Goal: Task Accomplishment & Management: Use online tool/utility

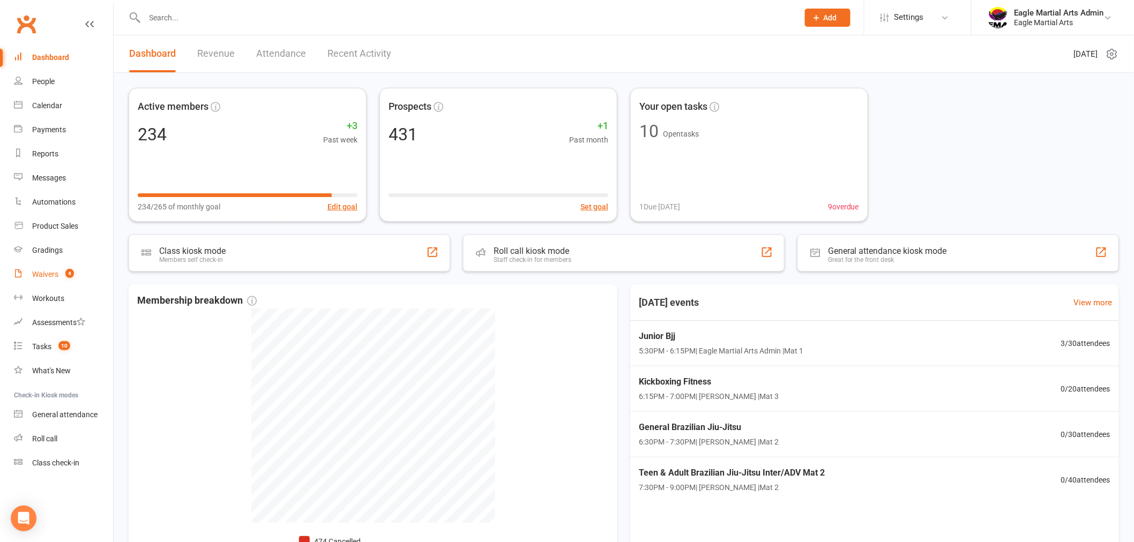
click at [52, 274] on div "Waivers" at bounding box center [45, 274] width 26 height 9
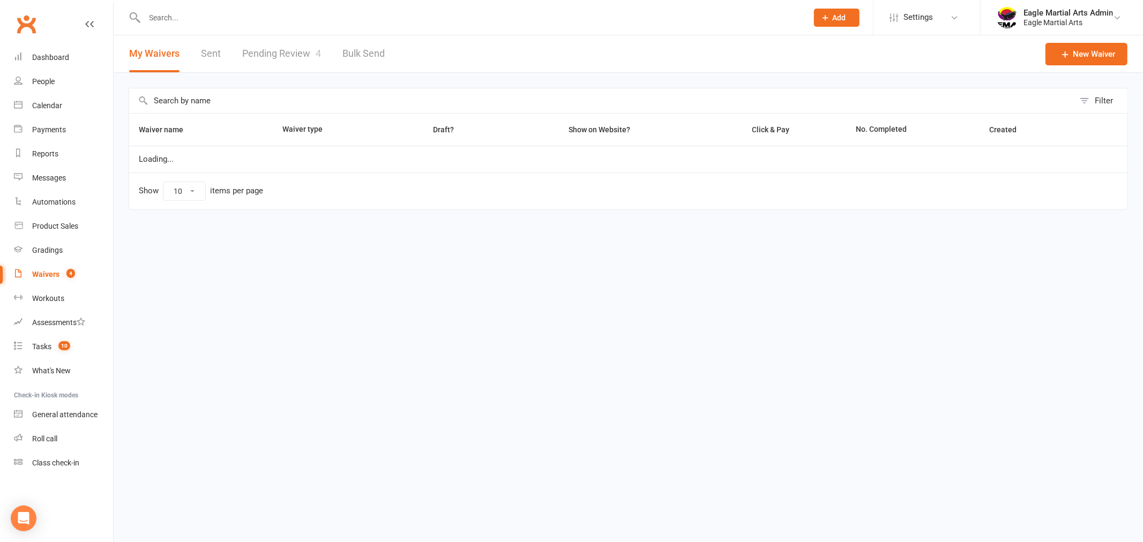
select select "100"
click at [309, 52] on link "Pending Review 4" at bounding box center [281, 53] width 79 height 37
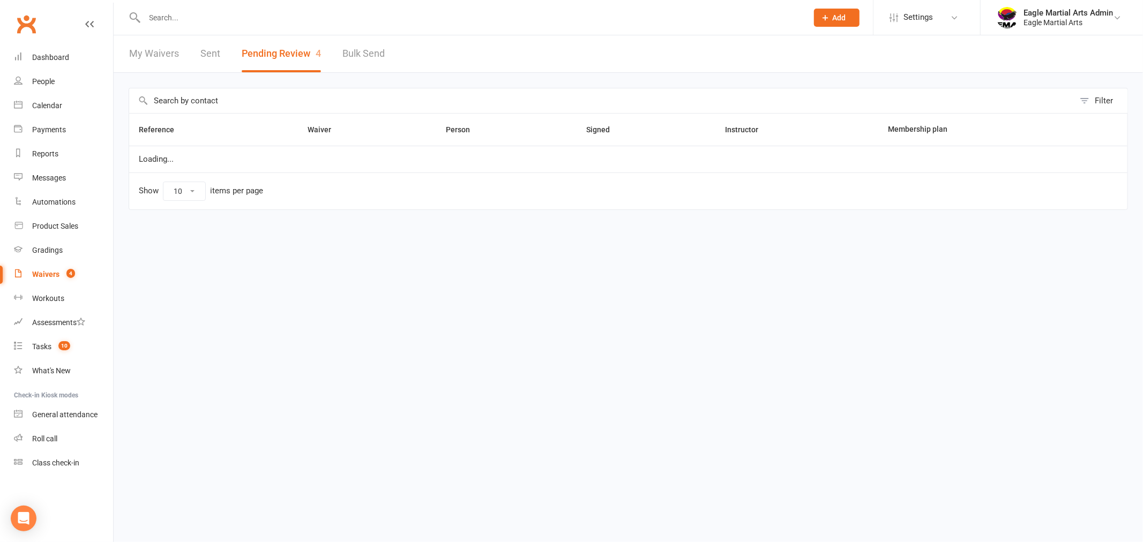
select select "25"
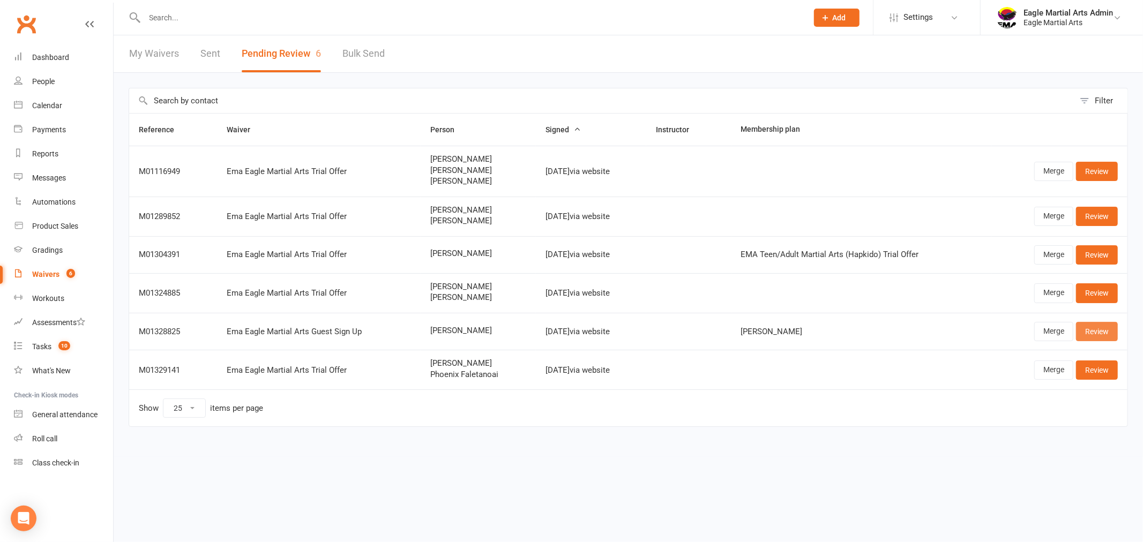
click at [1114, 328] on link "Review" at bounding box center [1097, 331] width 42 height 19
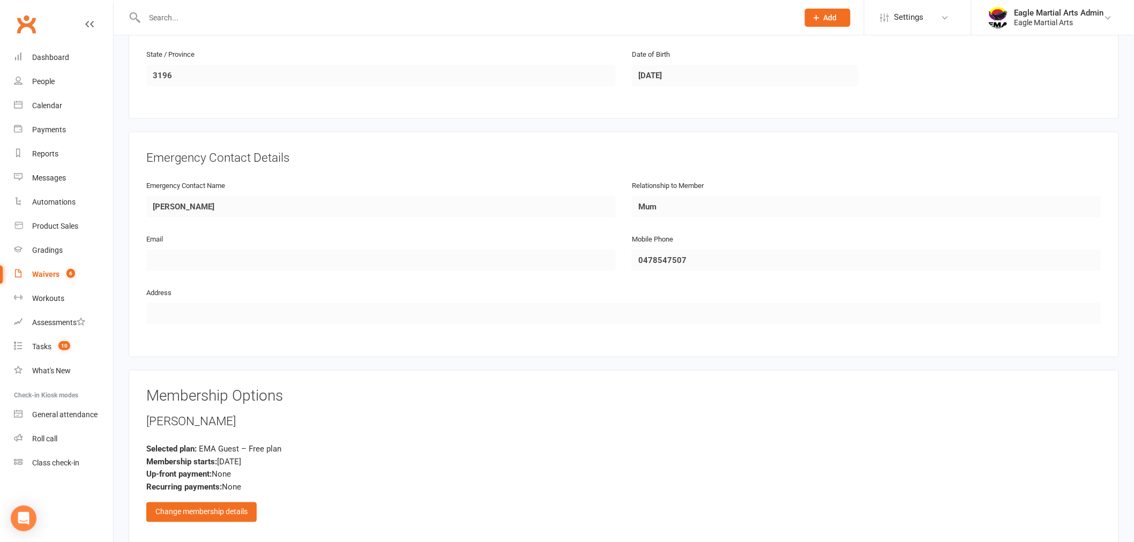
scroll to position [416, 0]
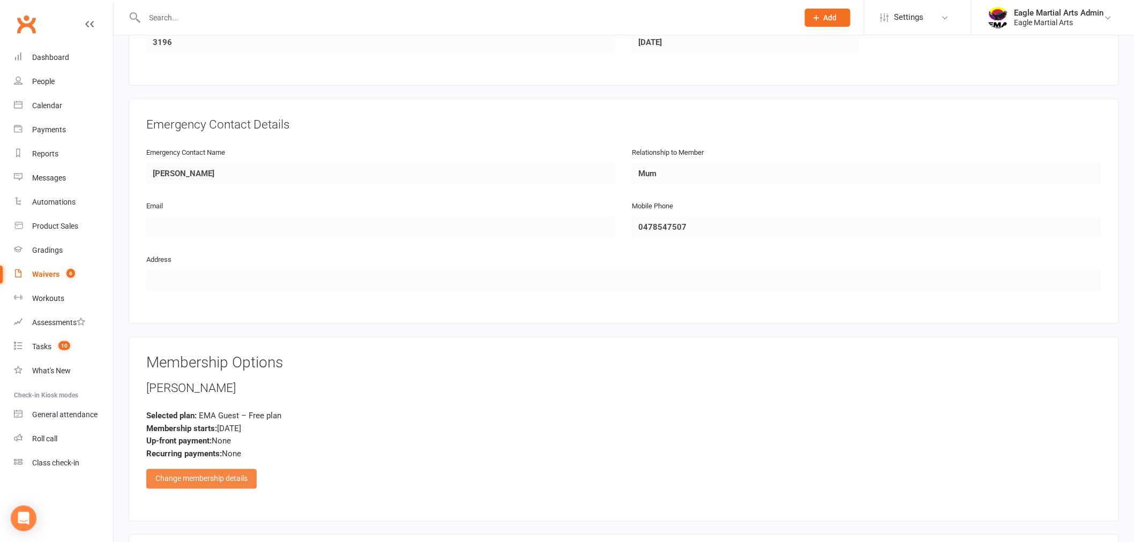
click at [223, 473] on div "Change membership details" at bounding box center [201, 478] width 110 height 19
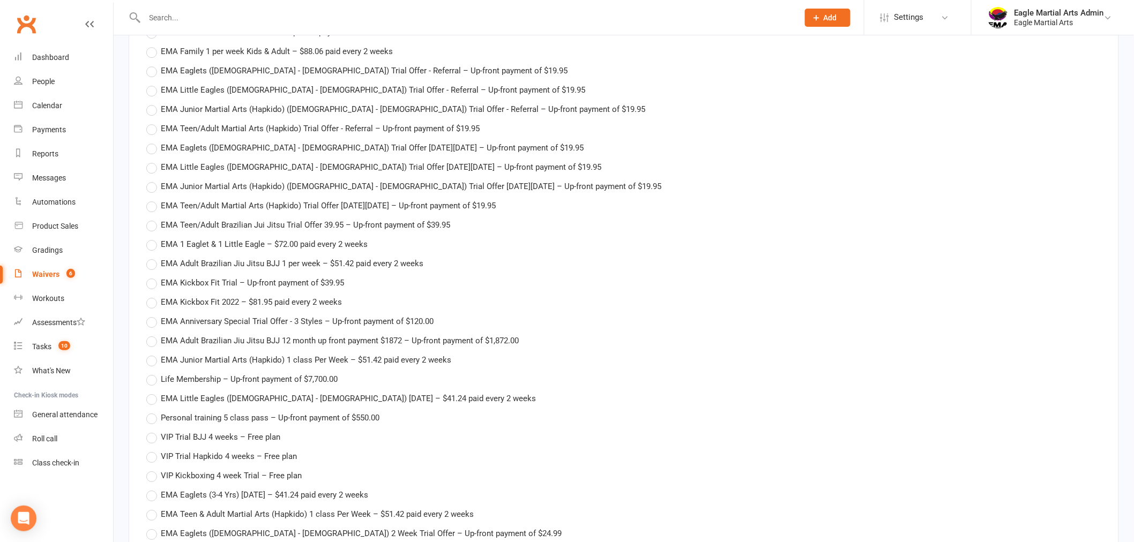
scroll to position [1428, 0]
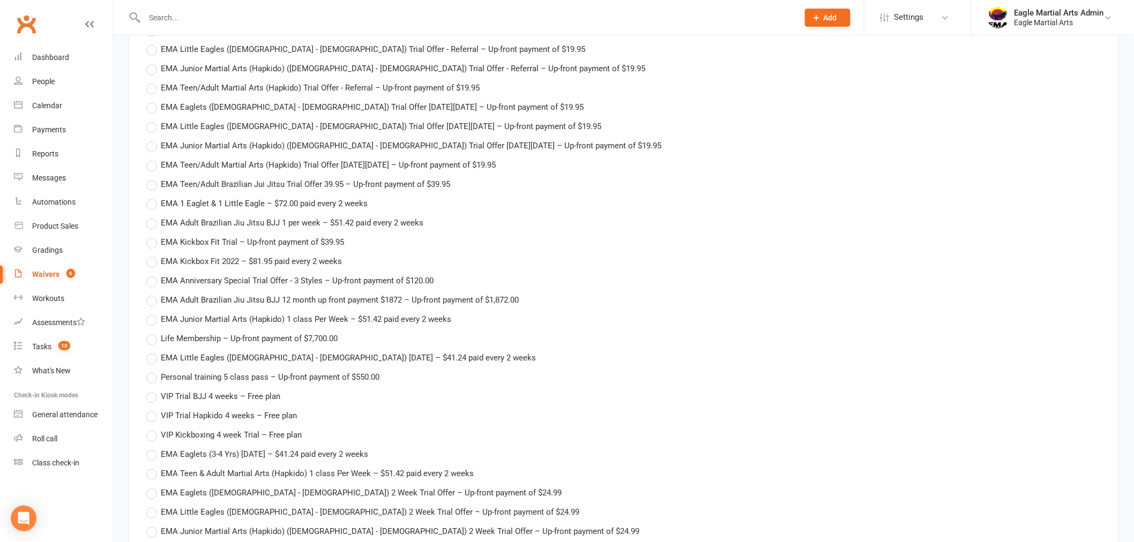
click at [149, 392] on label "VIP Trial BJJ 4 weeks – Free plan" at bounding box center [213, 396] width 134 height 13
click at [149, 390] on input "VIP Trial BJJ 4 weeks – Free plan" at bounding box center [149, 390] width 7 height 0
type input "VIP Trial BJJ 4 weeks"
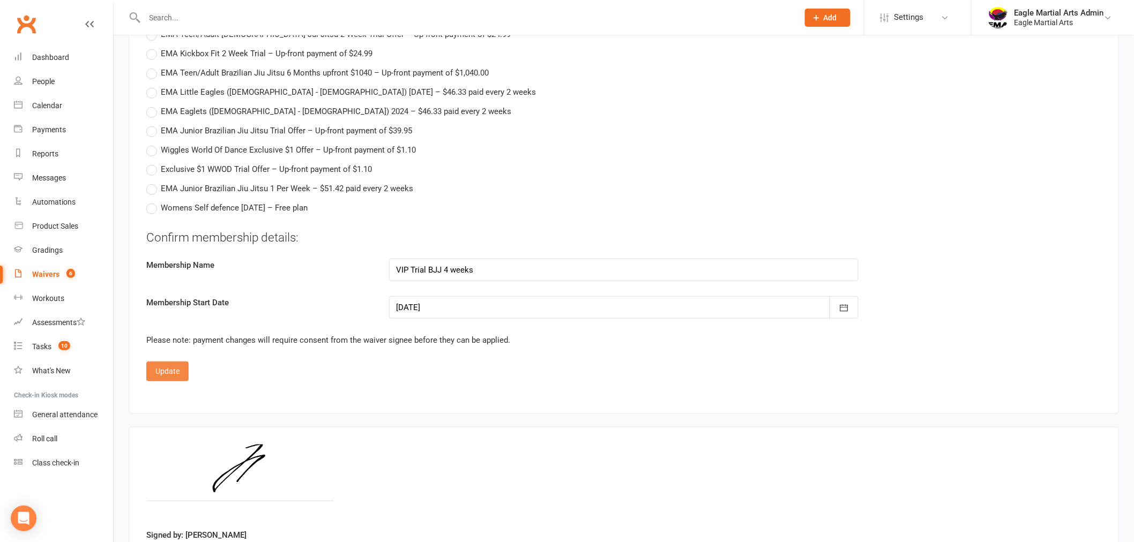
click at [158, 367] on button "Update" at bounding box center [167, 371] width 42 height 19
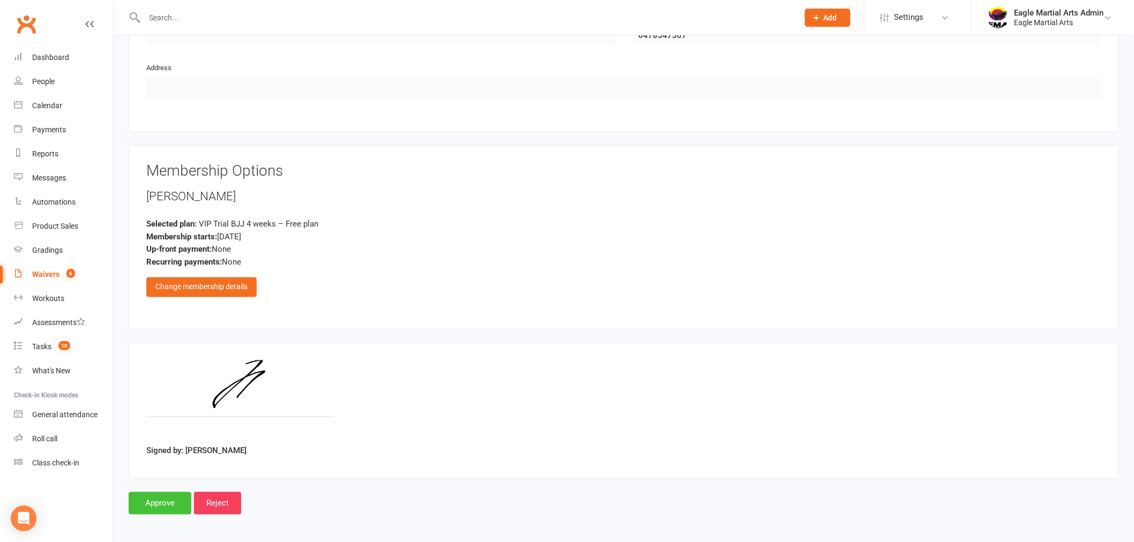
click at [151, 499] on input "Approve" at bounding box center [160, 503] width 63 height 22
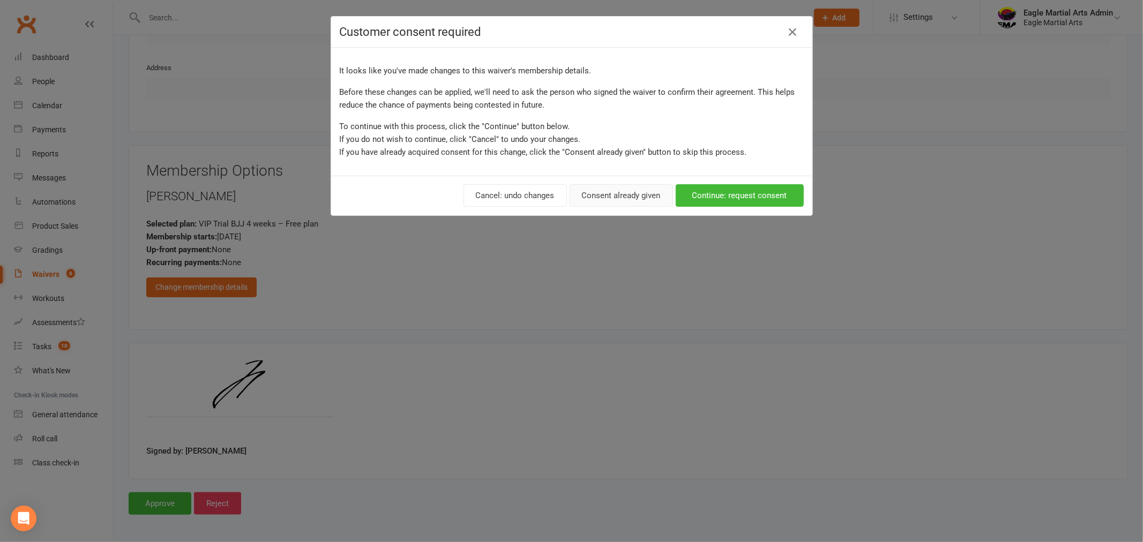
click at [645, 197] on button "Consent already given" at bounding box center [620, 195] width 103 height 22
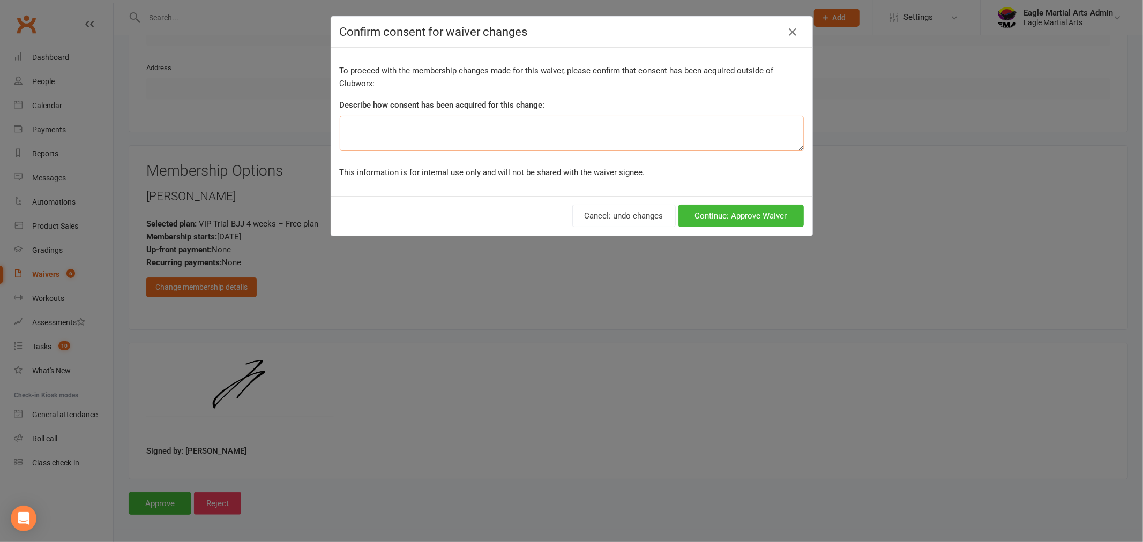
click at [552, 129] on textarea at bounding box center [572, 133] width 464 height 35
type textarea "Consent given over counter"
click at [778, 214] on button "Continue: Approve Waiver" at bounding box center [740, 216] width 125 height 22
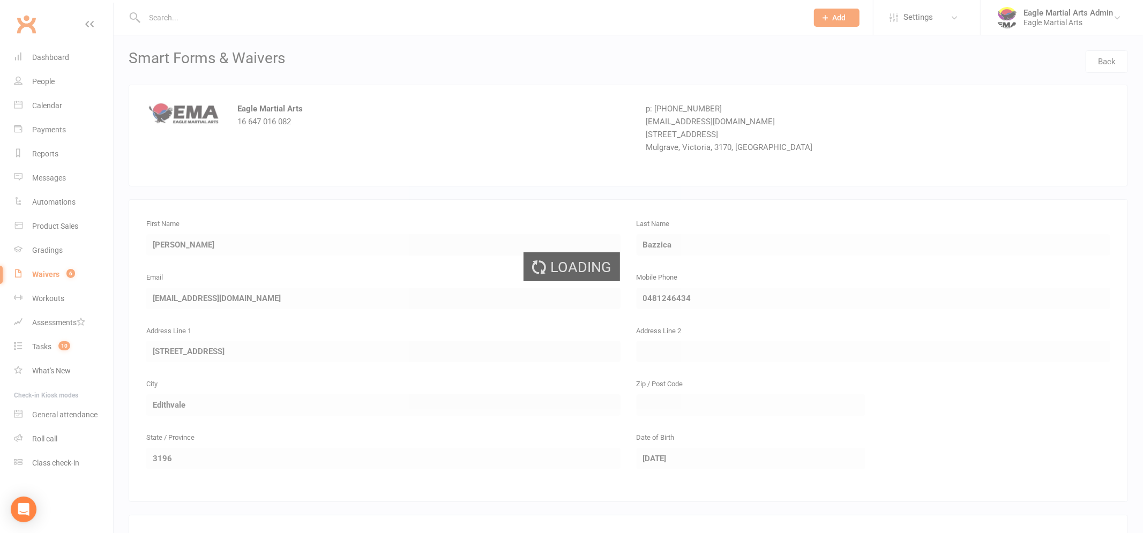
select select "25"
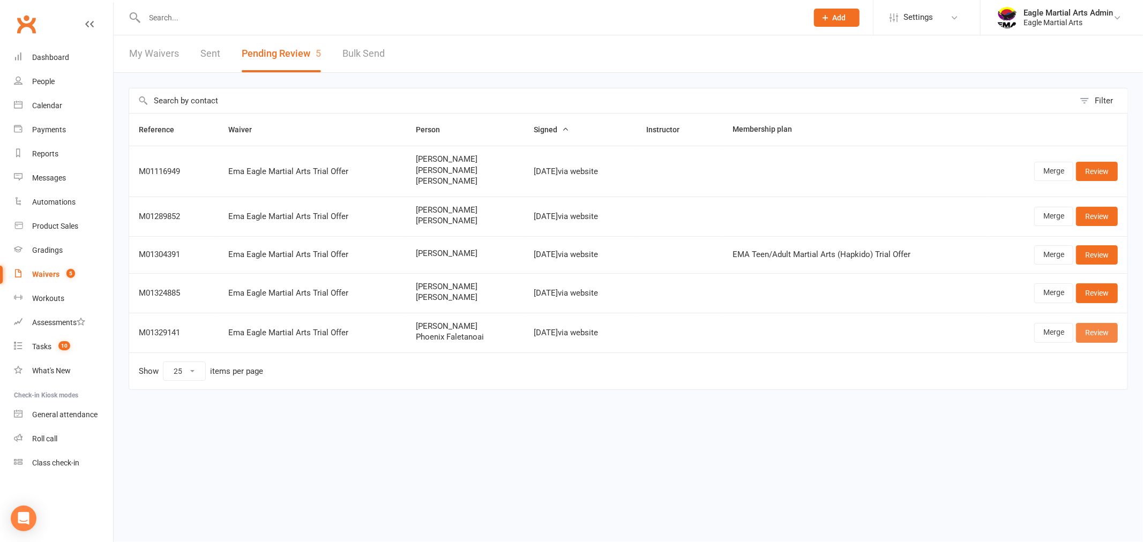
click at [1093, 335] on link "Review" at bounding box center [1097, 332] width 42 height 19
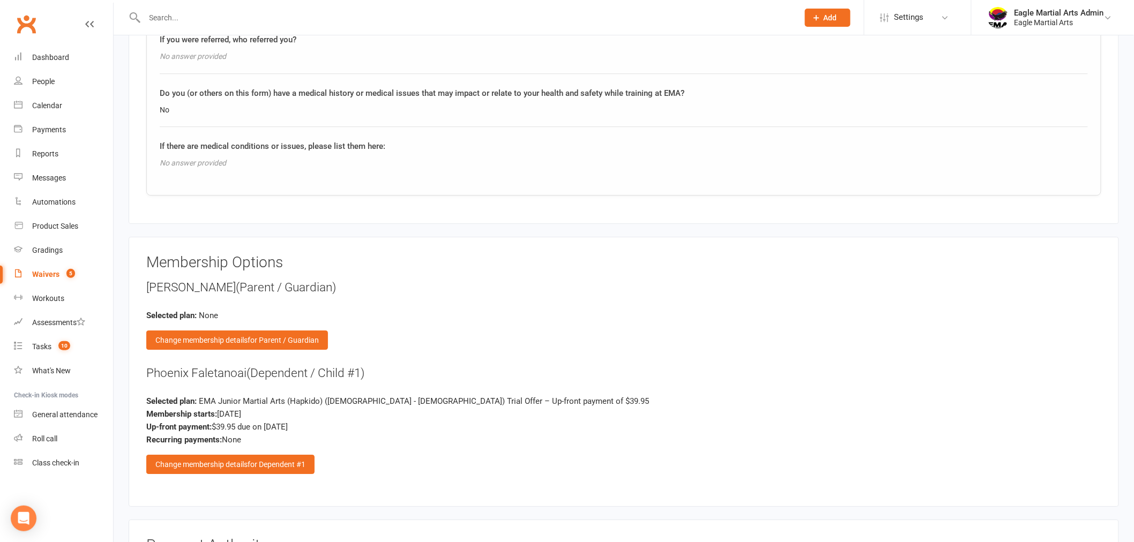
scroll to position [1309, 0]
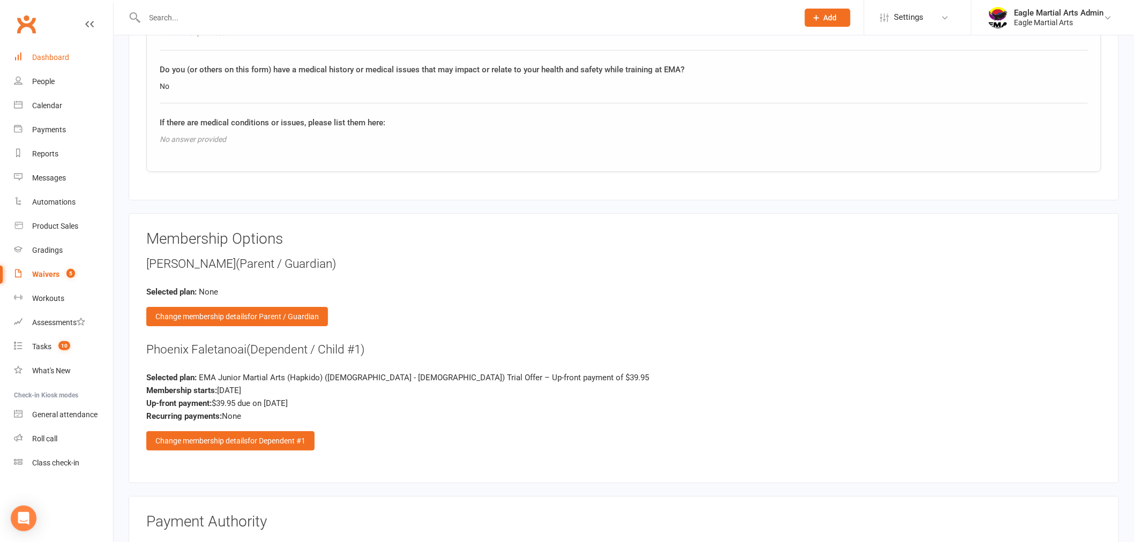
click at [45, 58] on div "Dashboard" at bounding box center [50, 57] width 37 height 9
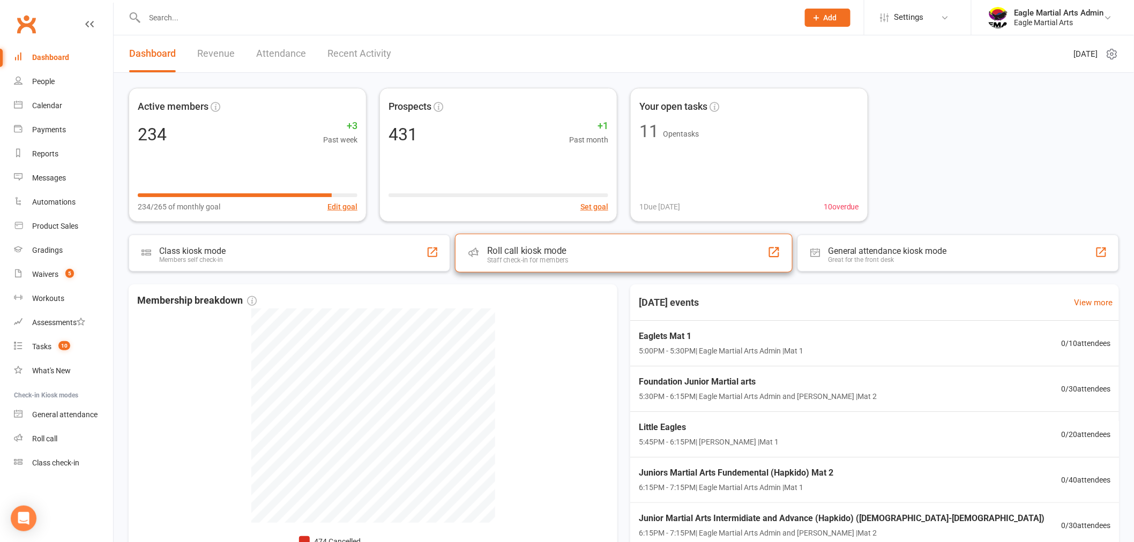
click at [552, 261] on div "Staff check-in for members" at bounding box center [527, 260] width 81 height 8
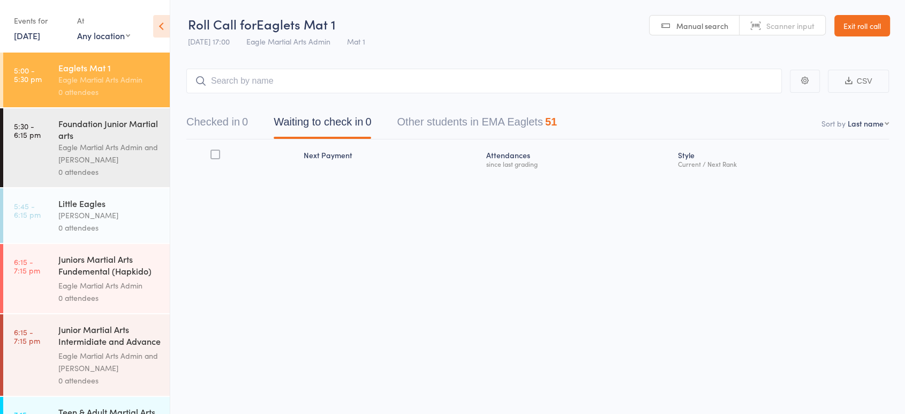
click at [34, 32] on link "14 Aug, 2025" at bounding box center [27, 35] width 26 height 12
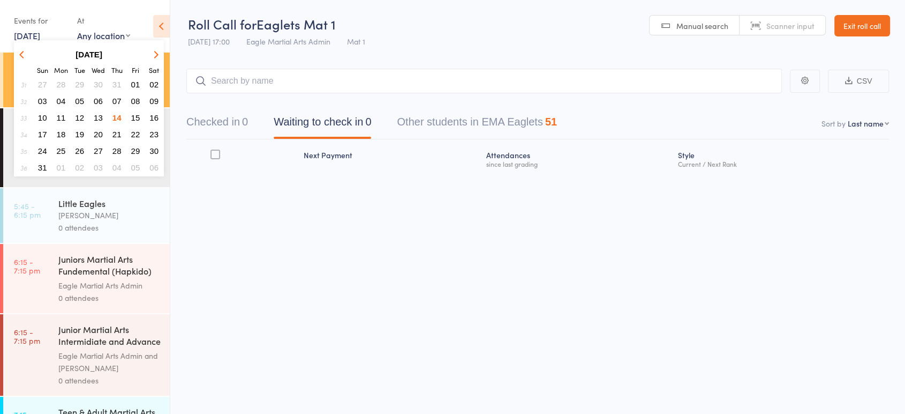
click at [101, 117] on span "13" at bounding box center [98, 117] width 9 height 9
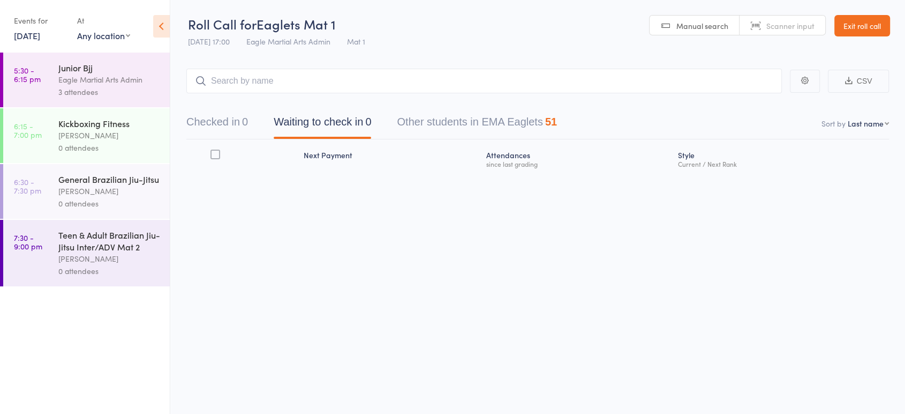
click at [101, 86] on div "3 attendees" at bounding box center [109, 92] width 102 height 12
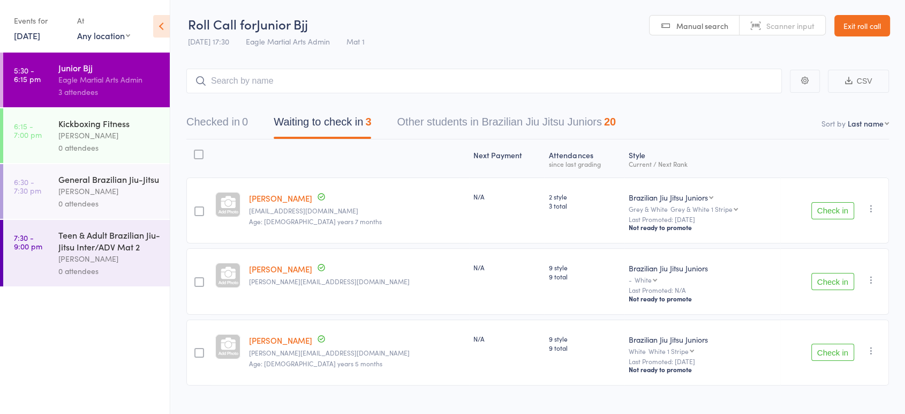
click at [82, 199] on div "0 attendees" at bounding box center [109, 203] width 102 height 12
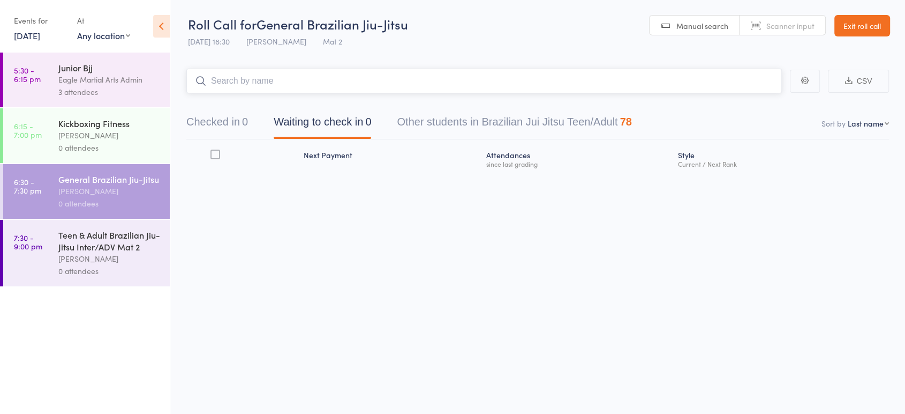
click at [258, 78] on input "search" at bounding box center [484, 81] width 596 height 25
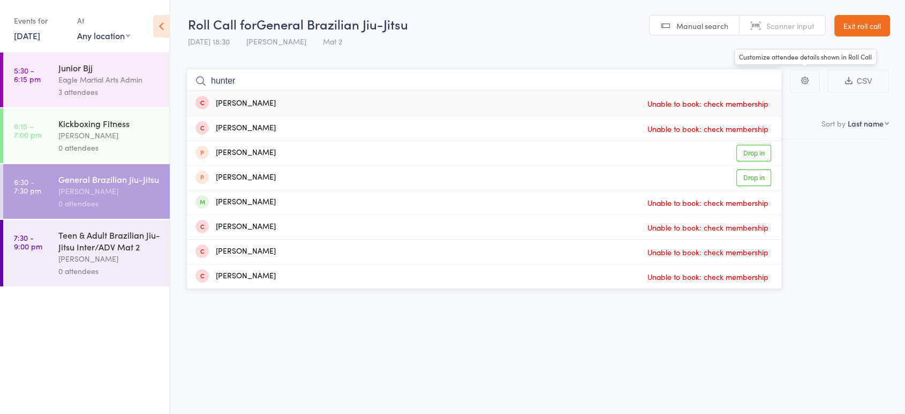
type input "hunter"
click at [851, 234] on div "Roll Call for General Brazilian Jiu-Jitsu 13 Aug 18:30 Alex Tse Mat 2 Manual se…" at bounding box center [452, 207] width 905 height 414
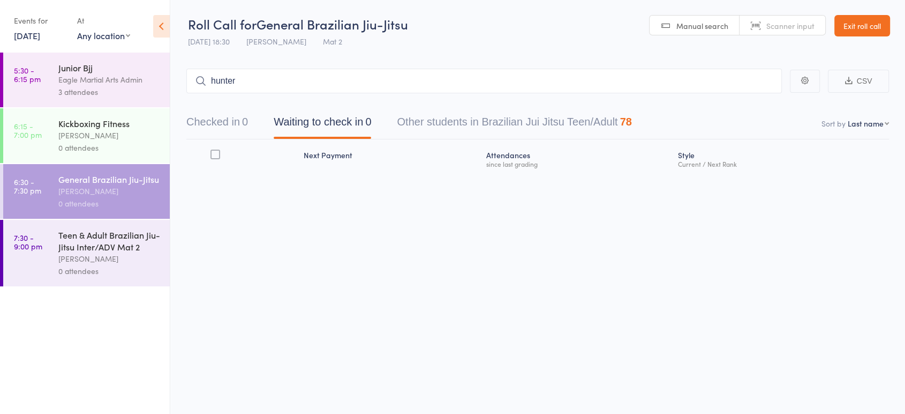
click at [854, 22] on link "Exit roll call" at bounding box center [863, 25] width 56 height 21
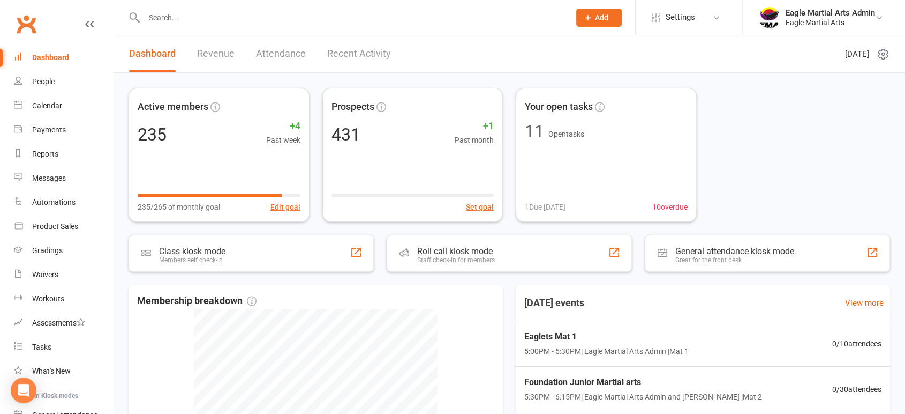
click at [176, 19] on input "text" at bounding box center [352, 17] width 422 height 15
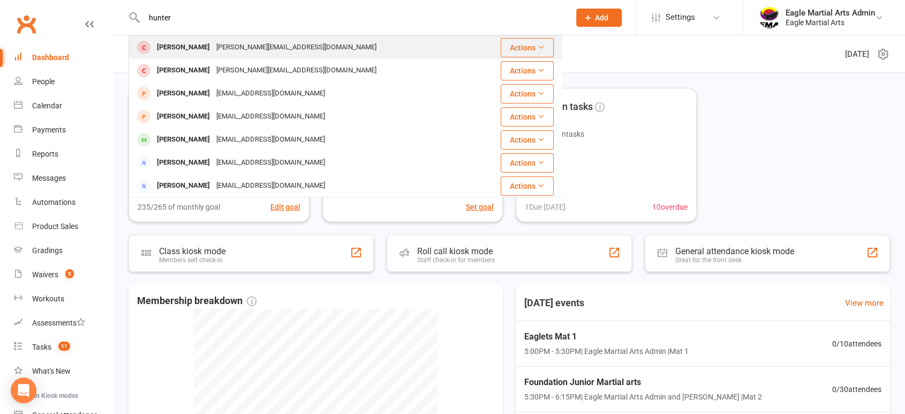
type input "hunter"
click at [324, 50] on div "Hunter Ogle cameron@ogleadvisers.com.au" at bounding box center [304, 47] width 348 height 22
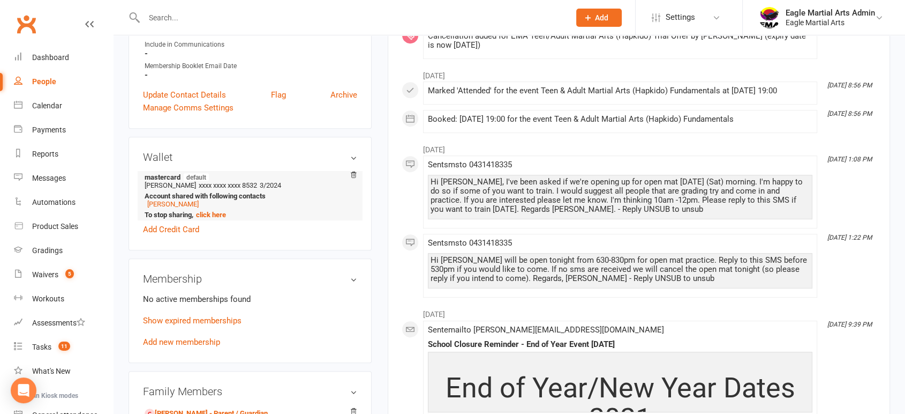
scroll to position [536, 0]
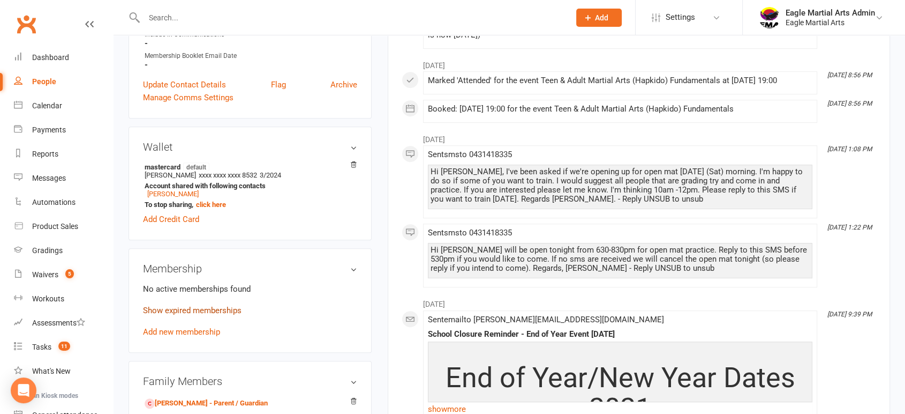
click at [202, 311] on link "Show expired memberships" at bounding box center [192, 310] width 99 height 10
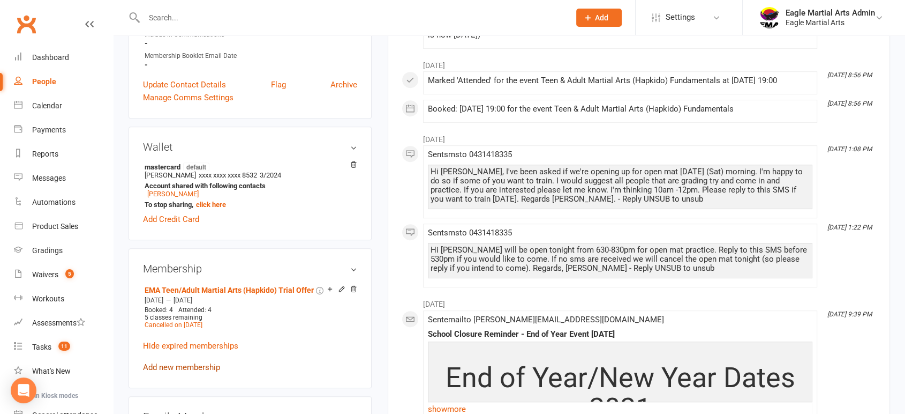
click at [201, 365] on link "Add new membership" at bounding box center [181, 367] width 77 height 10
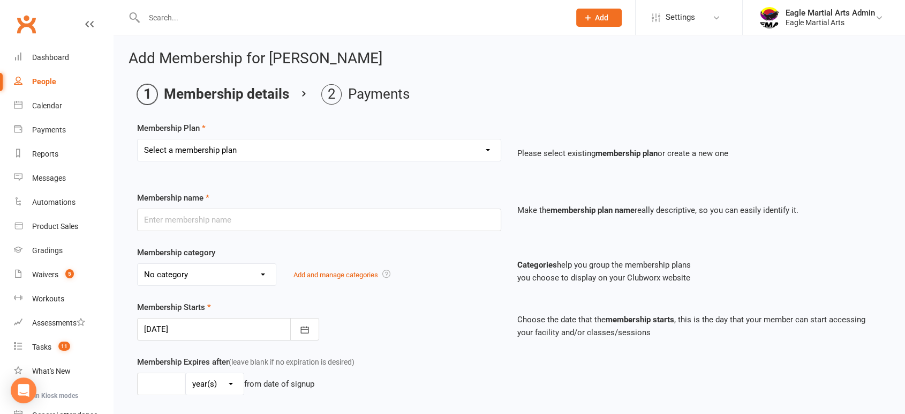
click at [485, 147] on select "Select a membership plan Create new Membership Plan EMA Eaglets (3yo - 4yo) Tri…" at bounding box center [319, 149] width 363 height 21
select select "51"
click at [138, 139] on select "Select a membership plan Create new Membership Plan EMA Eaglets (3yo - 4yo) Tri…" at bounding box center [319, 149] width 363 height 21
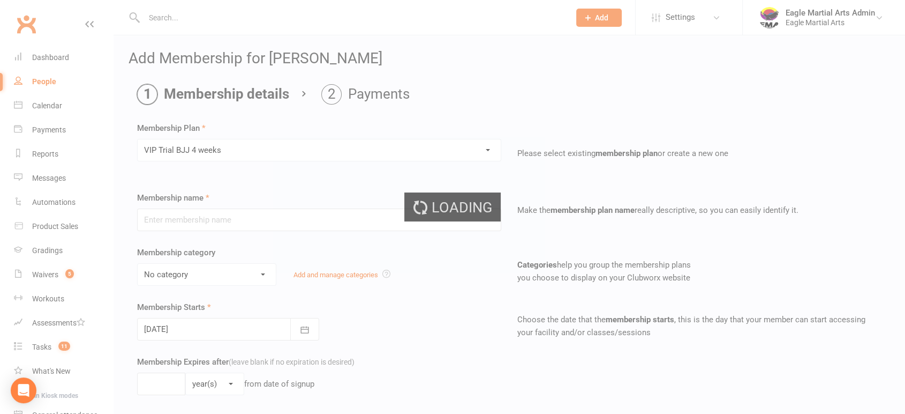
type input "VIP Trial BJJ 4 weeks"
select select "0"
type input "4"
select select "1"
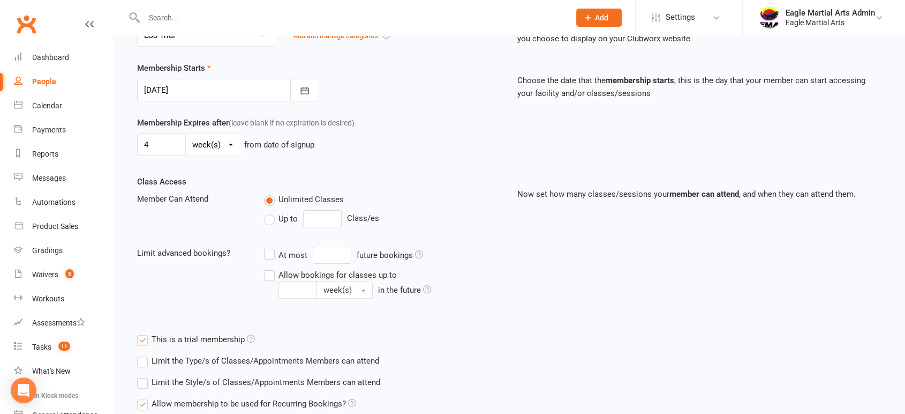
scroll to position [329, 0]
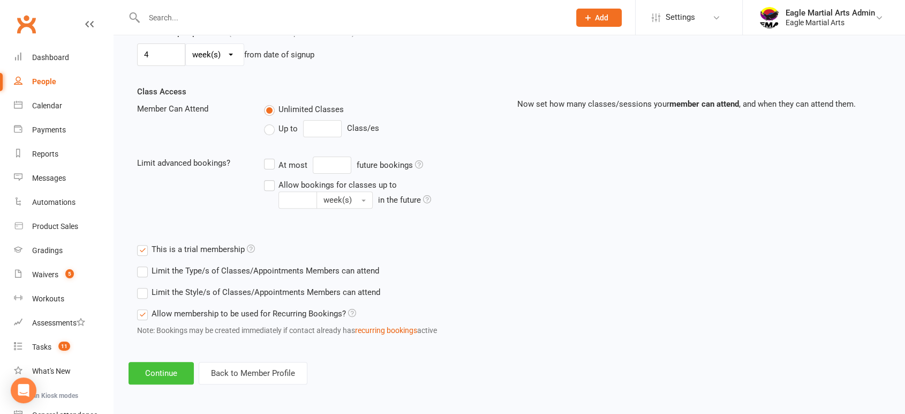
click at [160, 367] on button "Continue" at bounding box center [161, 373] width 65 height 22
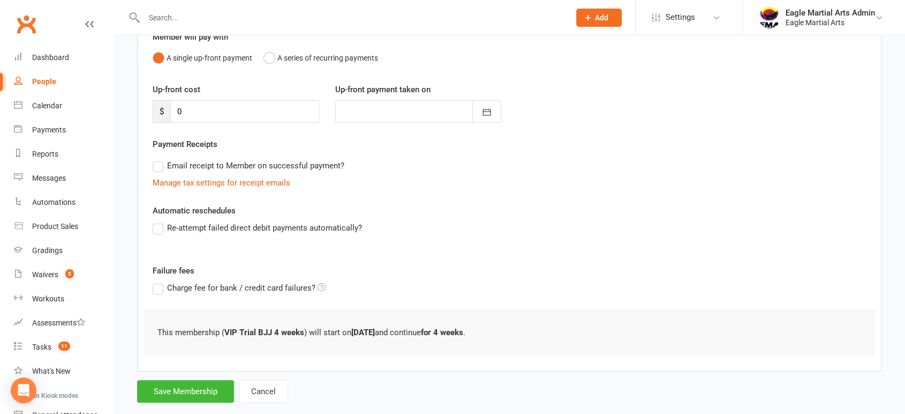
scroll to position [126, 0]
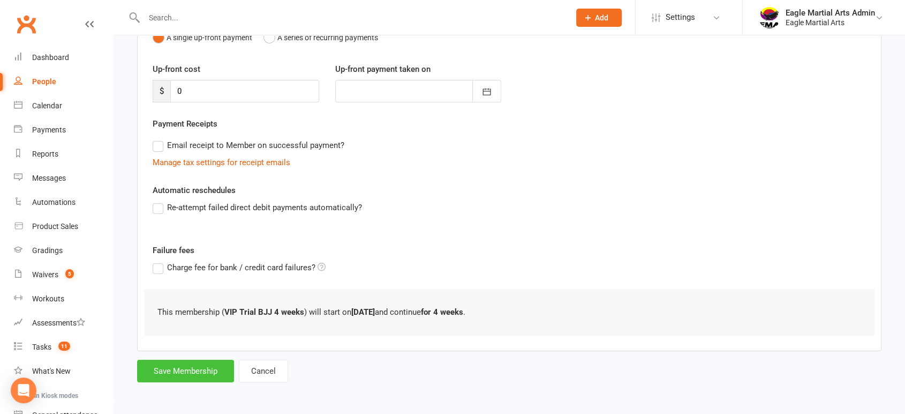
click at [213, 366] on button "Save Membership" at bounding box center [185, 370] width 97 height 22
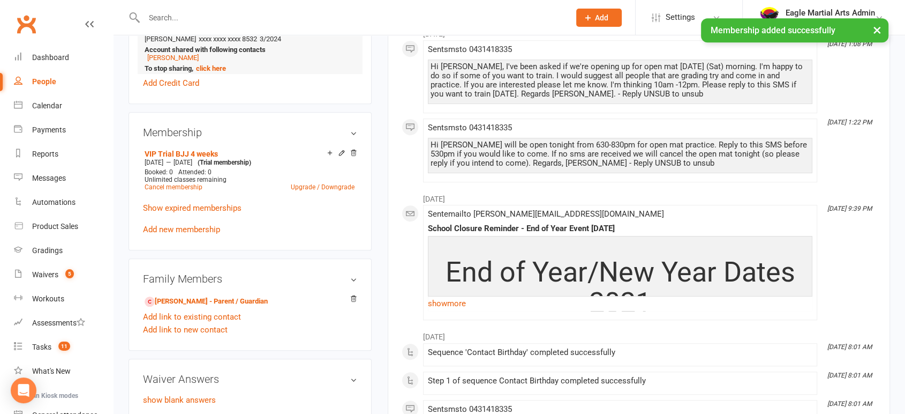
scroll to position [714, 0]
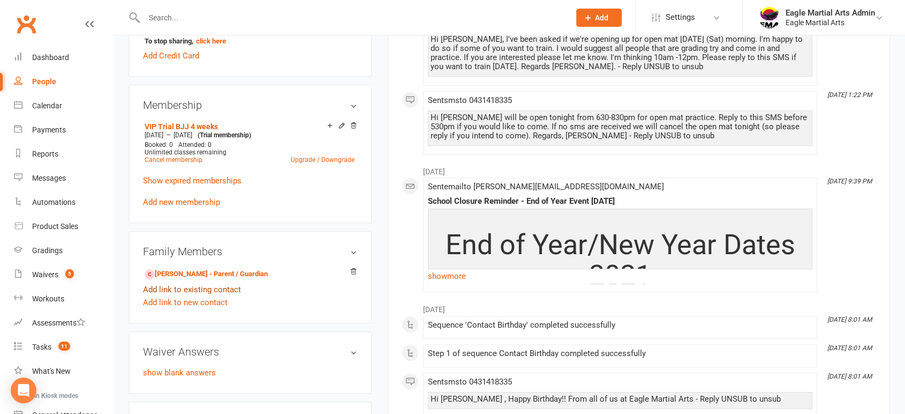
click at [200, 290] on link "Add link to existing contact" at bounding box center [192, 289] width 98 height 13
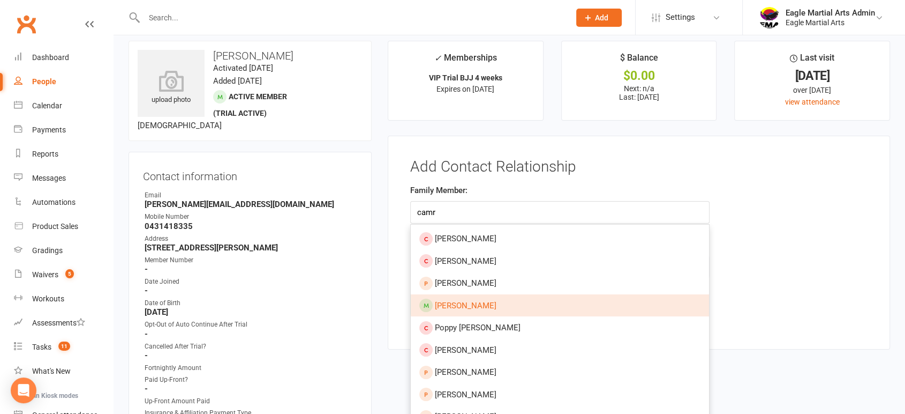
type input "camr"
click at [499, 298] on link "Cameron Ogle" at bounding box center [560, 305] width 298 height 22
type input "Cameron Ogle"
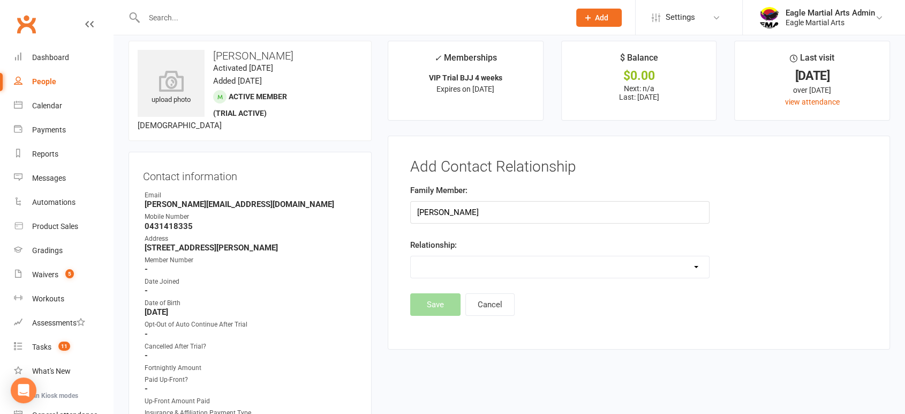
click at [524, 265] on select "Parent / Guardian Child Sibling (parent not in system) Spouse / Partner Cousin …" at bounding box center [560, 266] width 298 height 21
select select "0"
click at [411, 256] on select "Parent / Guardian Child Sibling (parent not in system) Spouse / Partner Cousin …" at bounding box center [560, 266] width 298 height 21
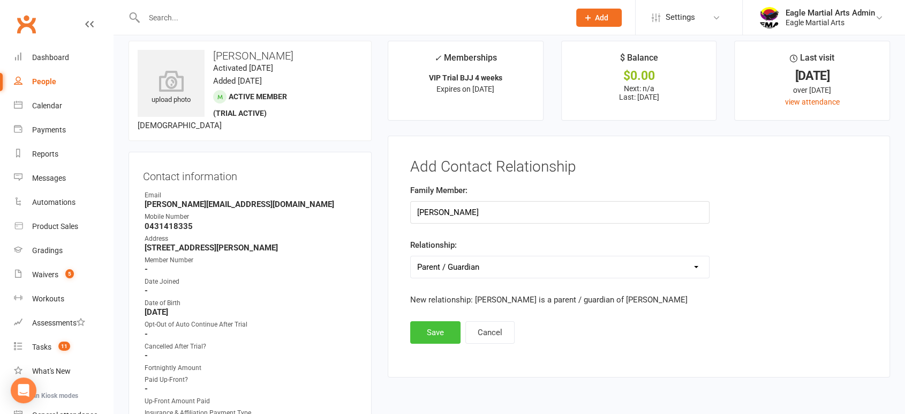
click at [433, 330] on button "Save" at bounding box center [435, 332] width 50 height 22
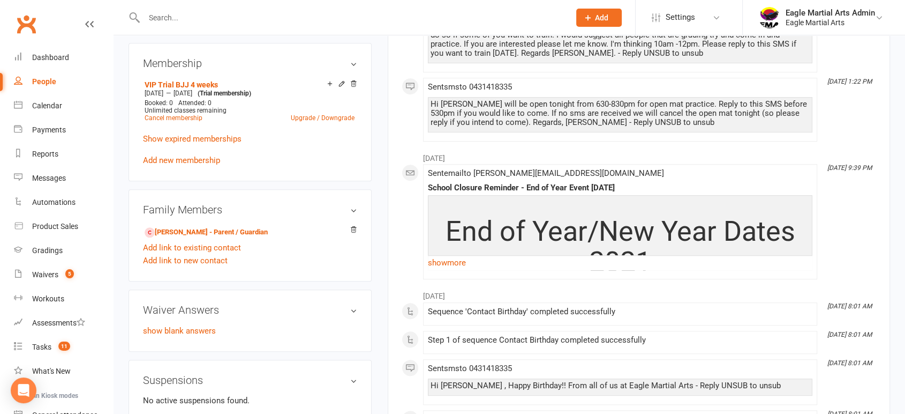
scroll to position [724, 0]
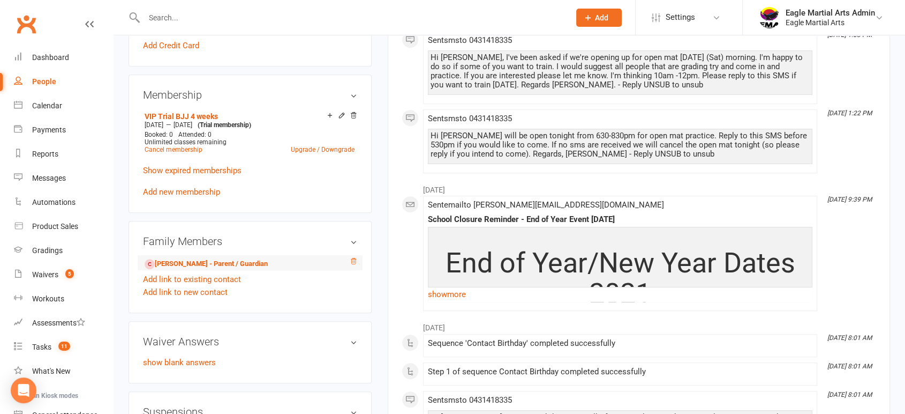
click at [353, 259] on icon at bounding box center [353, 260] width 7 height 7
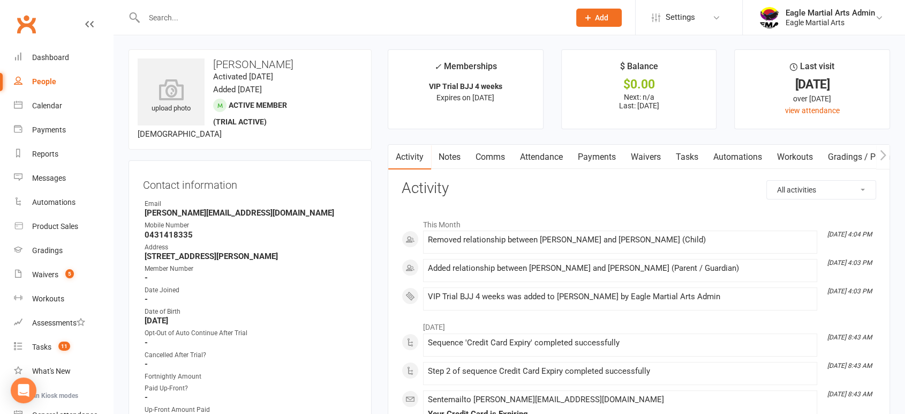
scroll to position [0, 0]
click at [66, 56] on div "Dashboard" at bounding box center [50, 57] width 37 height 9
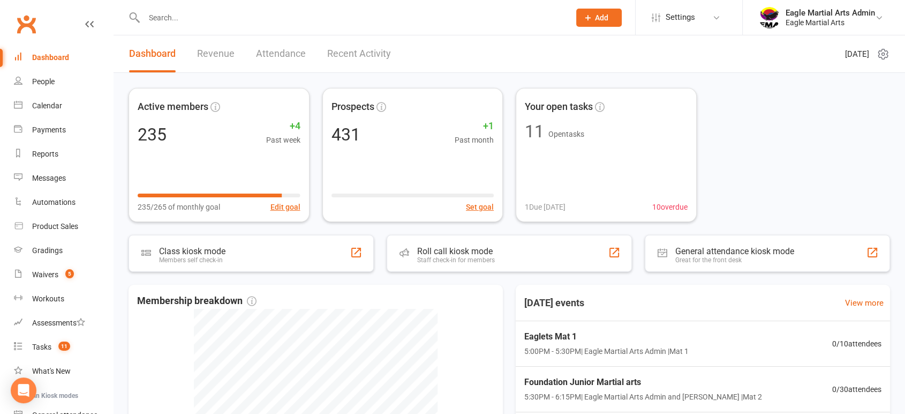
click at [228, 20] on input "text" at bounding box center [352, 17] width 422 height 15
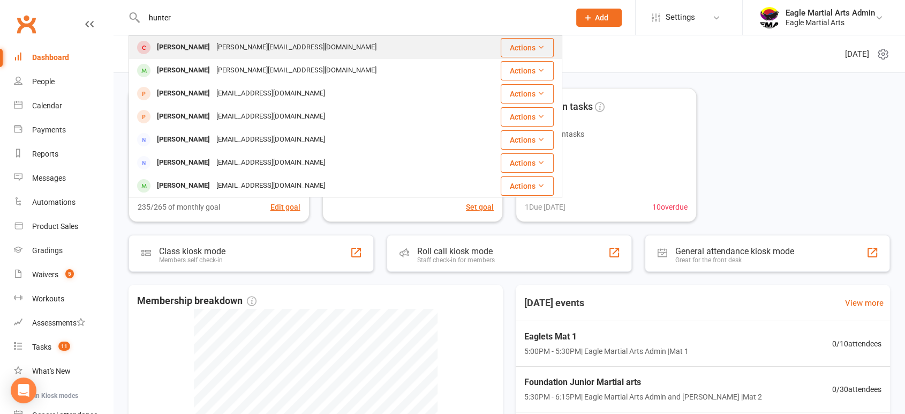
type input "hunter"
click at [235, 50] on div "cameron@ogleadvisers.com.au" at bounding box center [296, 48] width 167 height 16
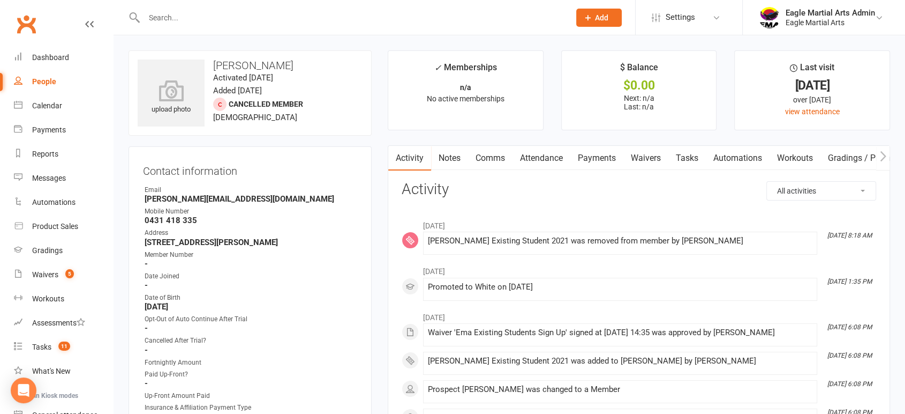
click at [882, 156] on icon "button" at bounding box center [883, 156] width 6 height 11
click at [883, 156] on icon "button" at bounding box center [883, 156] width 6 height 11
click at [884, 152] on icon "button" at bounding box center [883, 156] width 6 height 11
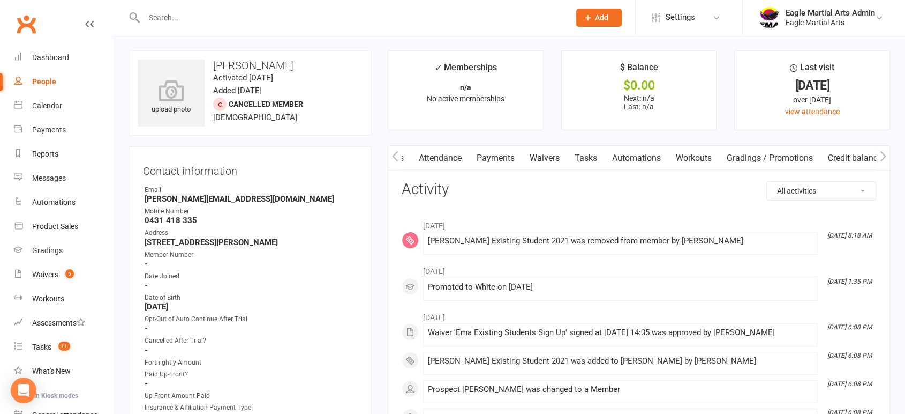
click at [884, 152] on icon "button" at bounding box center [883, 156] width 6 height 11
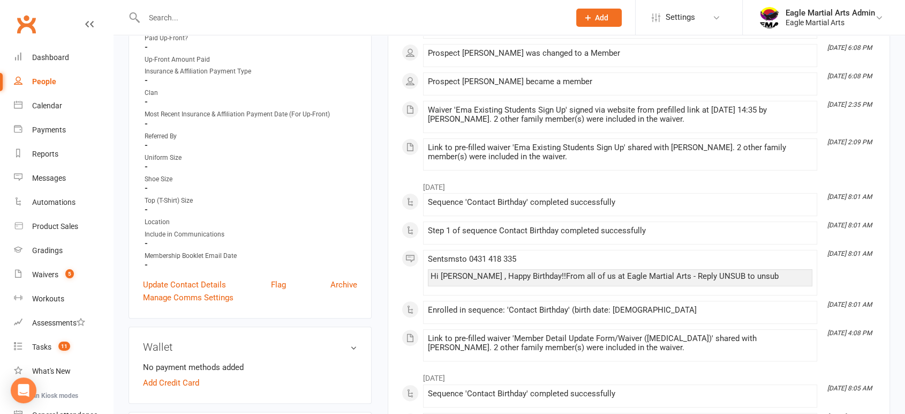
scroll to position [357, 0]
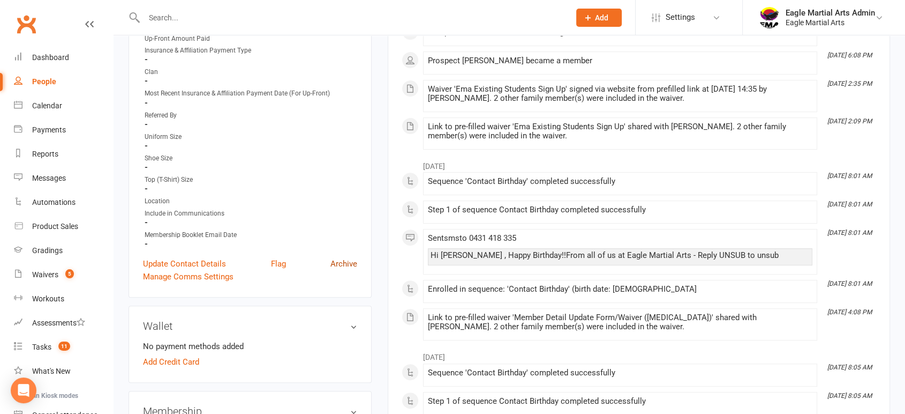
click at [345, 260] on link "Archive" at bounding box center [344, 263] width 27 height 13
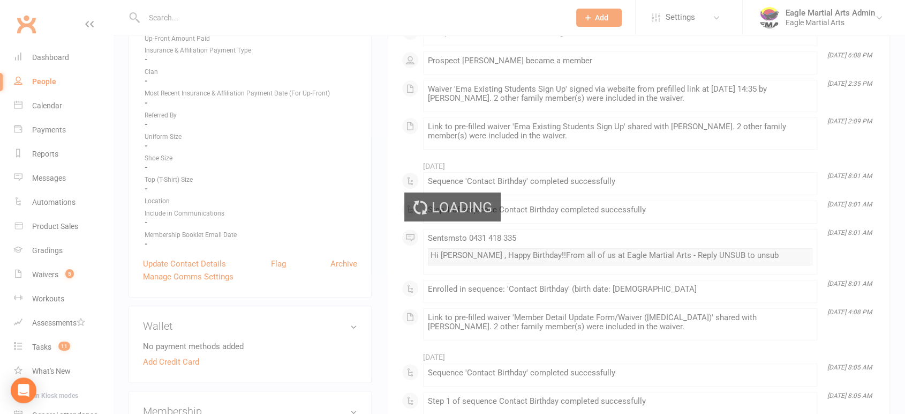
select select "100"
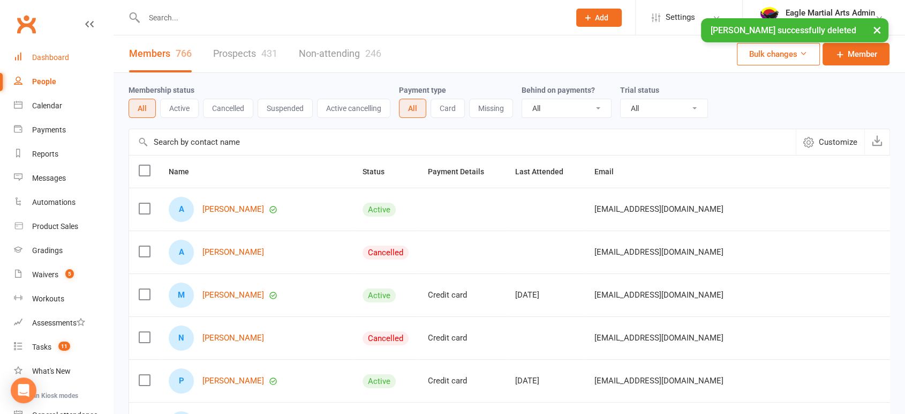
click at [64, 54] on div "Dashboard" at bounding box center [50, 57] width 37 height 9
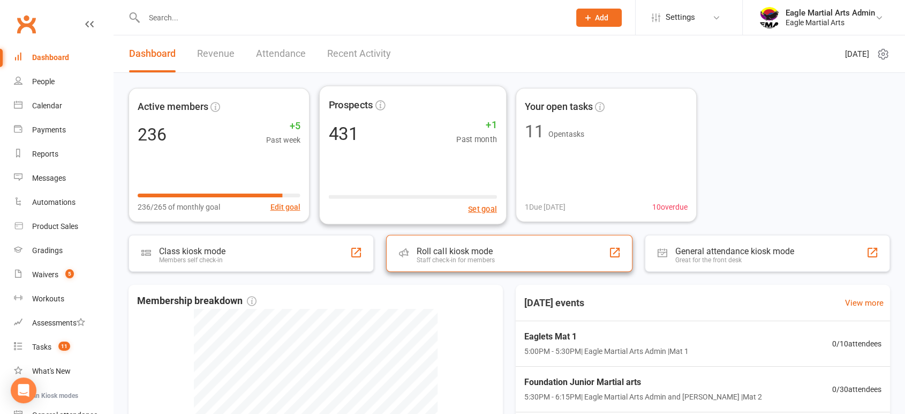
click at [446, 249] on div "Roll call kiosk mode" at bounding box center [456, 251] width 78 height 10
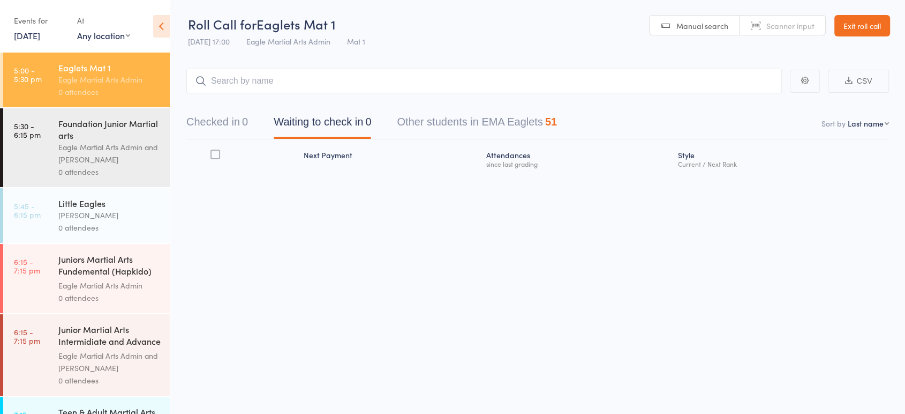
click at [40, 36] on link "[DATE]" at bounding box center [27, 35] width 26 height 12
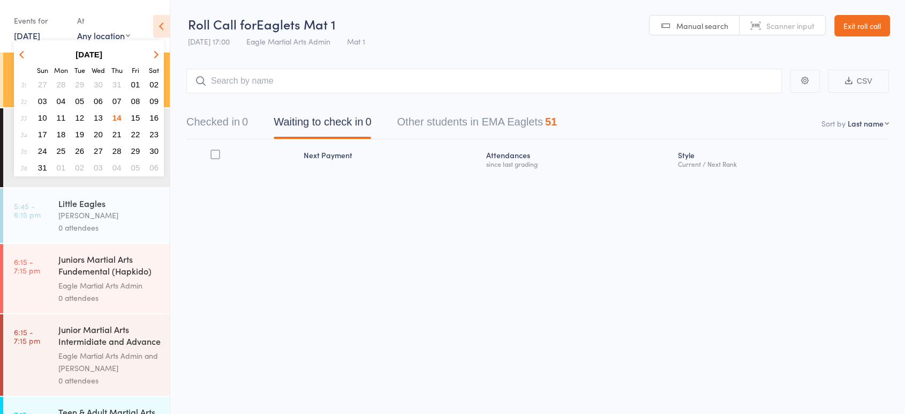
click at [103, 115] on button "13" at bounding box center [98, 117] width 17 height 14
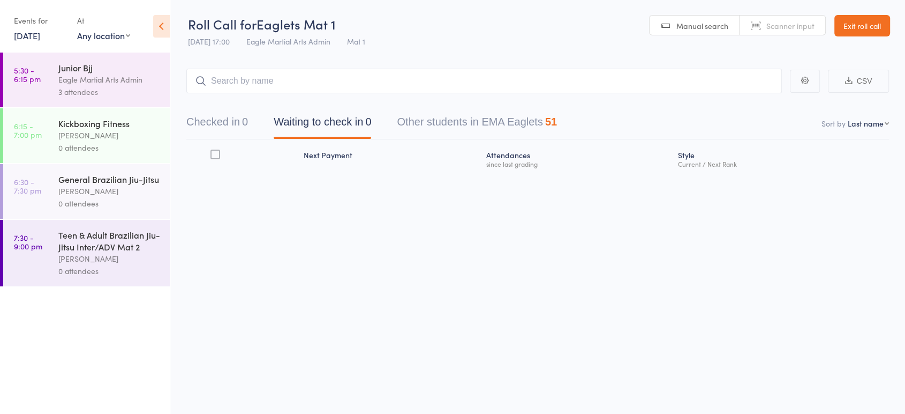
click at [116, 188] on div "[PERSON_NAME]" at bounding box center [109, 191] width 102 height 12
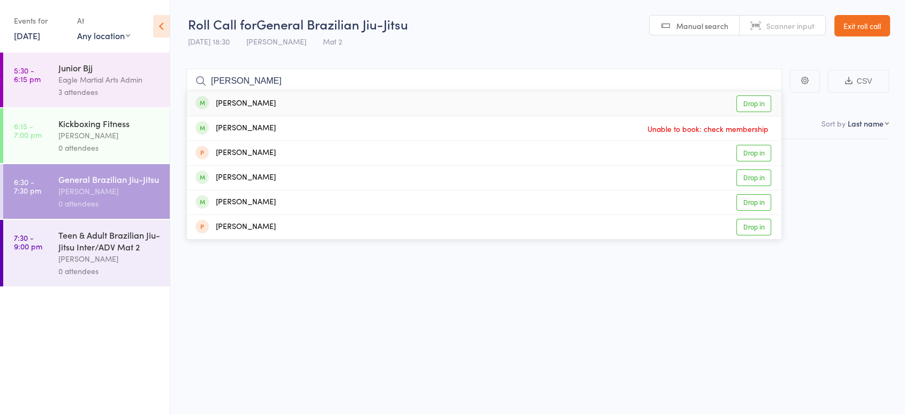
type input "adam"
click at [328, 106] on div "Adam Wright Drop in" at bounding box center [484, 103] width 595 height 25
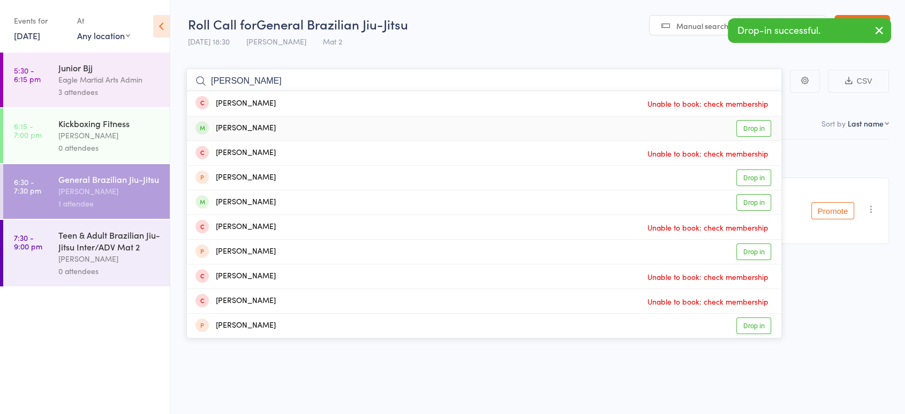
type input "chang"
click at [302, 125] on div "Chang-Z Choo Drop in" at bounding box center [484, 128] width 595 height 24
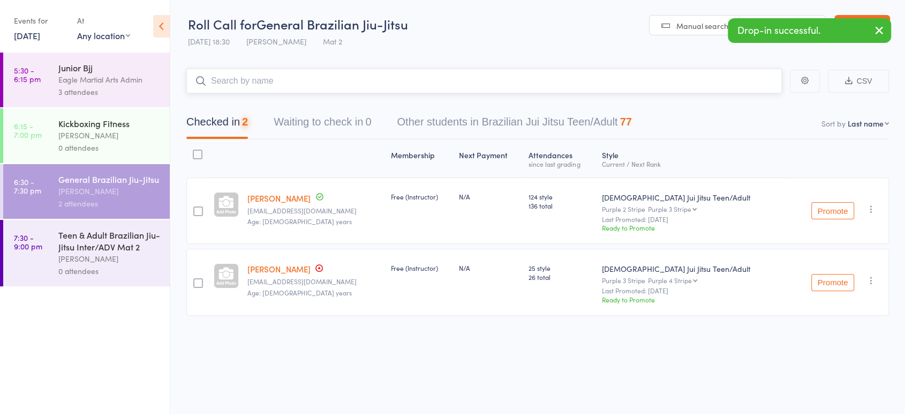
click at [277, 76] on input "search" at bounding box center [484, 81] width 596 height 25
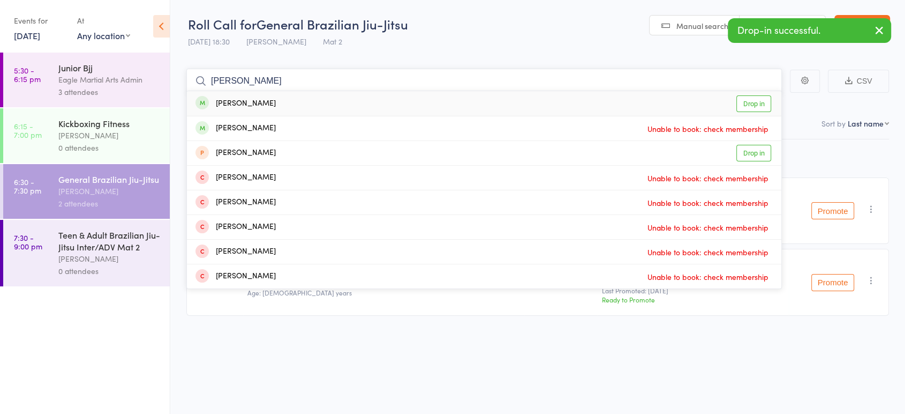
type input "kenny"
click at [291, 102] on div "Kenny Lee Drop in" at bounding box center [484, 103] width 595 height 25
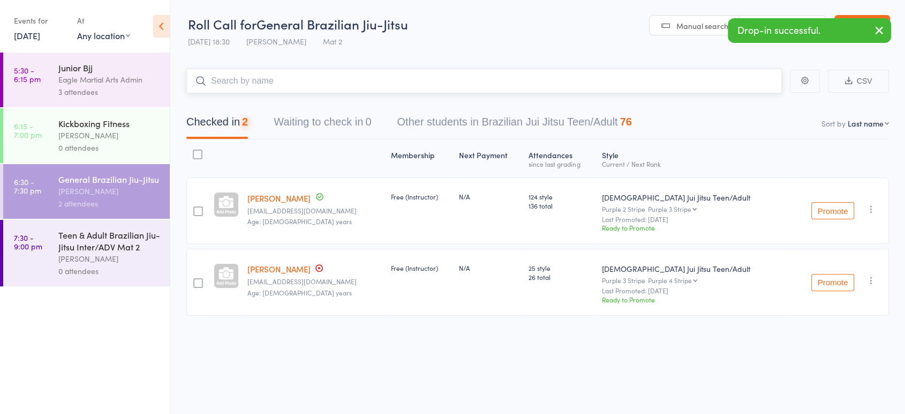
click at [292, 78] on input "search" at bounding box center [484, 81] width 596 height 25
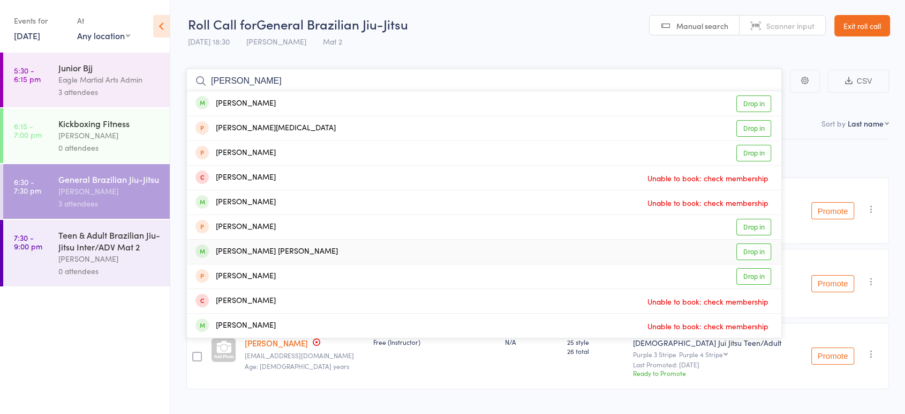
type input "sarah"
click at [318, 252] on div "Sarah Chiat Sien Wee Drop in" at bounding box center [484, 251] width 595 height 24
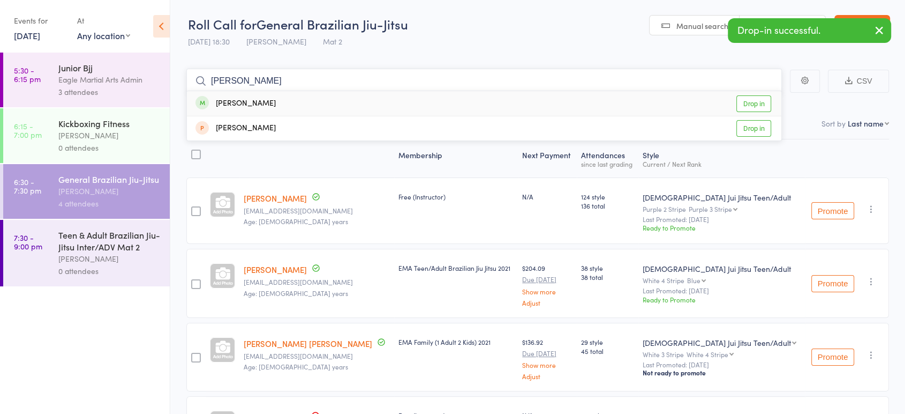
type input "vera"
click at [296, 105] on div "Vera Huynh Drop in" at bounding box center [484, 103] width 595 height 25
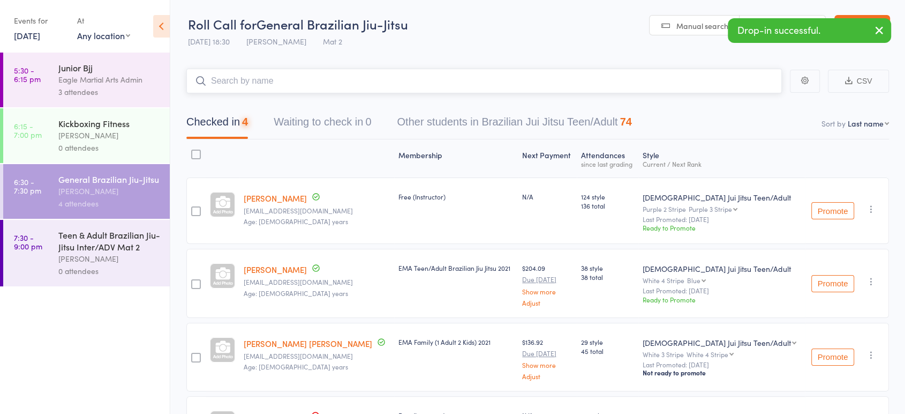
click at [276, 77] on input "search" at bounding box center [484, 81] width 596 height 25
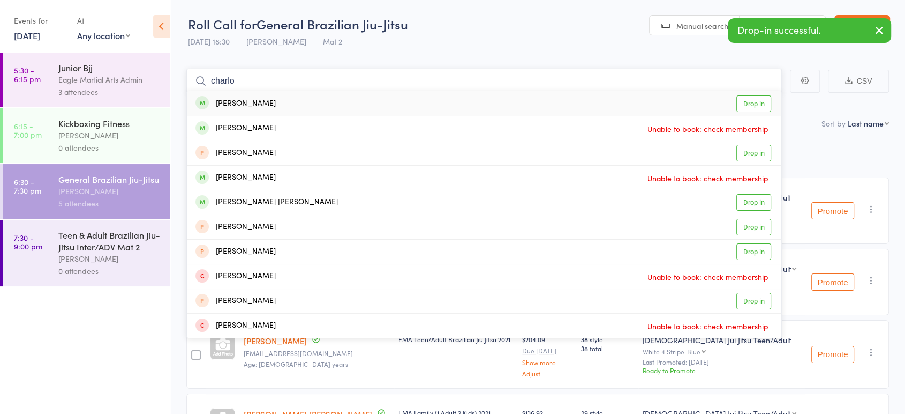
type input "charlo"
click at [291, 101] on div "Charlotte Kee Drop in" at bounding box center [484, 103] width 595 height 25
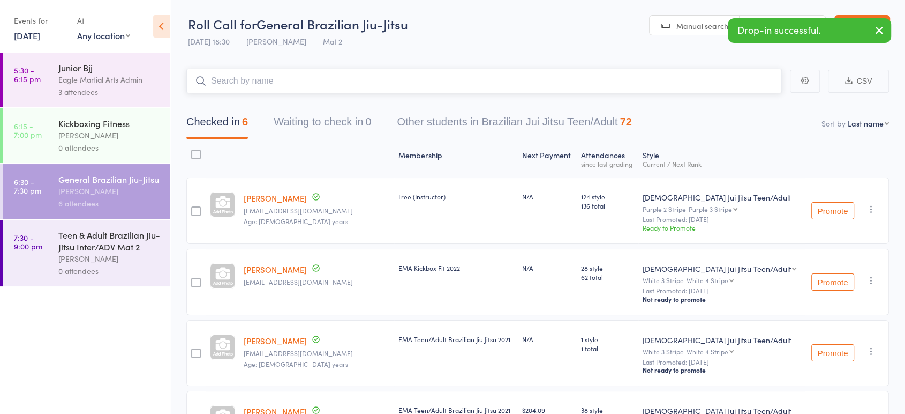
click at [298, 83] on input "search" at bounding box center [484, 81] width 596 height 25
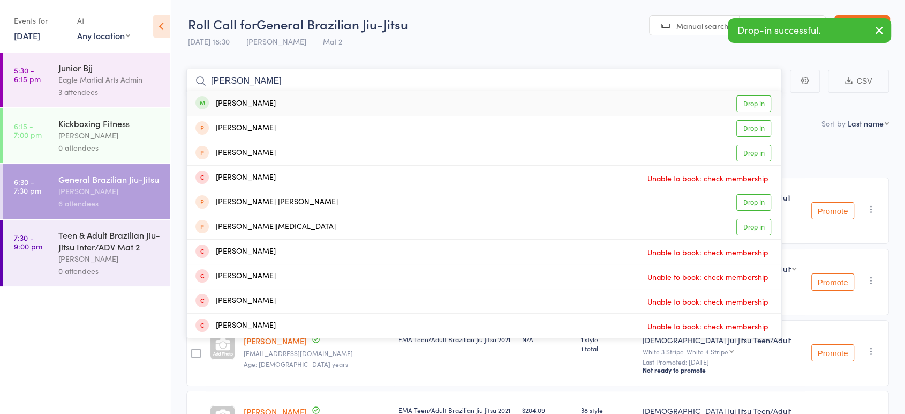
type input "steve"
drag, startPoint x: 283, startPoint y: 101, endPoint x: 287, endPoint y: 87, distance: 14.4
click at [283, 97] on div "Steve Chen Drop in" at bounding box center [484, 103] width 595 height 25
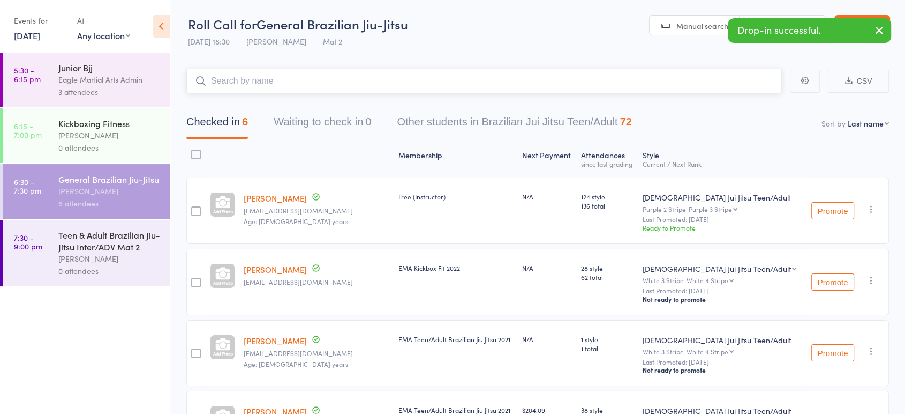
click at [287, 84] on input "search" at bounding box center [484, 81] width 596 height 25
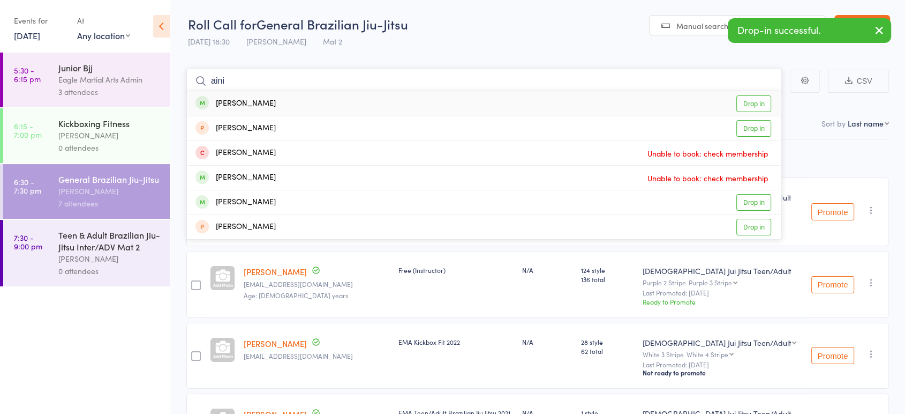
type input "aini"
click at [272, 102] on div "Aini Yao Drop in" at bounding box center [484, 103] width 595 height 25
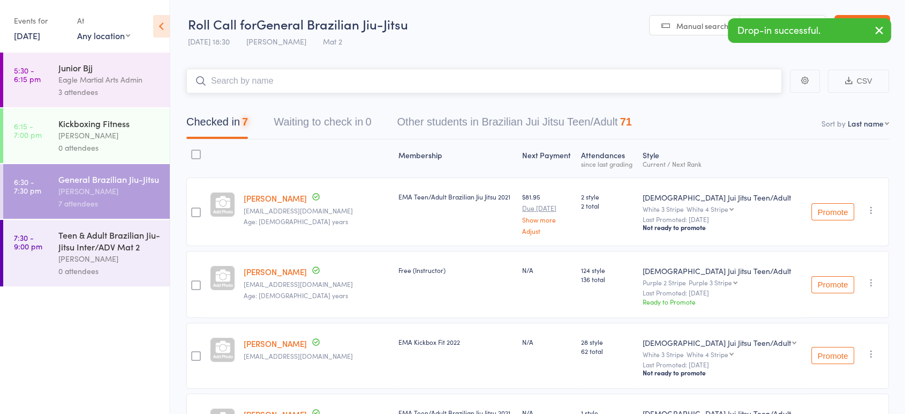
click at [279, 78] on input "search" at bounding box center [484, 81] width 596 height 25
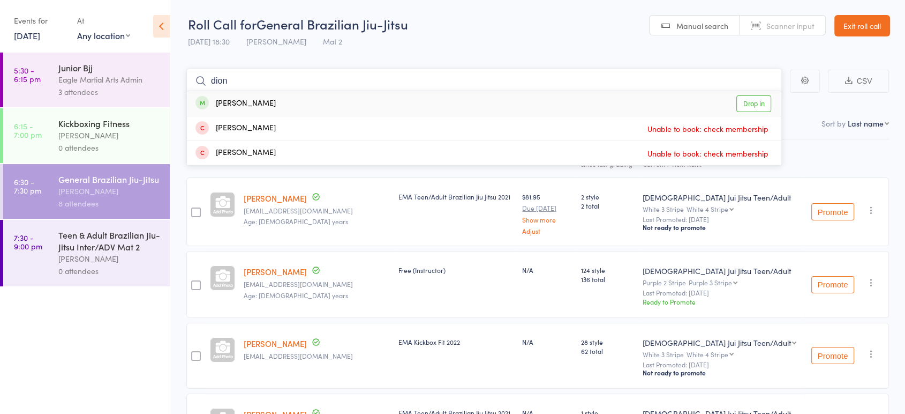
type input "dion"
drag, startPoint x: 296, startPoint y: 102, endPoint x: 298, endPoint y: 88, distance: 13.5
click at [296, 102] on div "Dion Nowoweiski Drop in" at bounding box center [484, 103] width 595 height 25
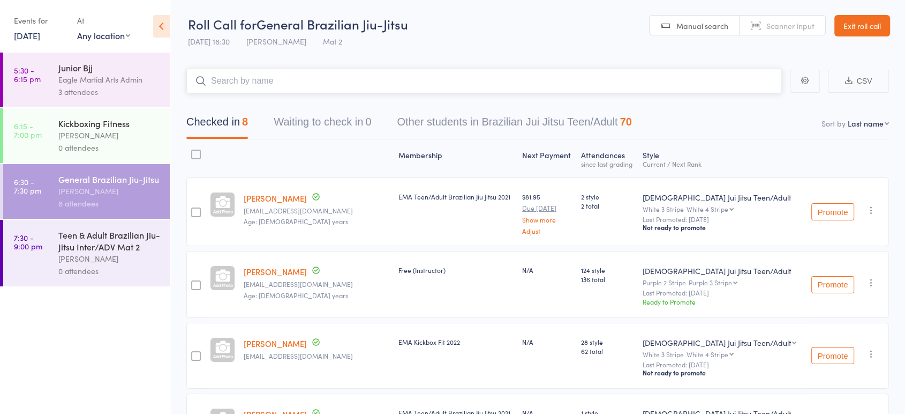
click at [297, 87] on input "search" at bounding box center [484, 81] width 596 height 25
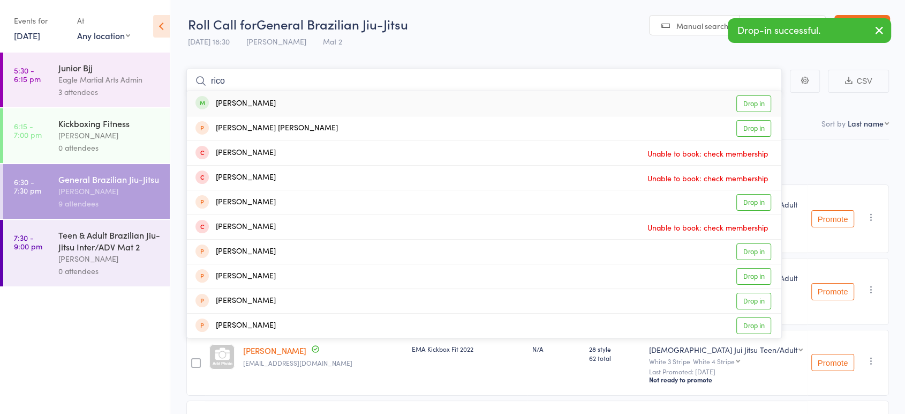
type input "rico"
click at [292, 102] on div "Rico Lin Drop in" at bounding box center [484, 103] width 595 height 25
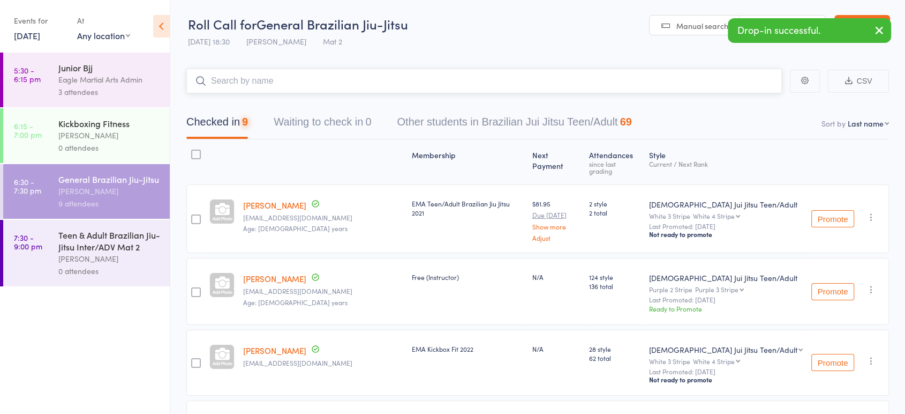
click at [295, 84] on input "search" at bounding box center [484, 81] width 596 height 25
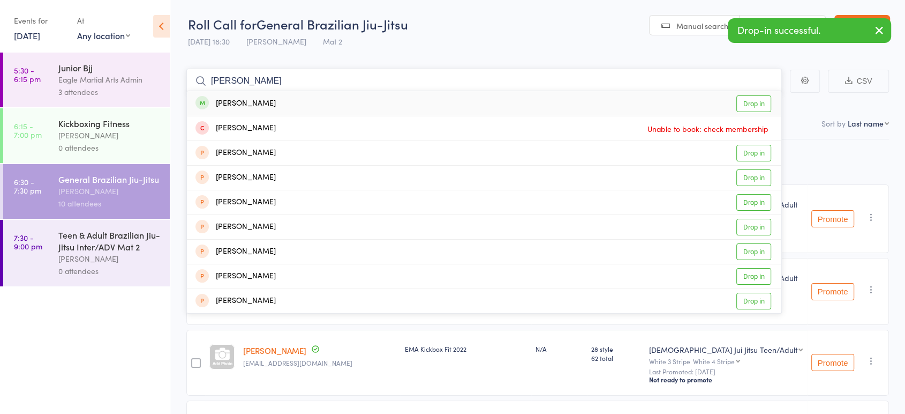
type input "rosa"
click at [291, 100] on div "Rosa Phan Drop in" at bounding box center [484, 103] width 595 height 25
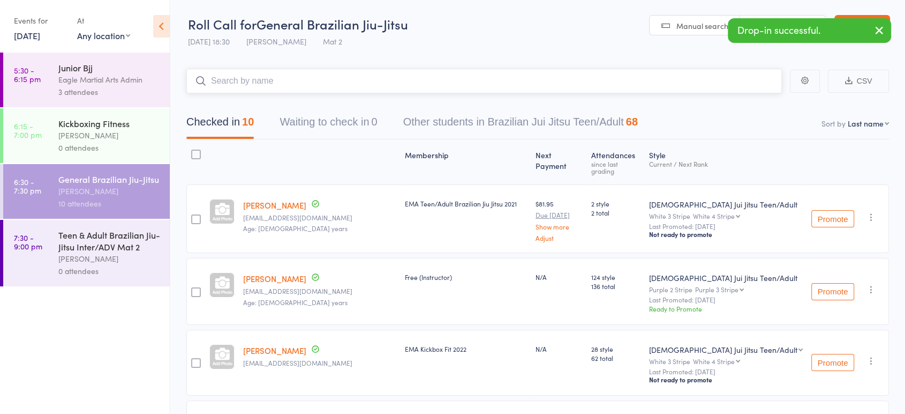
click at [295, 81] on input "search" at bounding box center [484, 81] width 596 height 25
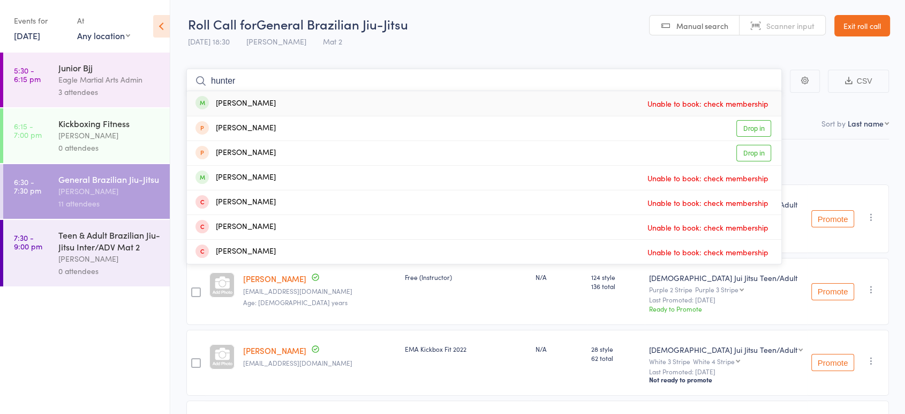
type input "hunter"
click at [299, 103] on div "Hunter Ogle Unable to book: check membership" at bounding box center [484, 103] width 595 height 25
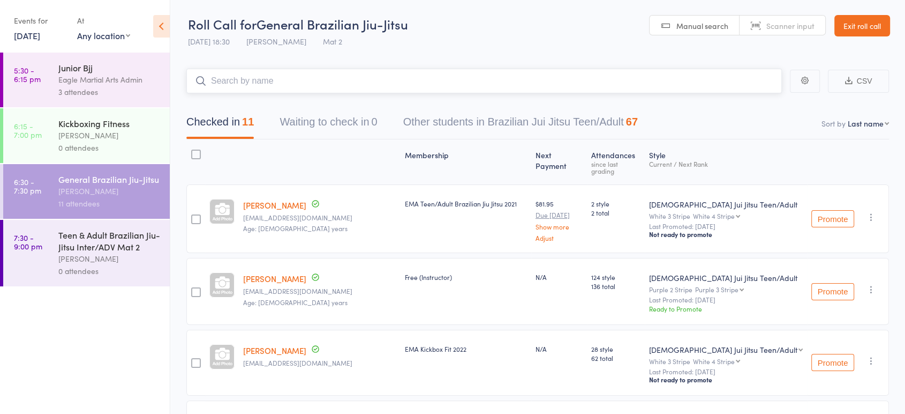
click at [302, 85] on input "search" at bounding box center [484, 81] width 596 height 25
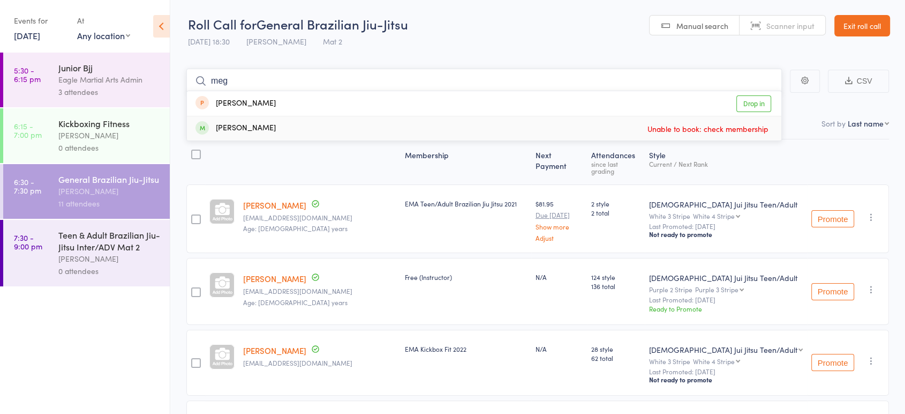
type input "meg"
click at [276, 128] on div "Megha Purushotham" at bounding box center [236, 128] width 80 height 12
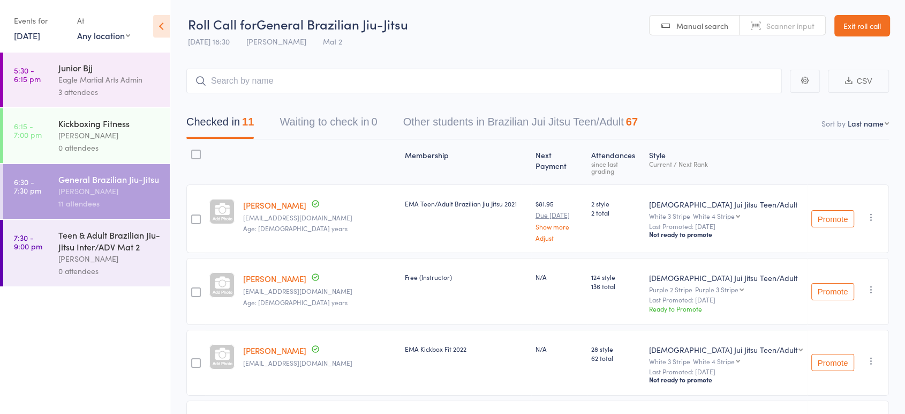
click at [100, 250] on div "Teen & Adult Brazilian Jiu-Jitsu Inter/ADV Mat 2" at bounding box center [109, 241] width 102 height 24
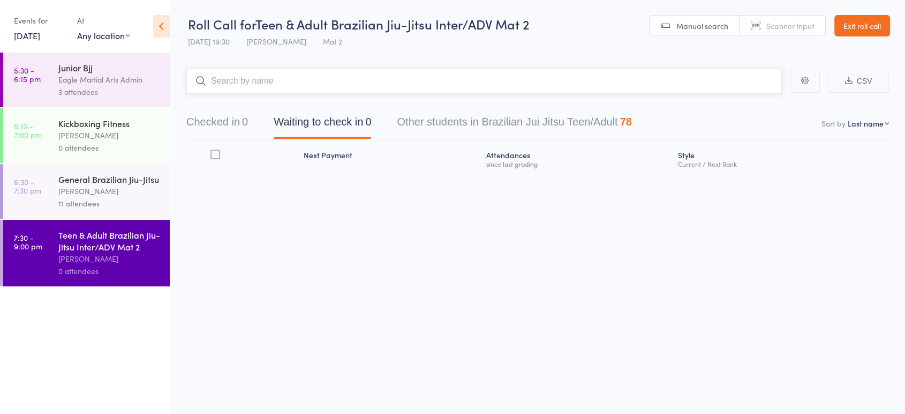
click at [228, 124] on button "Checked in 0" at bounding box center [217, 124] width 62 height 28
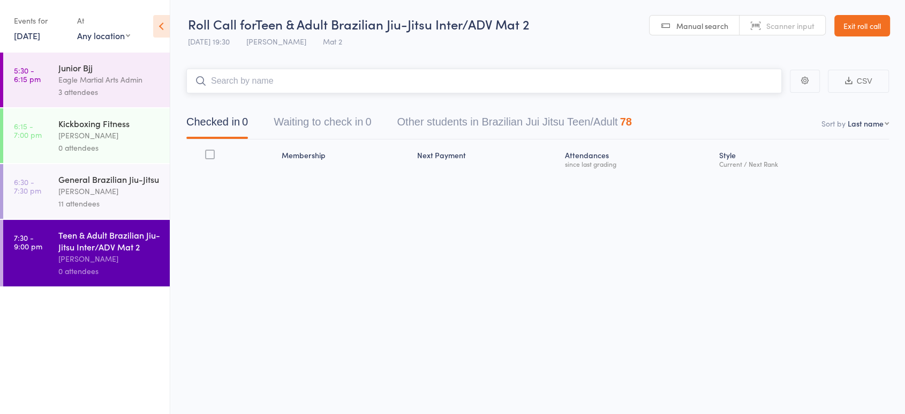
click at [258, 81] on input "search" at bounding box center [484, 81] width 596 height 25
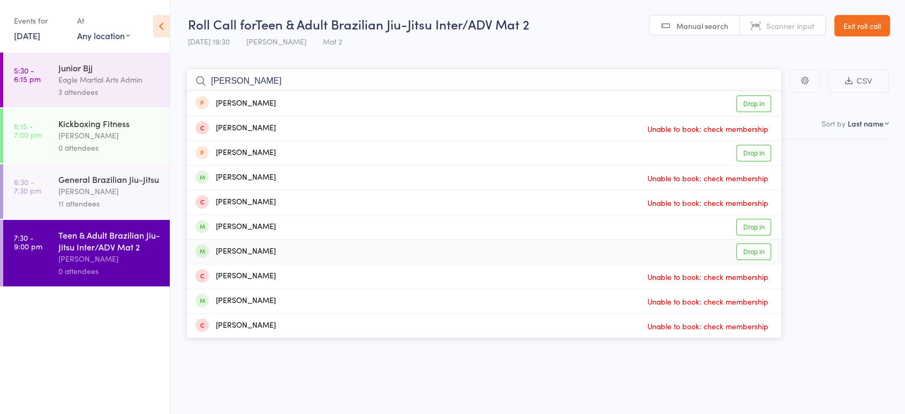
type input "alex"
drag, startPoint x: 331, startPoint y: 252, endPoint x: 280, endPoint y: 162, distance: 104.1
click at [327, 247] on div "Alexander Tse Drop in" at bounding box center [484, 251] width 595 height 24
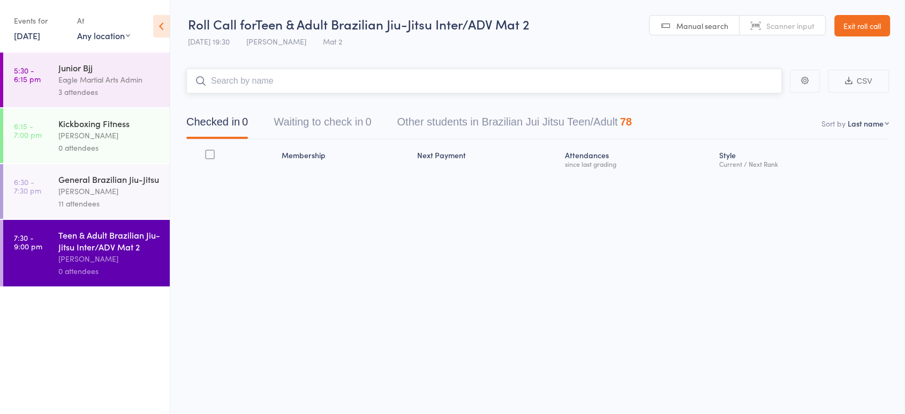
click at [252, 86] on input "search" at bounding box center [484, 81] width 596 height 25
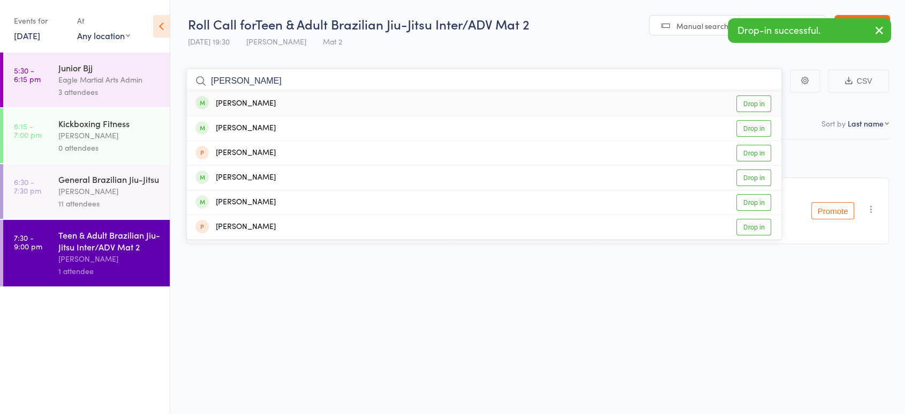
type input "adam"
click at [267, 99] on div "Adam Wright Drop in" at bounding box center [484, 103] width 595 height 25
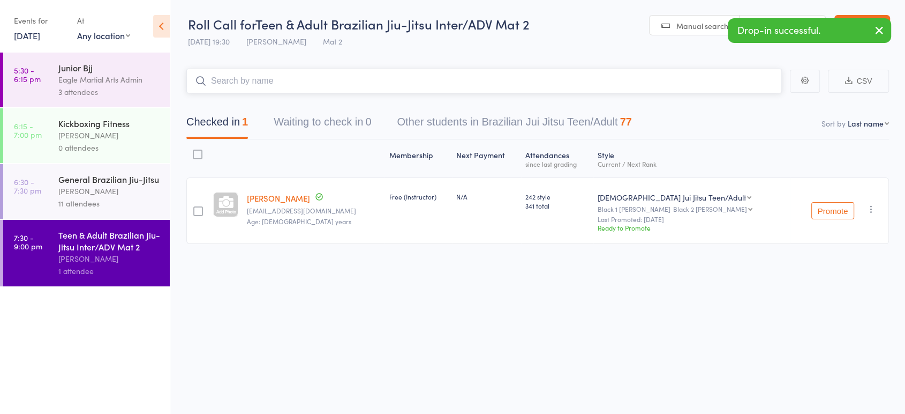
click at [270, 79] on input "search" at bounding box center [484, 81] width 596 height 25
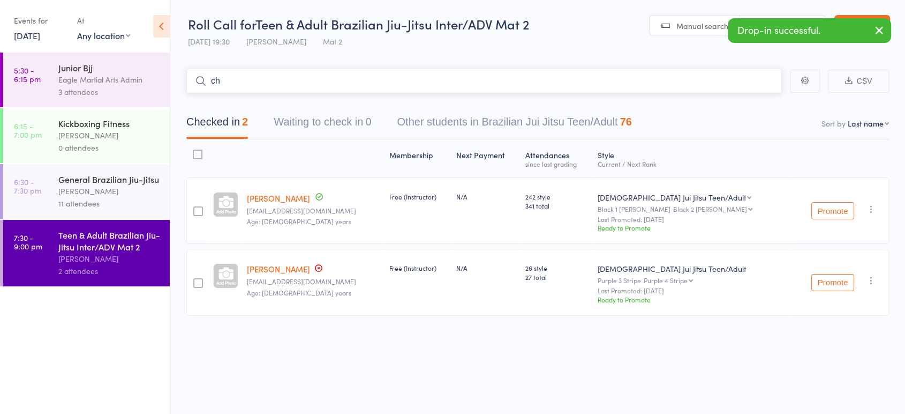
type input "c"
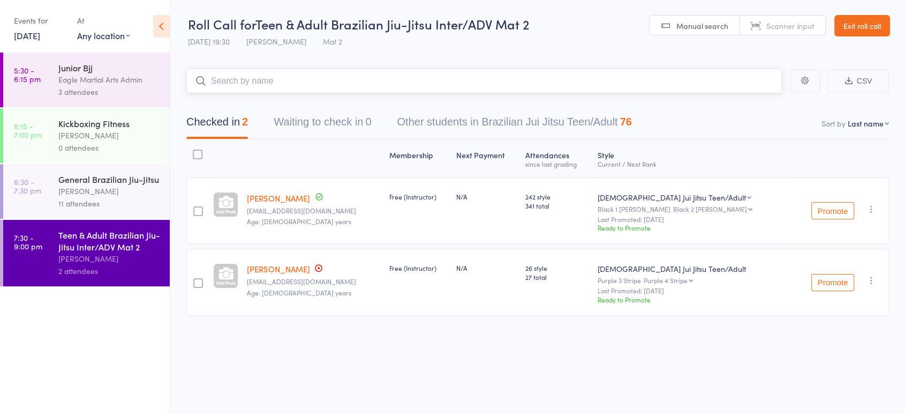
click at [269, 81] on input "search" at bounding box center [484, 81] width 596 height 25
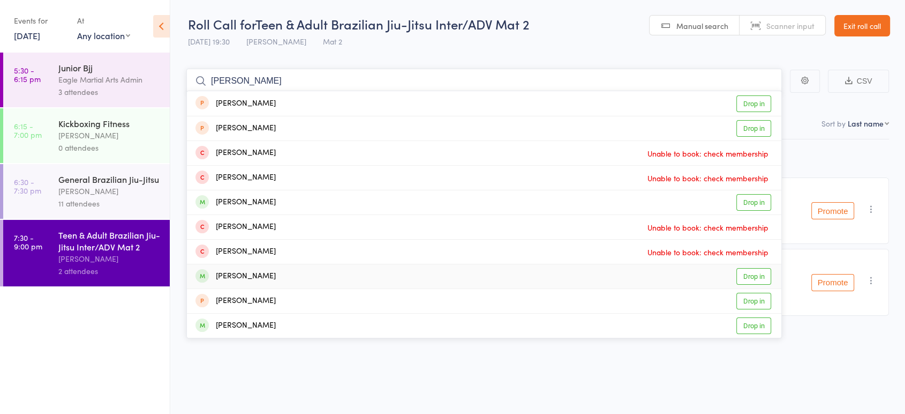
type input "daniel"
click at [274, 273] on div "Daniel Byrne Drop in" at bounding box center [484, 276] width 595 height 24
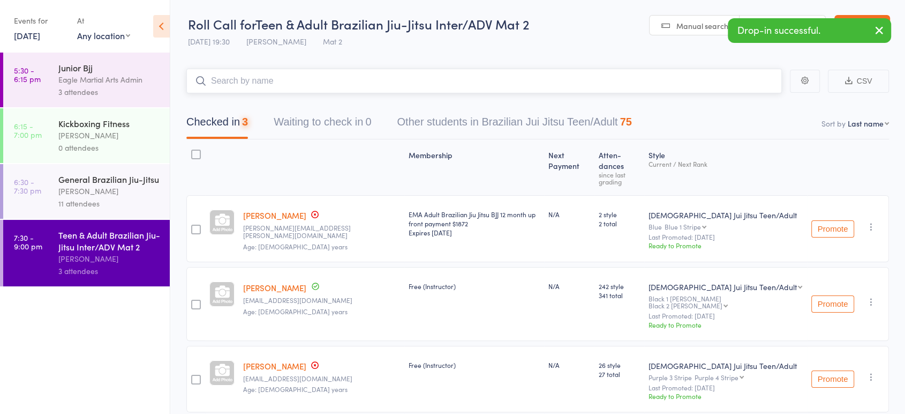
click at [243, 86] on input "search" at bounding box center [484, 81] width 596 height 25
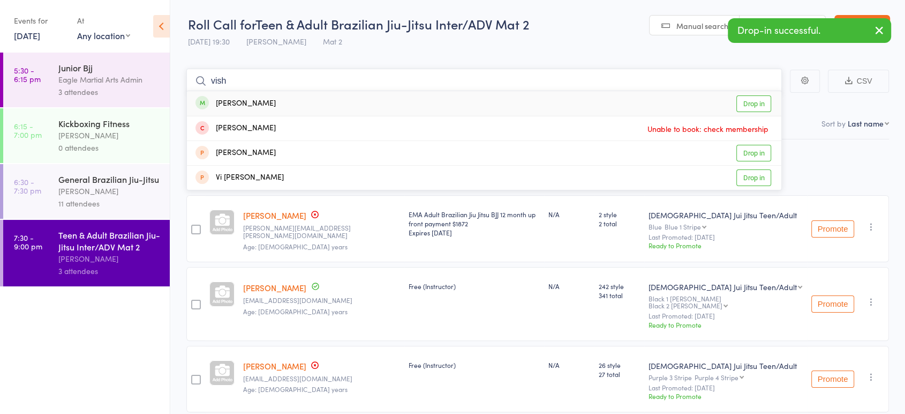
type input "vish"
click at [268, 106] on div "Vishnu Sankar Drop in" at bounding box center [484, 103] width 595 height 25
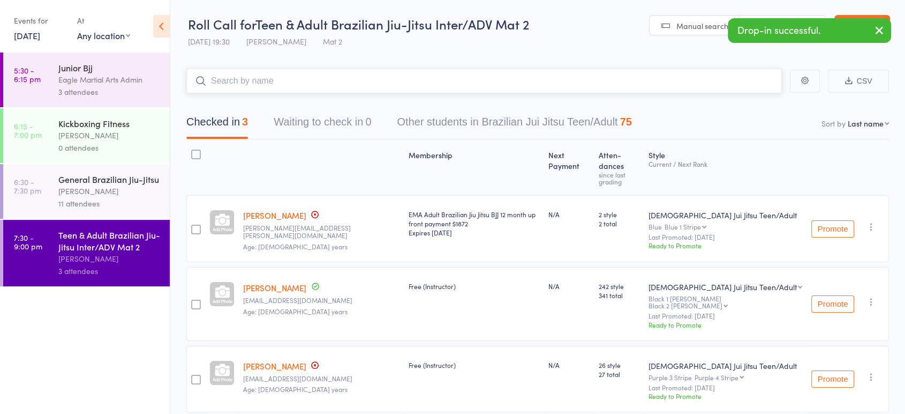
click at [286, 82] on input "search" at bounding box center [484, 81] width 596 height 25
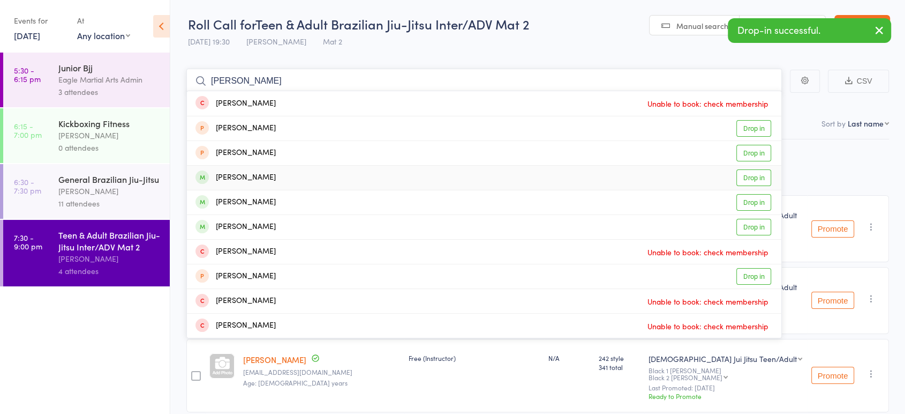
type input "alan"
drag, startPoint x: 292, startPoint y: 182, endPoint x: 293, endPoint y: 146, distance: 35.9
click at [294, 177] on div "Alan Tran Drop in" at bounding box center [484, 178] width 595 height 24
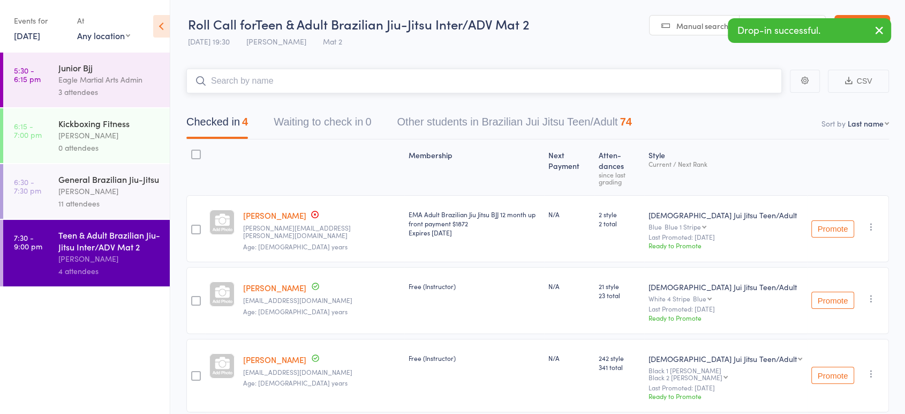
click at [302, 80] on input "search" at bounding box center [484, 81] width 596 height 25
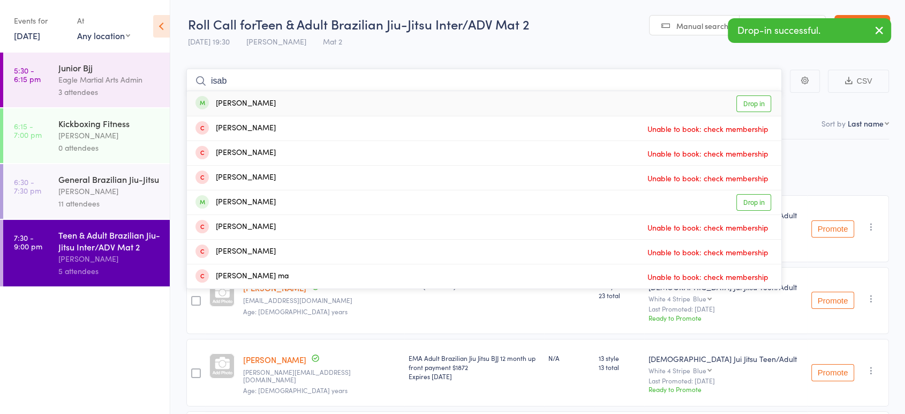
type input "isab"
click at [313, 99] on div "Isabel Tan Drop in" at bounding box center [484, 103] width 595 height 25
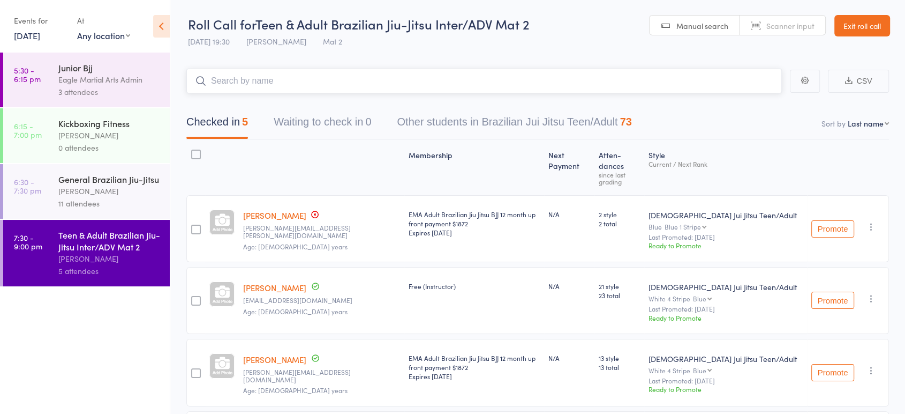
click at [317, 81] on input "search" at bounding box center [484, 81] width 596 height 25
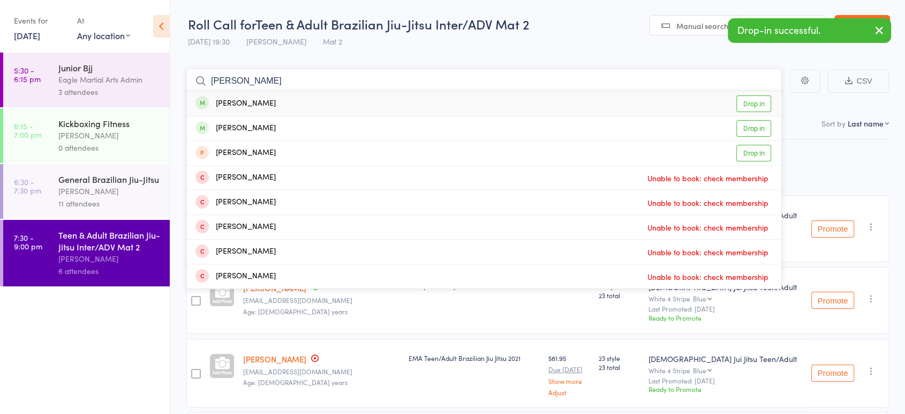
type input "kenny"
drag, startPoint x: 311, startPoint y: 102, endPoint x: 313, endPoint y: 95, distance: 7.1
click at [313, 97] on div "Kenny Lee Drop in" at bounding box center [484, 103] width 595 height 25
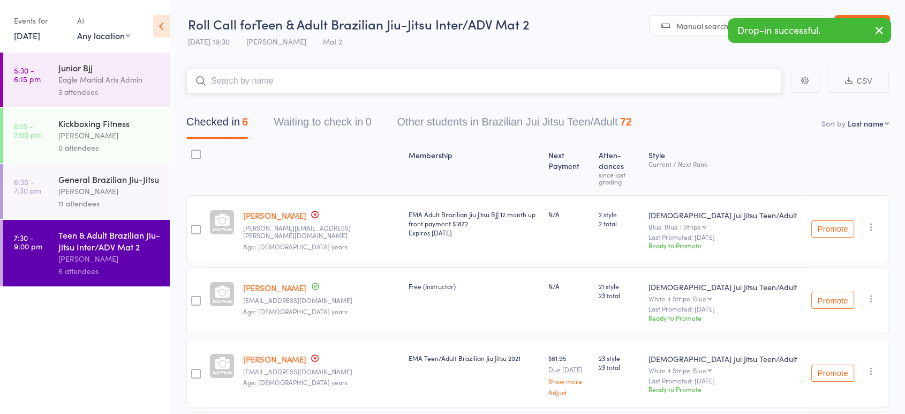
click at [313, 81] on input "search" at bounding box center [484, 81] width 596 height 25
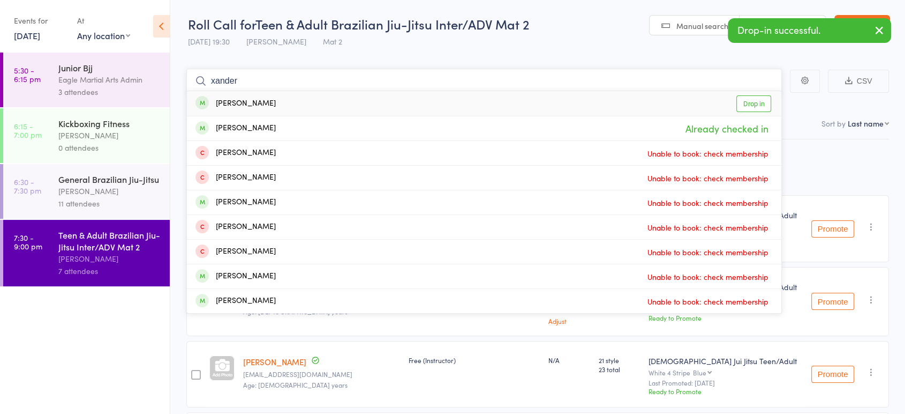
type input "xander"
click at [308, 100] on div "Xander Soh Drop in" at bounding box center [484, 103] width 595 height 25
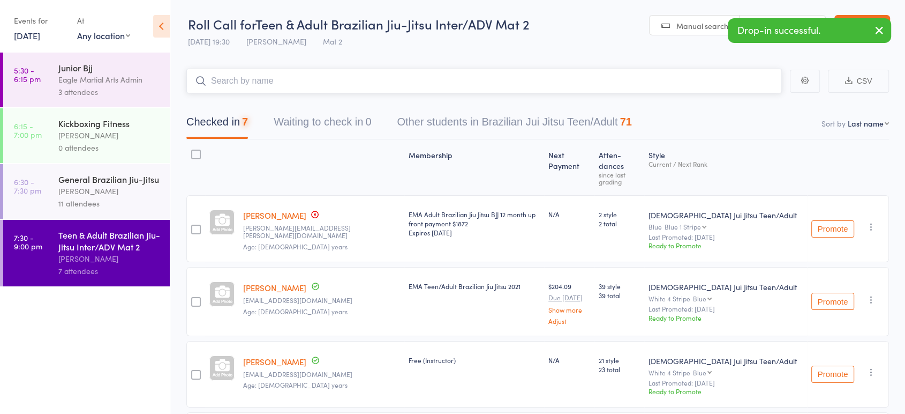
click at [325, 80] on input "search" at bounding box center [484, 81] width 596 height 25
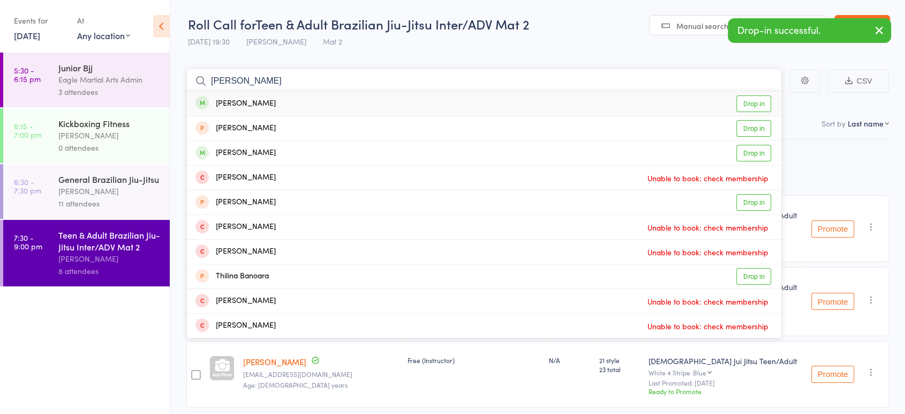
type input "tina"
click at [306, 100] on div "Tina Pham Drop in" at bounding box center [484, 103] width 595 height 25
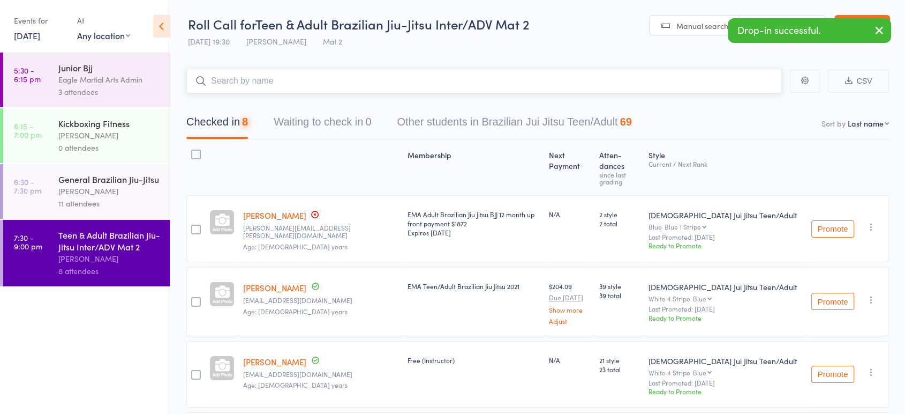
click at [316, 84] on input "search" at bounding box center [484, 81] width 596 height 25
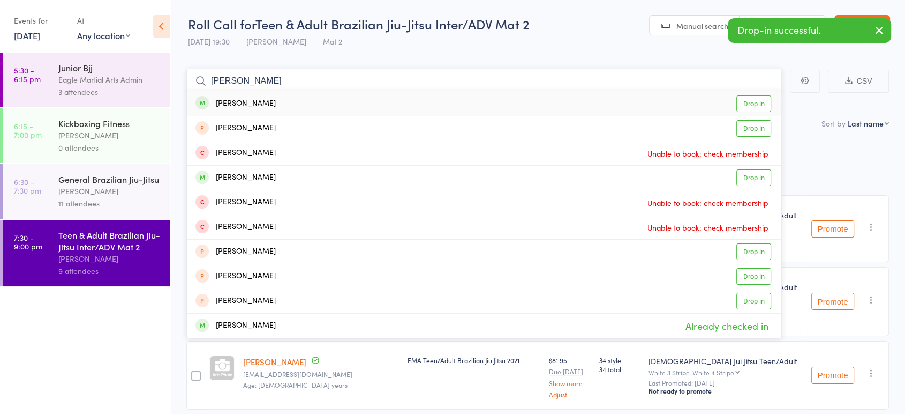
type input "alvin"
click at [315, 106] on div "Alvin Chen Drop in" at bounding box center [484, 103] width 595 height 25
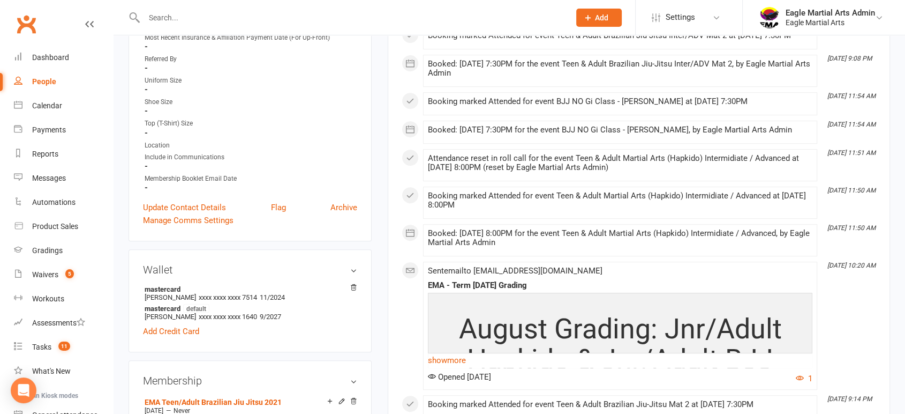
scroll to position [476, 0]
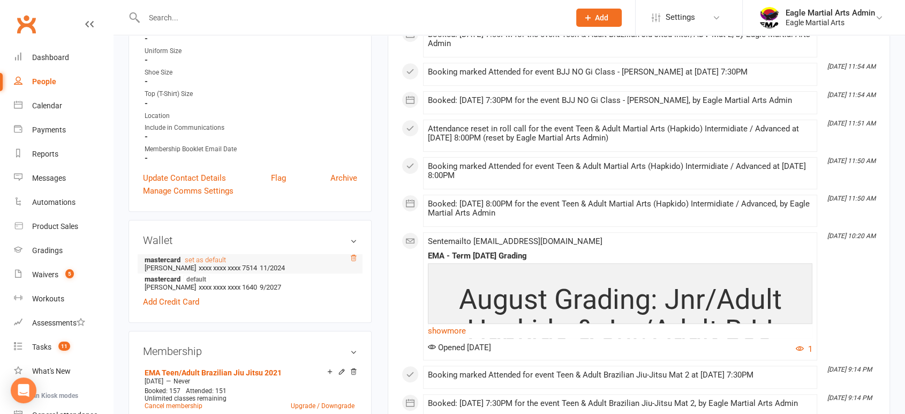
click at [355, 256] on icon at bounding box center [353, 257] width 7 height 7
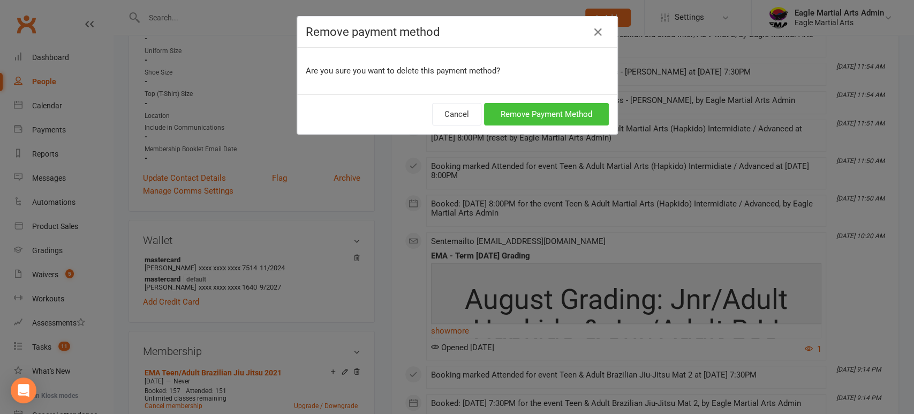
click at [520, 117] on button "Remove Payment Method" at bounding box center [546, 114] width 125 height 22
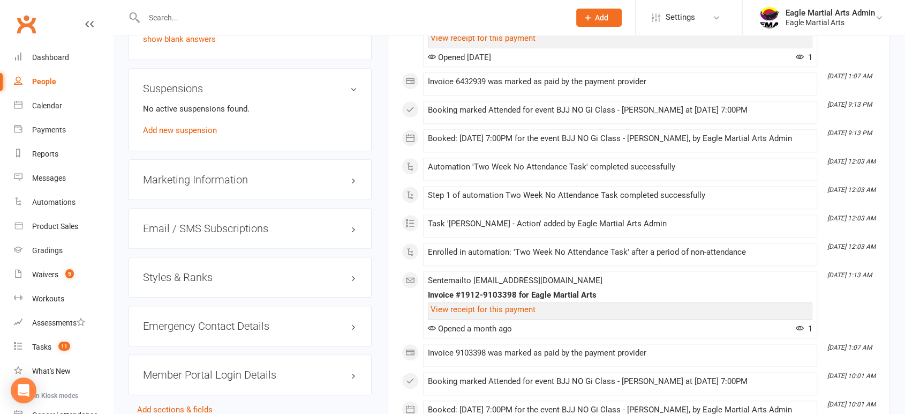
scroll to position [1071, 0]
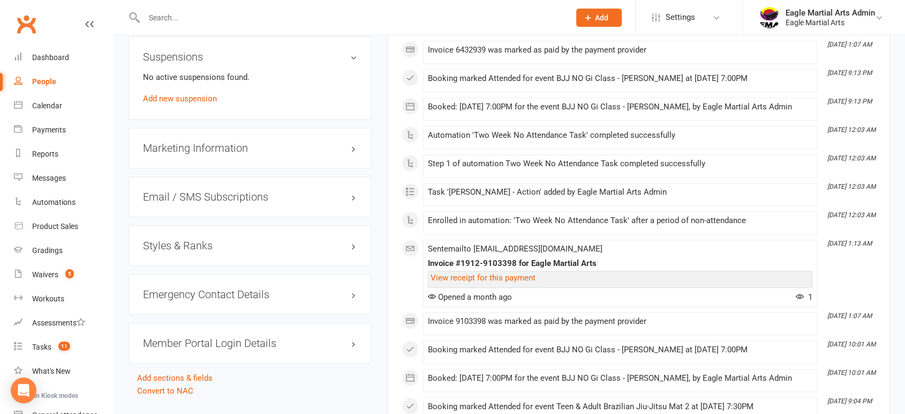
click at [355, 241] on h3 "Styles & Ranks" at bounding box center [250, 245] width 214 height 12
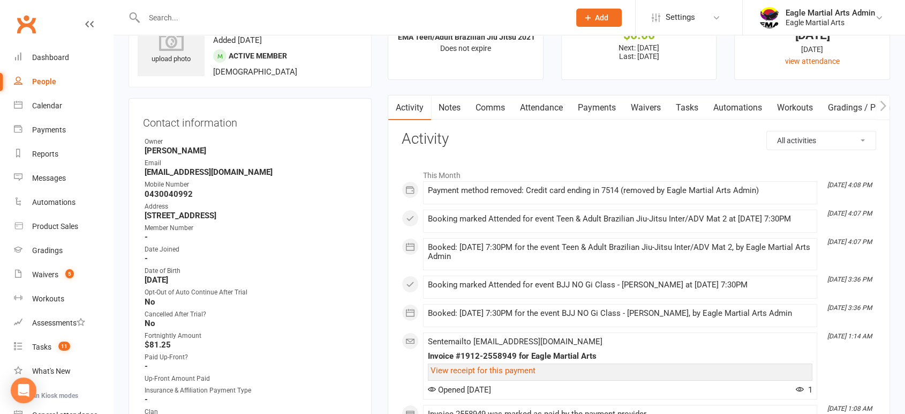
scroll to position [0, 0]
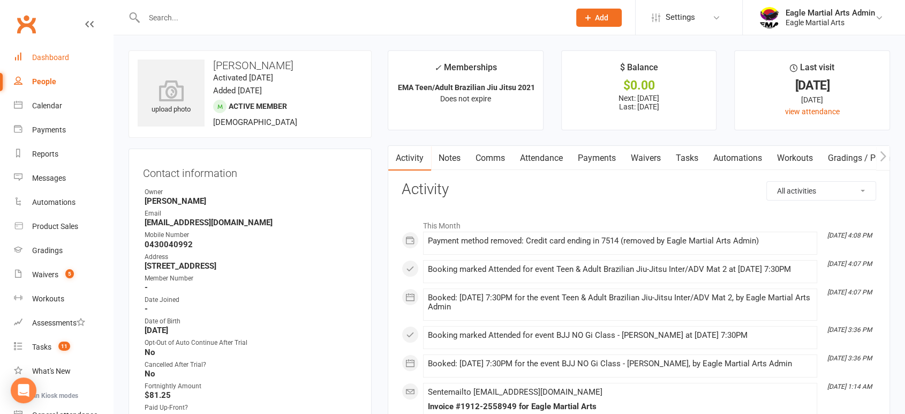
click at [55, 56] on div "Dashboard" at bounding box center [50, 57] width 37 height 9
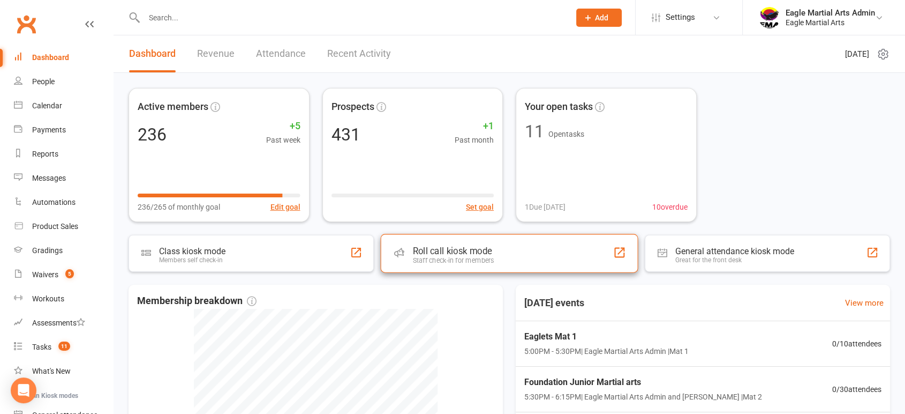
click at [422, 253] on div "Roll call kiosk mode" at bounding box center [452, 250] width 81 height 11
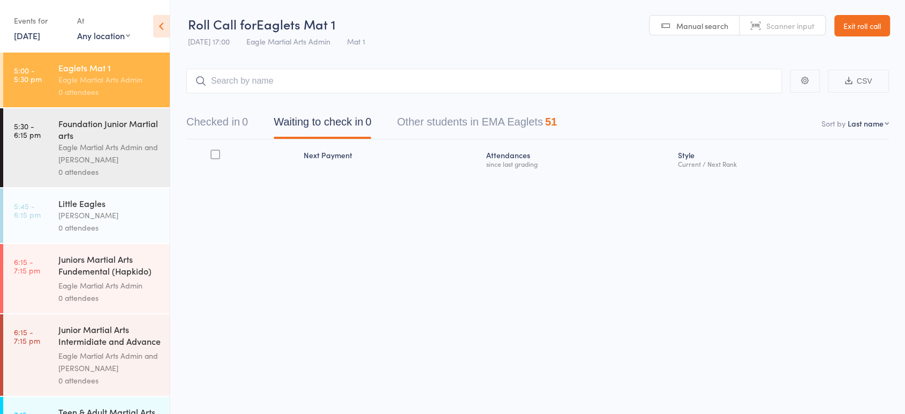
click at [28, 40] on link "[DATE]" at bounding box center [27, 35] width 26 height 12
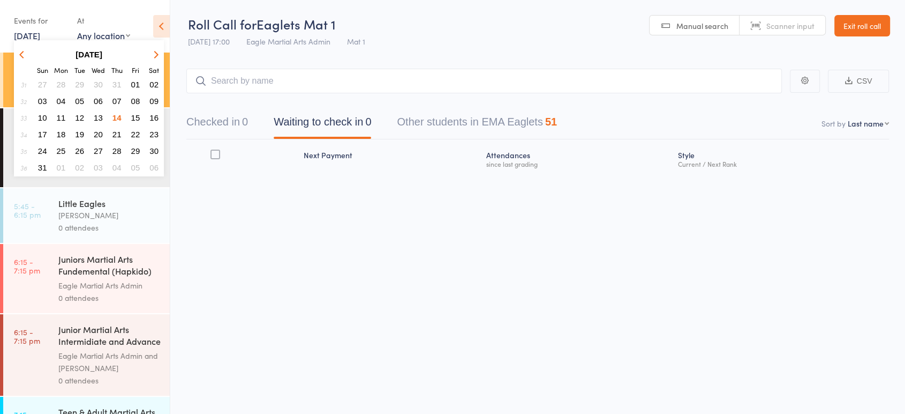
click at [101, 117] on span "13" at bounding box center [98, 117] width 9 height 9
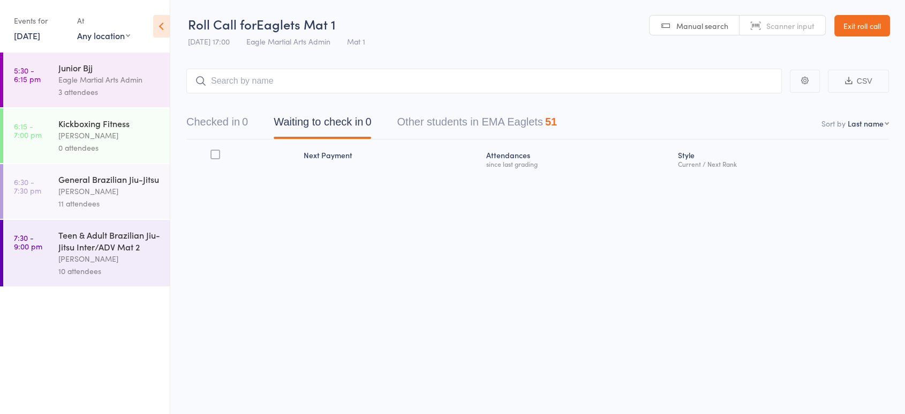
click at [226, 119] on button "Checked in 0" at bounding box center [217, 124] width 62 height 28
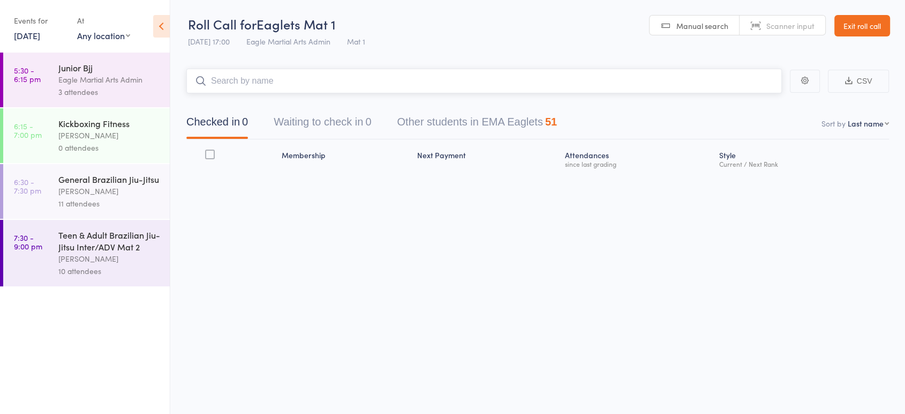
click at [229, 84] on input "search" at bounding box center [484, 81] width 596 height 25
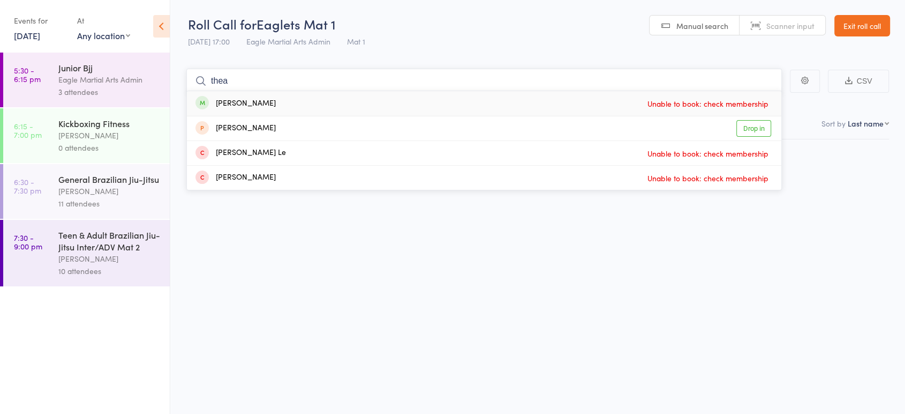
type input "thea"
click at [126, 91] on div "3 attendees" at bounding box center [109, 92] width 102 height 12
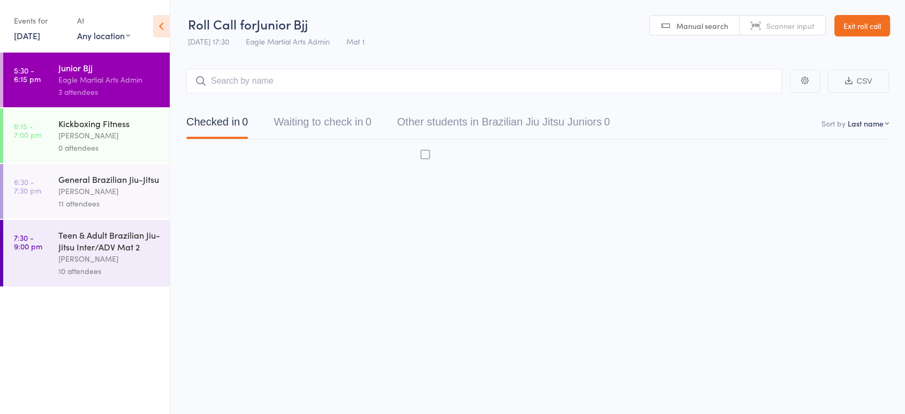
click at [126, 88] on div "3 attendees" at bounding box center [109, 92] width 102 height 12
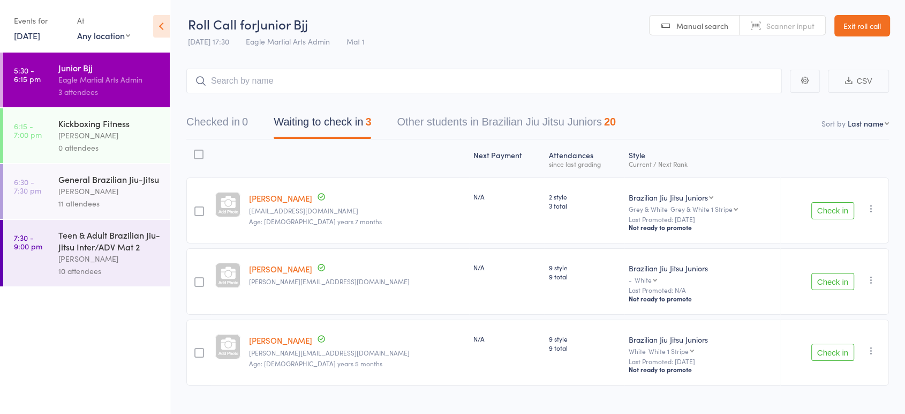
click at [215, 119] on button "Checked in 0" at bounding box center [217, 124] width 62 height 28
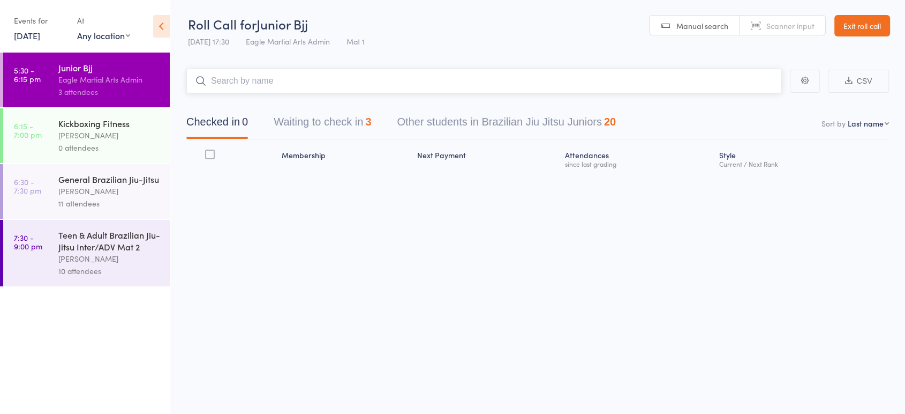
click at [253, 85] on input "search" at bounding box center [484, 81] width 596 height 25
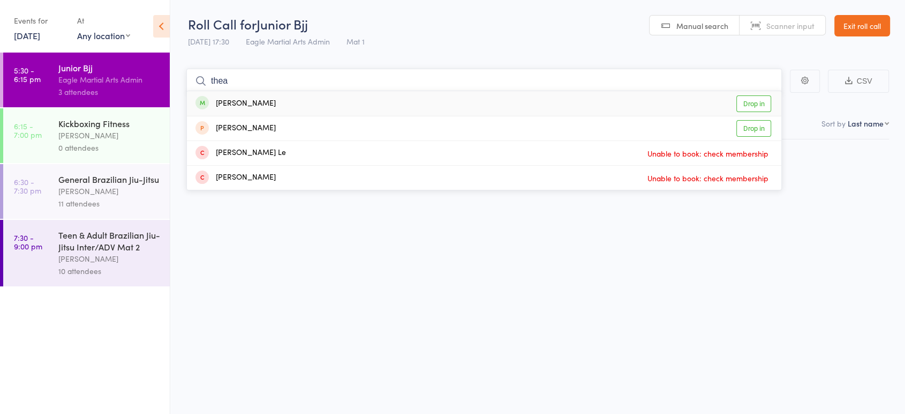
type input "thea"
drag, startPoint x: 280, startPoint y: 101, endPoint x: 280, endPoint y: 89, distance: 11.8
click at [280, 96] on div "Thea Walters Drop in" at bounding box center [484, 103] width 595 height 25
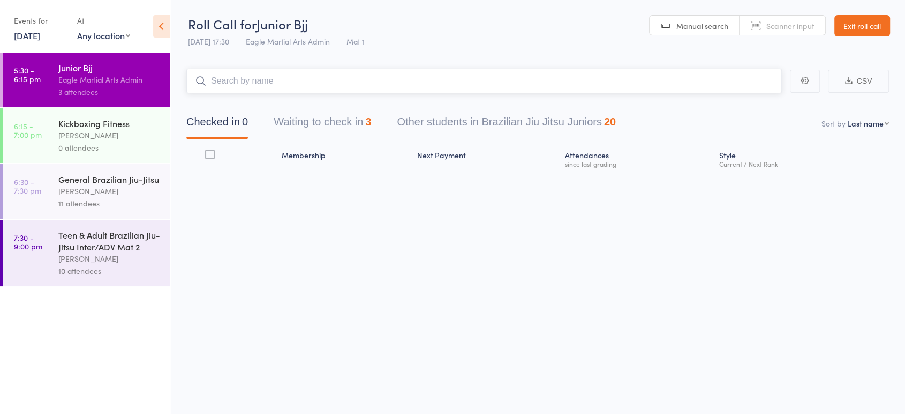
click at [280, 81] on input "search" at bounding box center [484, 81] width 596 height 25
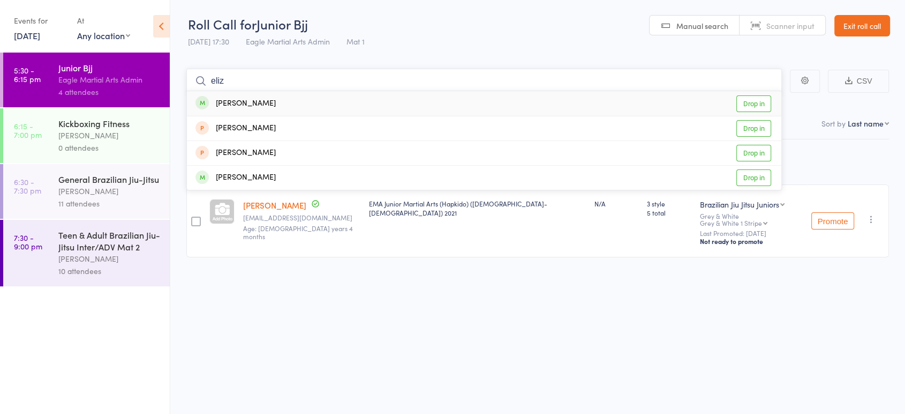
type input "eliz"
click at [282, 102] on div "Elizabeth Lee Drop in" at bounding box center [484, 103] width 595 height 25
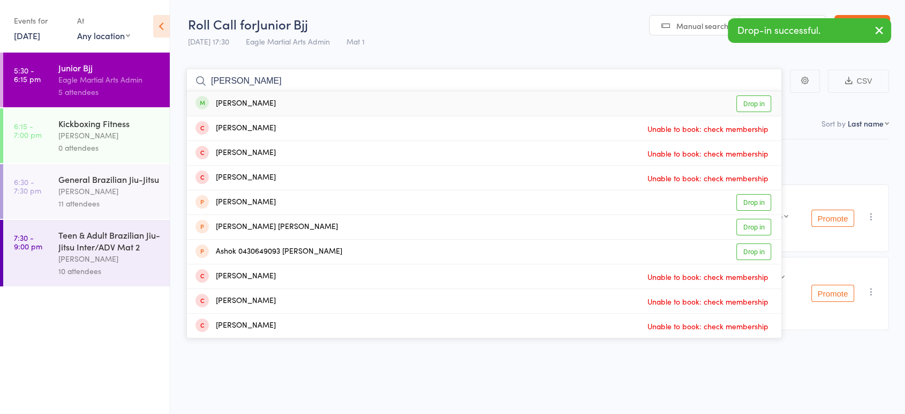
type input "thomas"
drag, startPoint x: 285, startPoint y: 104, endPoint x: 286, endPoint y: 83, distance: 20.9
click at [285, 103] on div "Thomas Lee Drop in" at bounding box center [484, 103] width 595 height 25
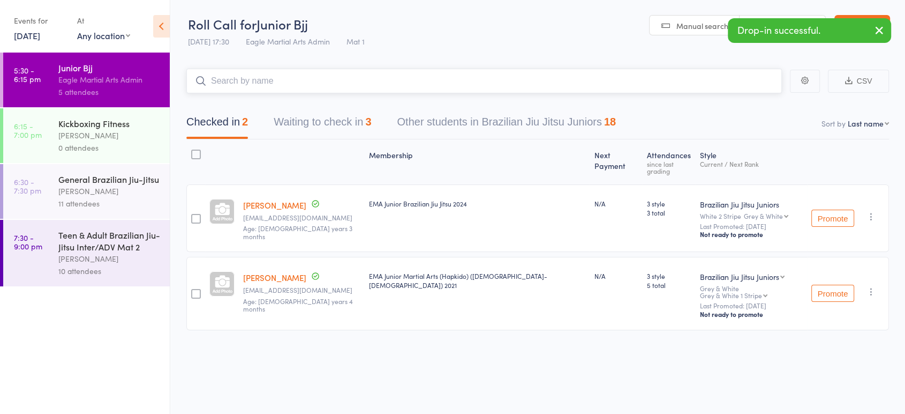
click at [286, 83] on input "search" at bounding box center [484, 81] width 596 height 25
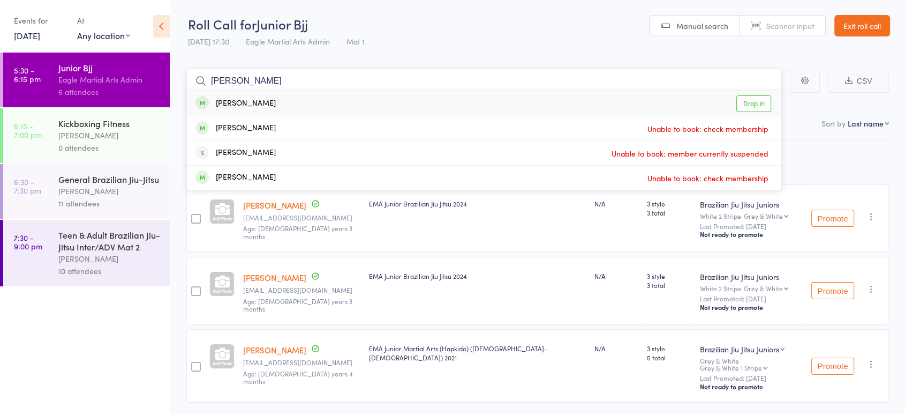
type input "xavier"
click at [282, 104] on div "Xavier Saldanha Drop in" at bounding box center [484, 103] width 595 height 25
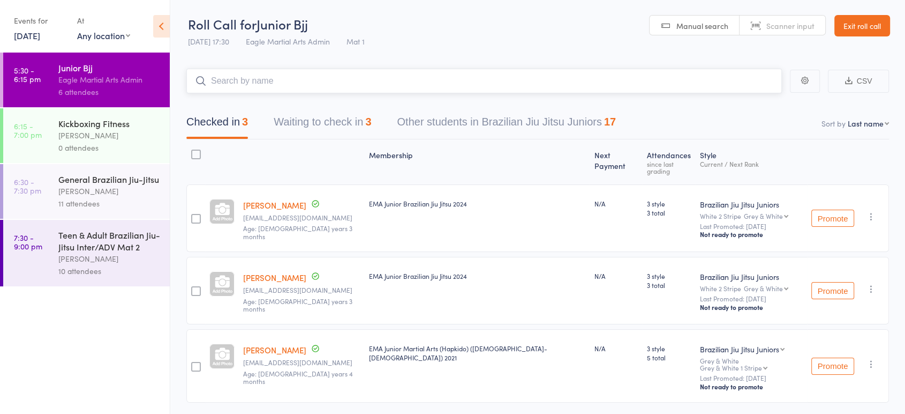
click at [273, 81] on input "search" at bounding box center [484, 81] width 596 height 25
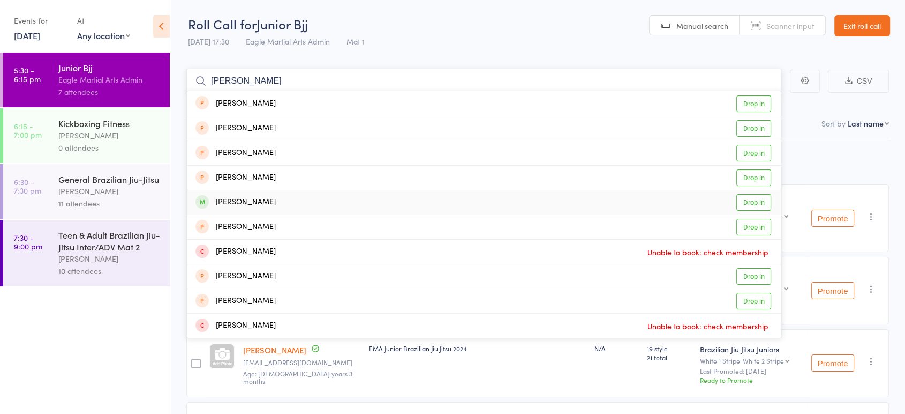
type input "lewis"
click at [282, 204] on div "Lewis Saldanha Drop in" at bounding box center [484, 202] width 595 height 24
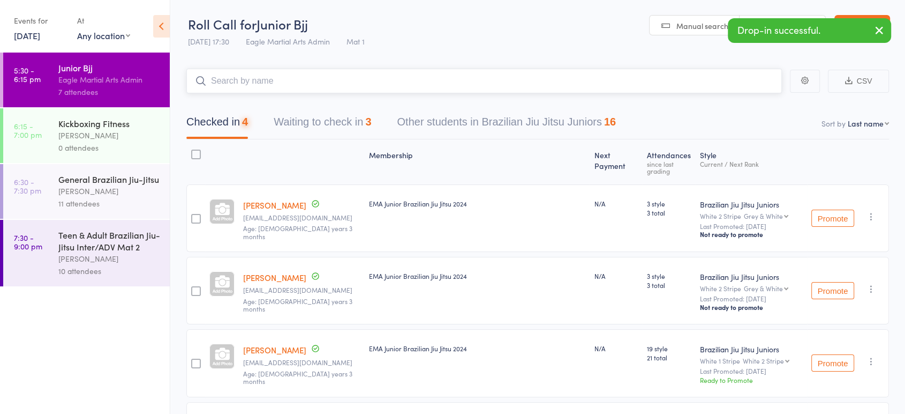
click at [288, 85] on input "search" at bounding box center [484, 81] width 596 height 25
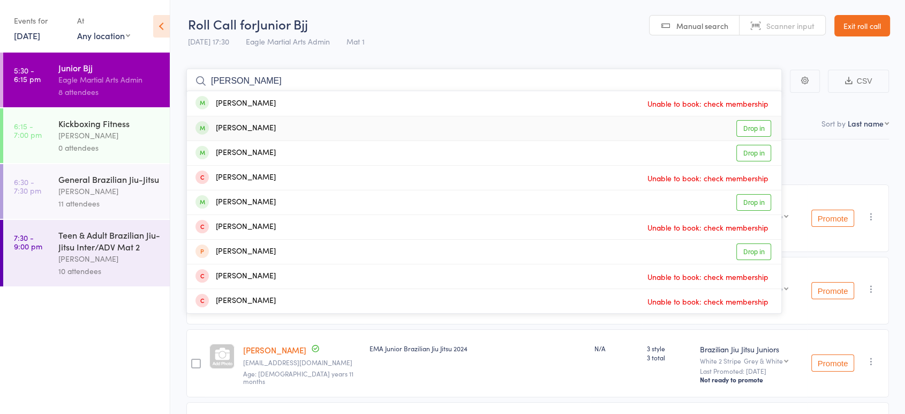
type input "darius"
click at [290, 125] on div "Darius Zegrati Drop in" at bounding box center [484, 128] width 595 height 24
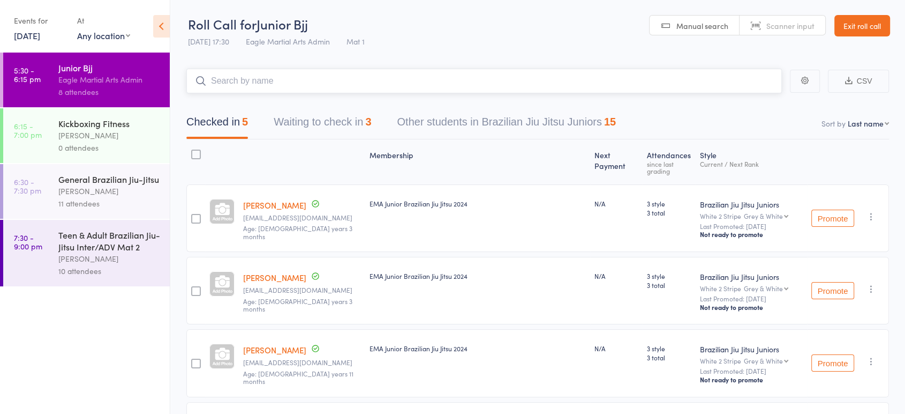
click at [287, 82] on input "search" at bounding box center [484, 81] width 596 height 25
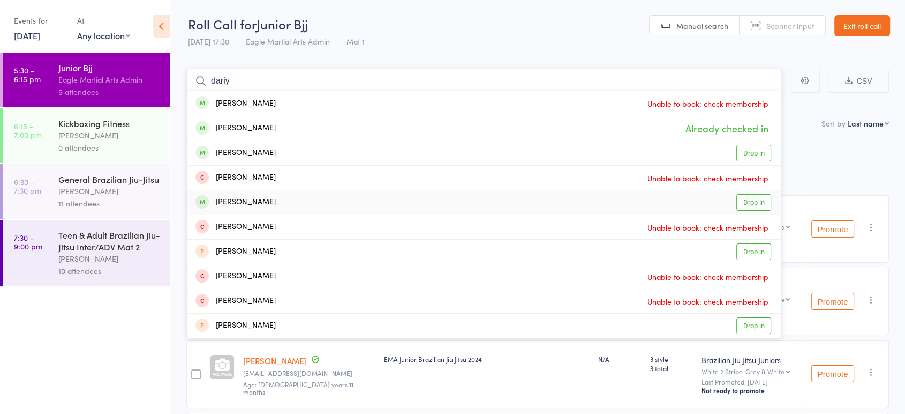
type input "dariy"
click at [304, 198] on div "Dariush Mehrabani Drop in" at bounding box center [484, 202] width 595 height 24
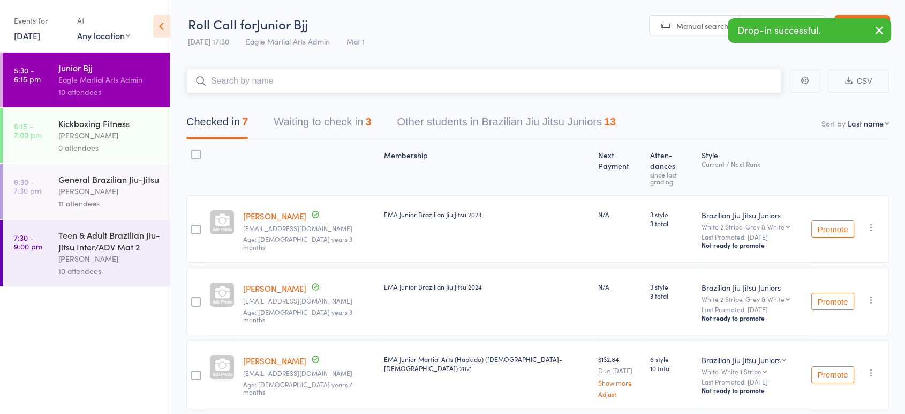
click at [240, 85] on input "search" at bounding box center [484, 81] width 596 height 25
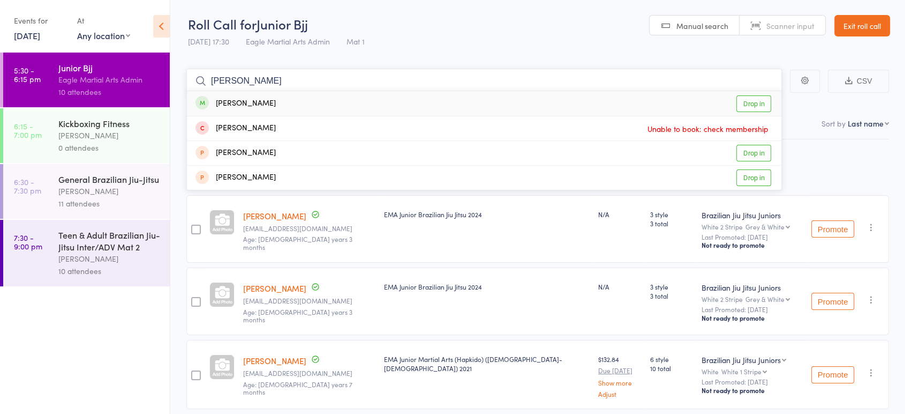
type input "fazel"
click at [284, 101] on div "Fazel Musaddiq Drop in" at bounding box center [484, 103] width 595 height 25
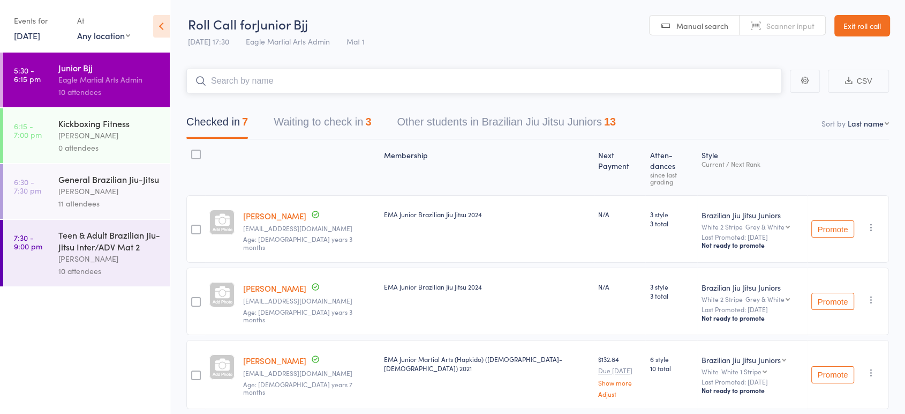
click at [288, 76] on input "search" at bounding box center [484, 81] width 596 height 25
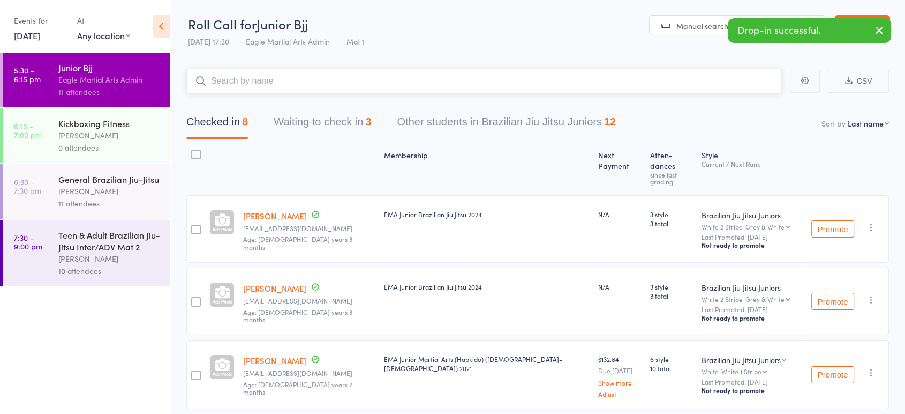
click at [290, 84] on input "search" at bounding box center [484, 81] width 596 height 25
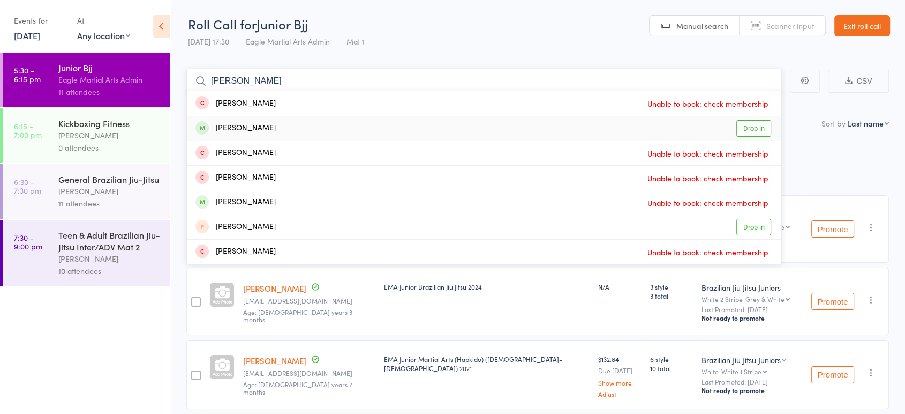
type input "hugo"
click at [298, 124] on div "Hugo Krstevski Drop in" at bounding box center [484, 128] width 595 height 24
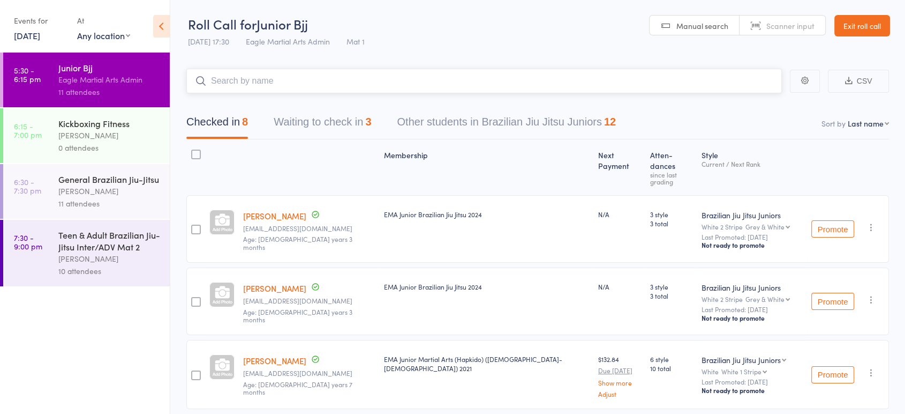
click at [291, 80] on input "search" at bounding box center [484, 81] width 596 height 25
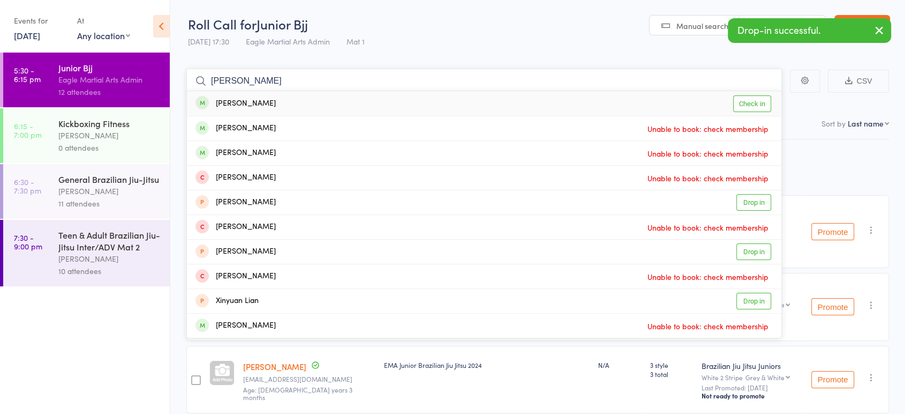
type input "liam"
click at [295, 105] on div "Liam Choo Check in" at bounding box center [484, 103] width 595 height 25
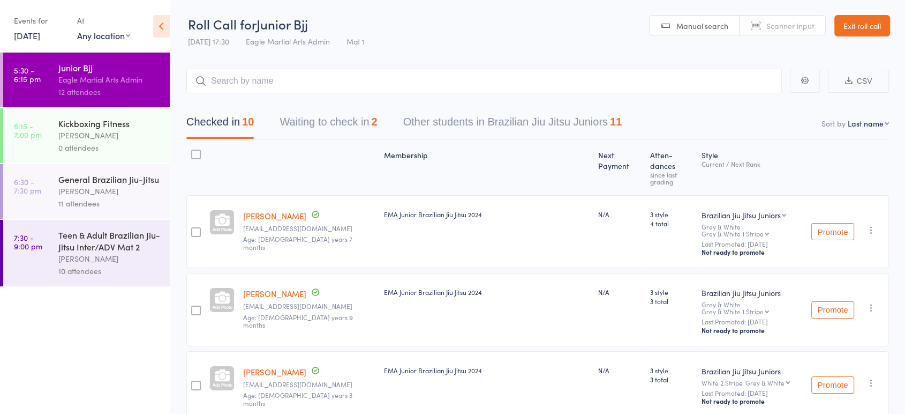
click at [94, 127] on div "Kickboxing Fitness" at bounding box center [109, 123] width 102 height 12
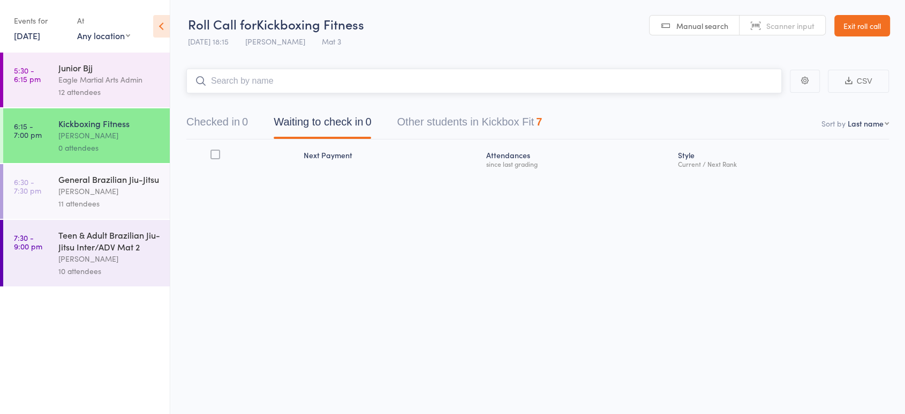
click at [221, 123] on button "Checked in 0" at bounding box center [217, 124] width 62 height 28
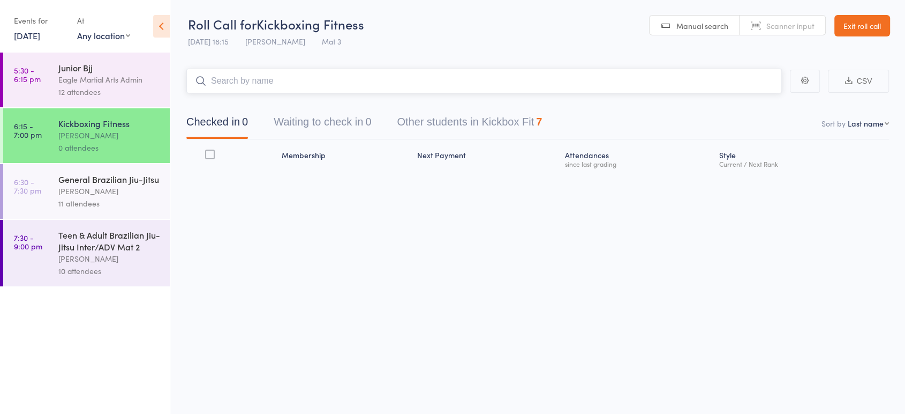
click at [226, 86] on input "search" at bounding box center [484, 81] width 596 height 25
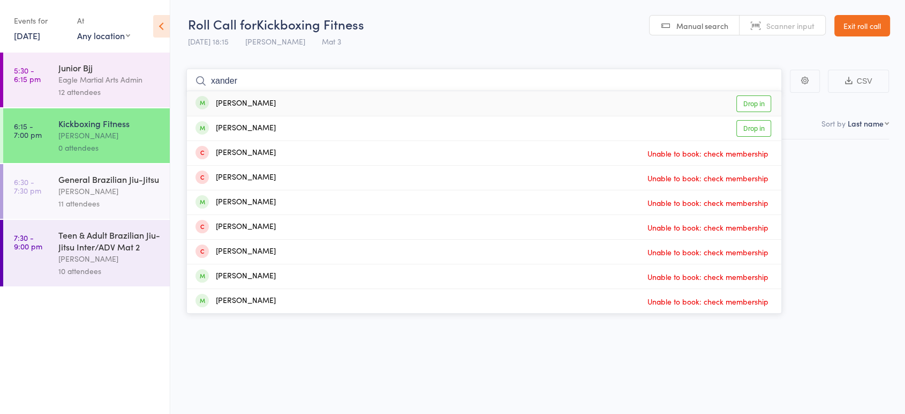
type input "xander"
drag, startPoint x: 284, startPoint y: 106, endPoint x: 290, endPoint y: 88, distance: 18.6
click at [284, 103] on div "Xander Soh Drop in" at bounding box center [484, 103] width 595 height 25
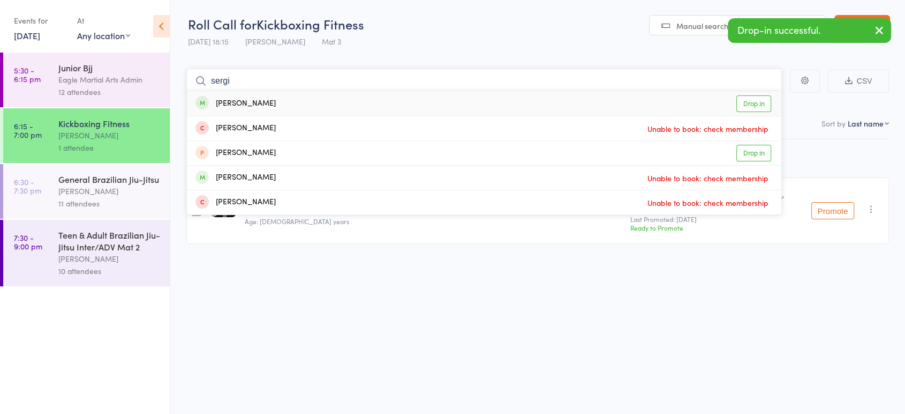
type input "sergi"
click at [284, 102] on div "Sergei Sevriukov Drop in" at bounding box center [484, 103] width 595 height 25
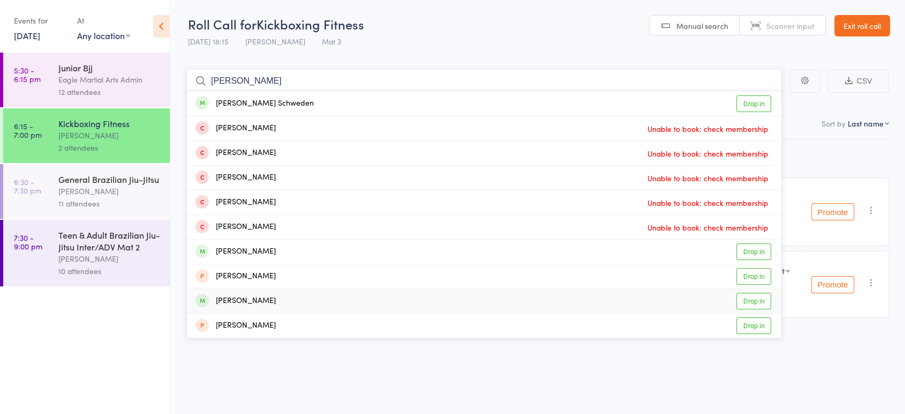
type input "nick"
click at [284, 301] on div "Nicholas D'Amico Drop in" at bounding box center [484, 301] width 595 height 24
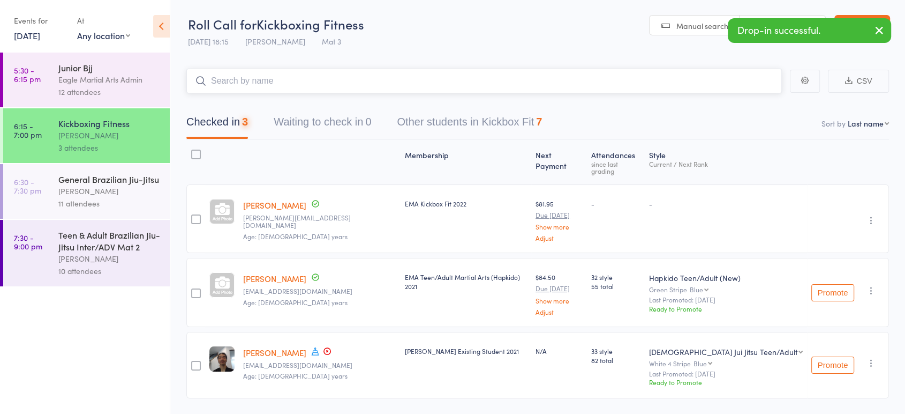
click at [259, 84] on input "search" at bounding box center [484, 81] width 596 height 25
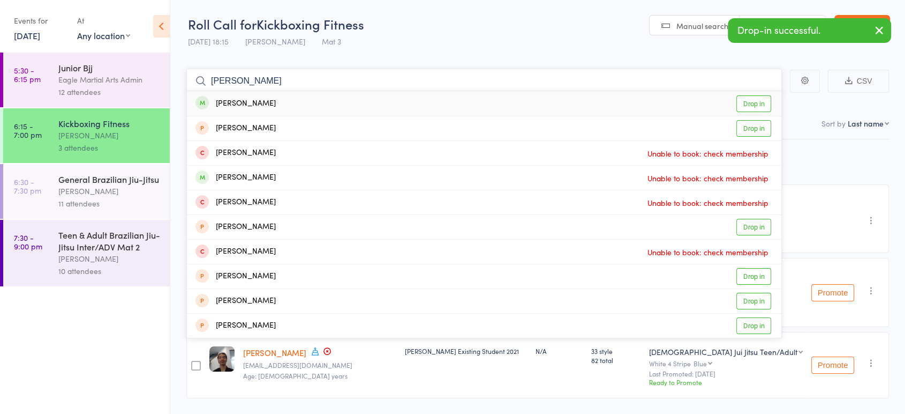
type input "alvin"
click at [267, 102] on div "Alvin Chen Drop in" at bounding box center [484, 103] width 595 height 25
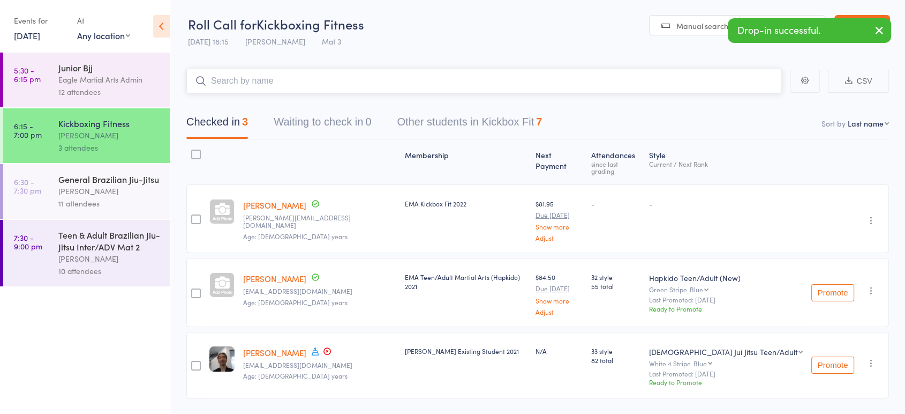
click at [279, 80] on input "search" at bounding box center [484, 81] width 596 height 25
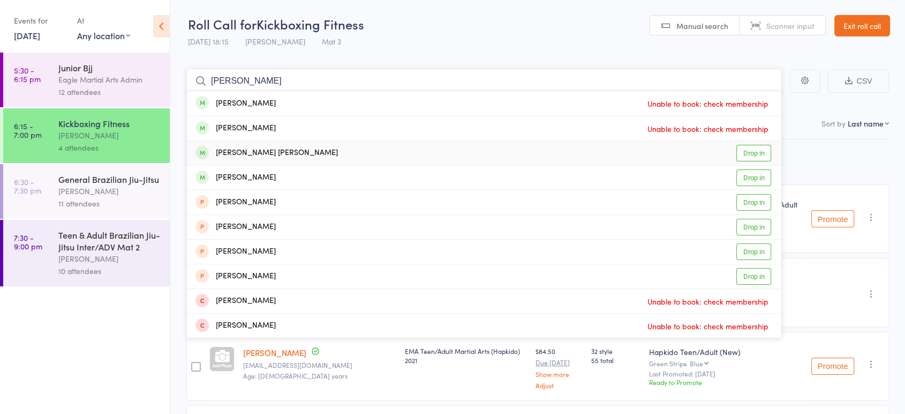
type input "charlie"
click at [329, 152] on div "Charlie Paige Cruz Drop in" at bounding box center [484, 153] width 595 height 24
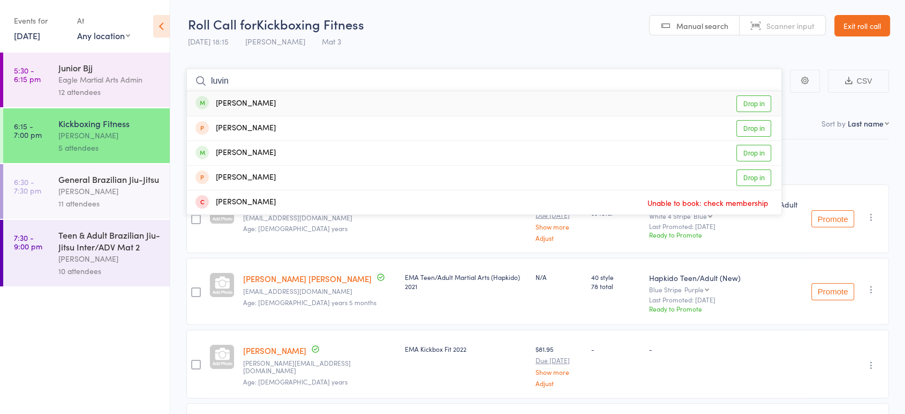
type input "luvin"
click at [314, 106] on div "Luvina Khurana Drop in" at bounding box center [484, 103] width 595 height 25
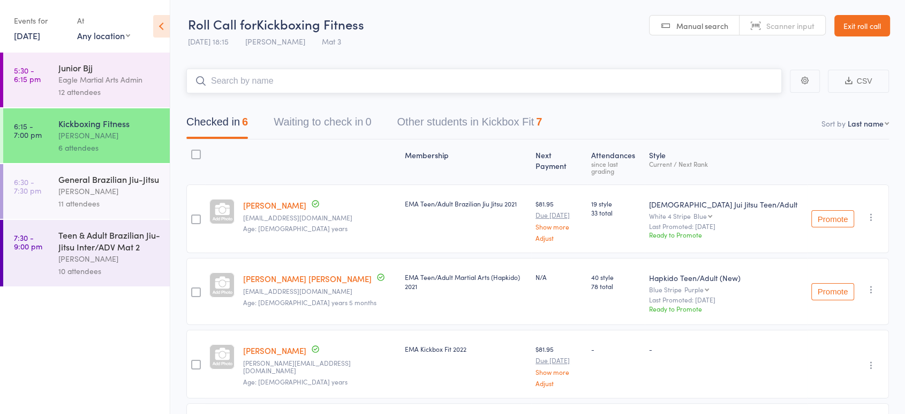
click at [252, 80] on input "search" at bounding box center [484, 81] width 596 height 25
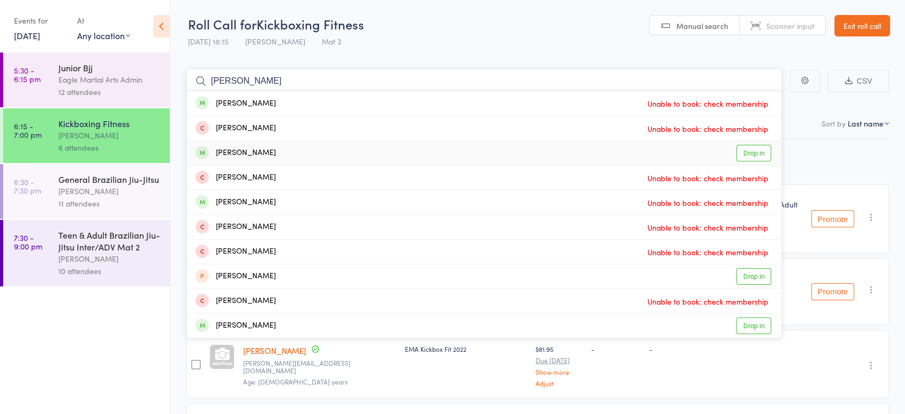
type input "john"
click at [266, 153] on div "John Xenidis Drop in" at bounding box center [484, 153] width 595 height 24
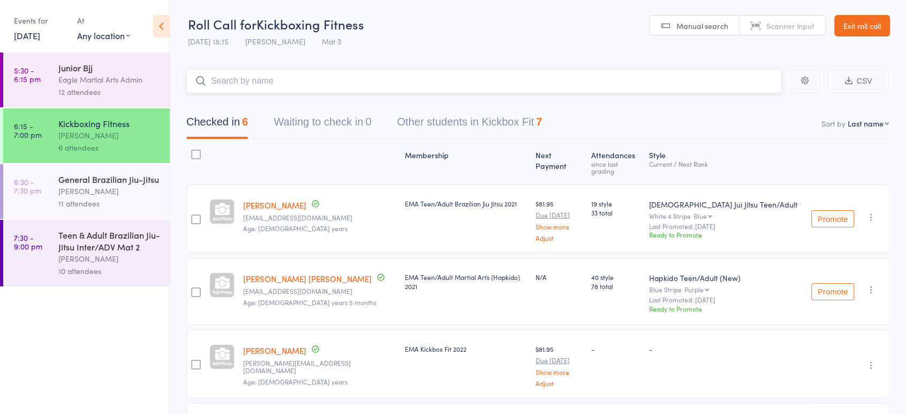
click at [266, 78] on input "search" at bounding box center [484, 81] width 596 height 25
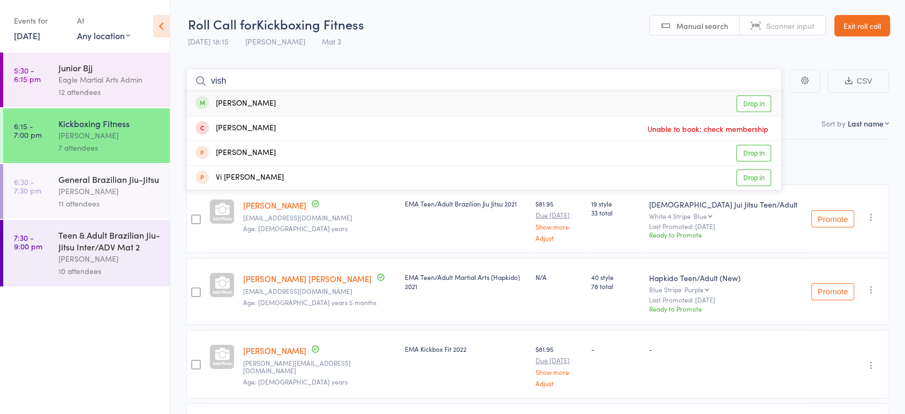
type input "vish"
click at [303, 97] on div "Vishnu Sankar Drop in" at bounding box center [484, 103] width 595 height 25
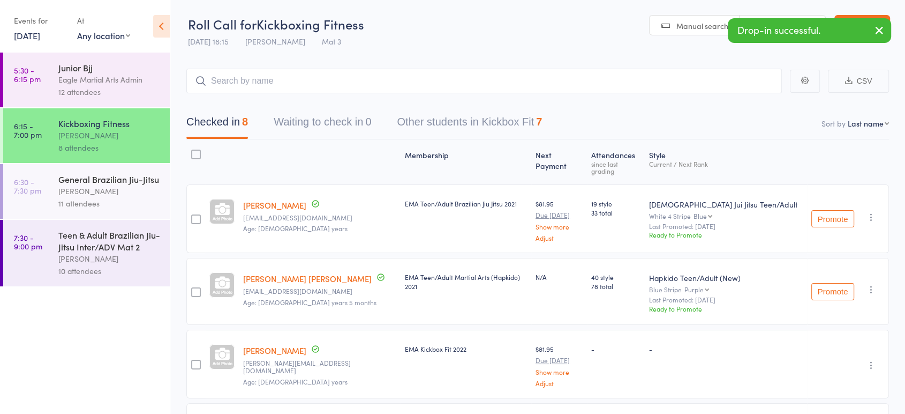
click at [865, 49] on header "Roll Call for Kickboxing Fitness 13 Aug 18:15 Alex Tse Mat 3 Manual search Scan…" at bounding box center [537, 26] width 735 height 52
click at [883, 33] on icon "button" at bounding box center [879, 30] width 13 height 13
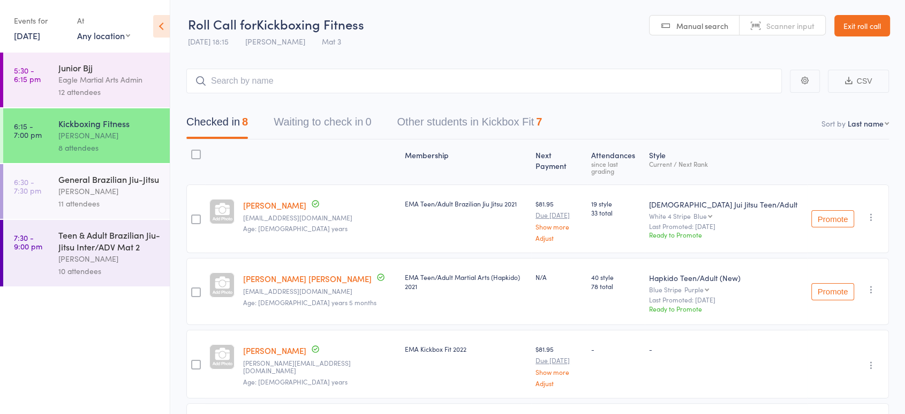
click at [882, 29] on link "Exit roll call" at bounding box center [863, 25] width 56 height 21
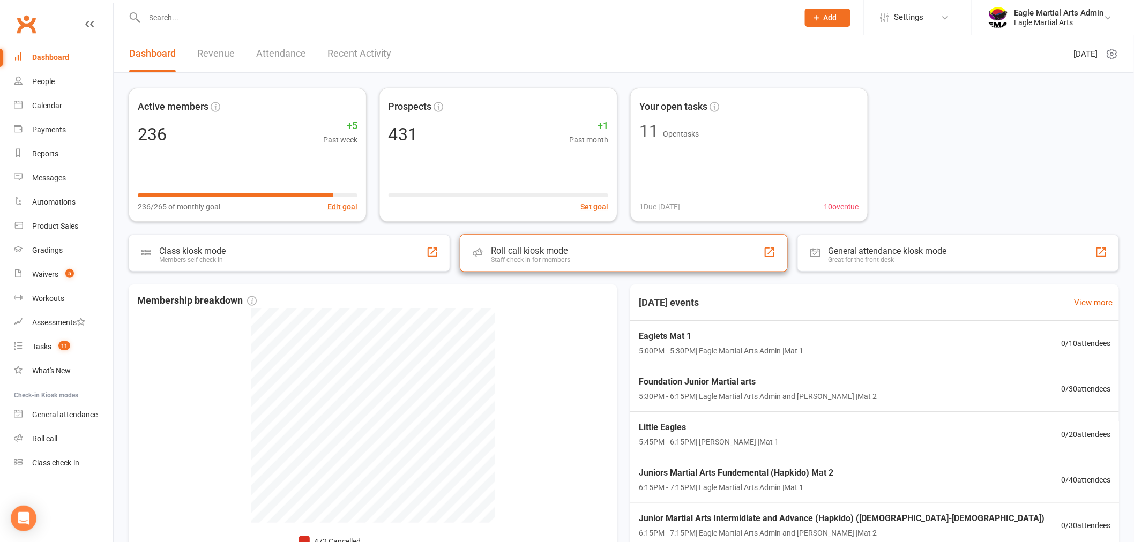
click at [561, 260] on div "Staff check-in for members" at bounding box center [530, 259] width 79 height 7
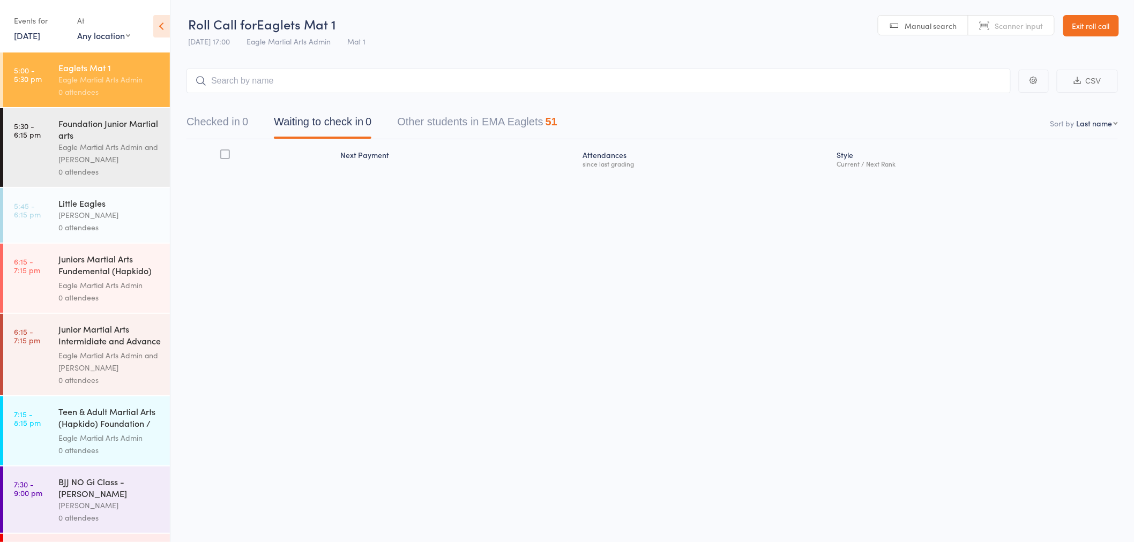
click at [40, 36] on link "[DATE]" at bounding box center [27, 35] width 26 height 12
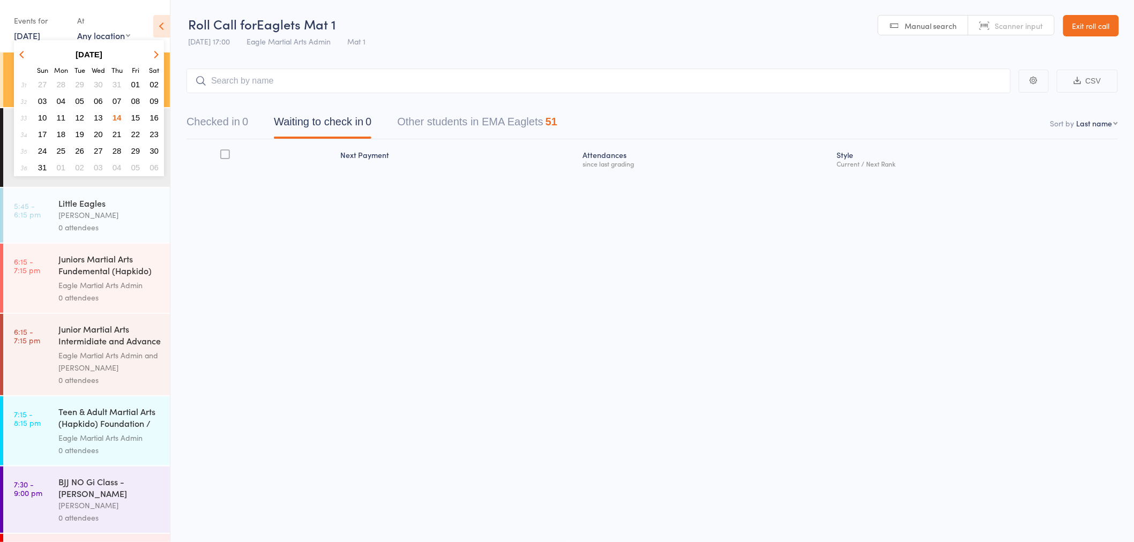
click at [101, 115] on span "13" at bounding box center [98, 117] width 9 height 9
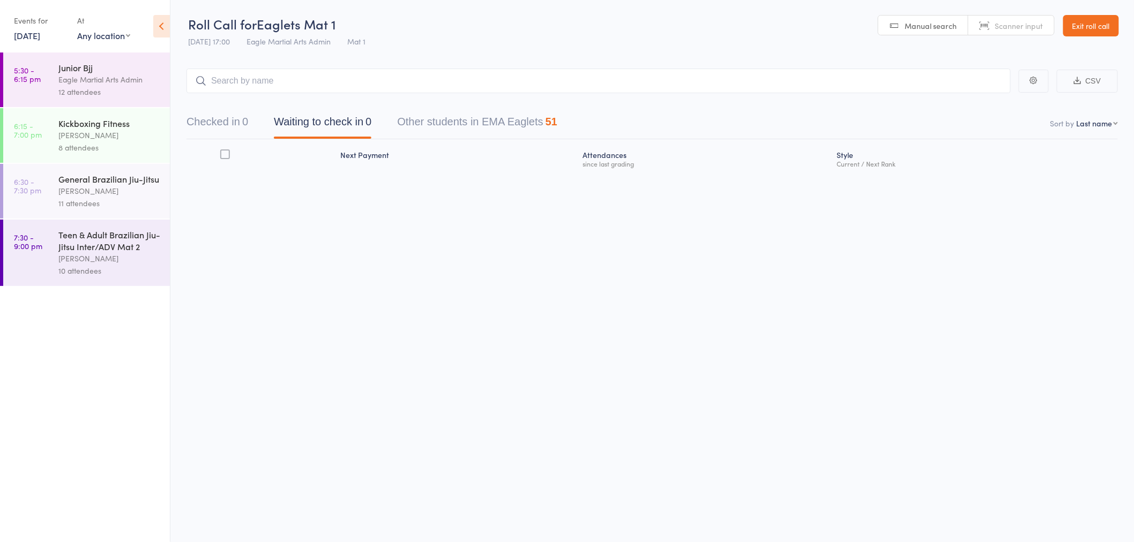
click at [217, 124] on button "Checked in 0" at bounding box center [217, 124] width 62 height 28
click at [114, 89] on div "12 attendees" at bounding box center [109, 92] width 102 height 12
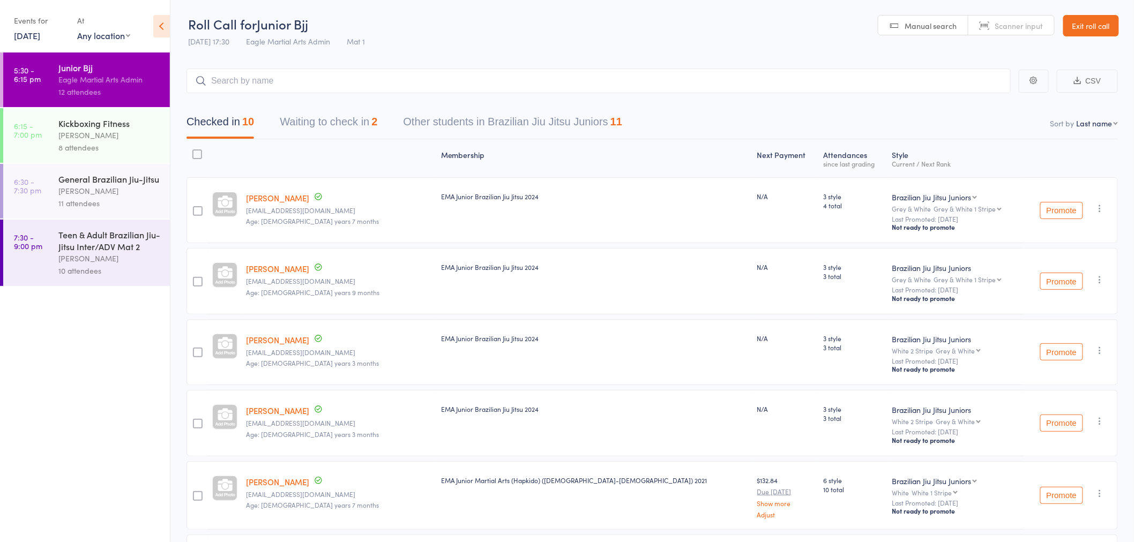
click at [96, 137] on div "[PERSON_NAME]" at bounding box center [109, 135] width 102 height 12
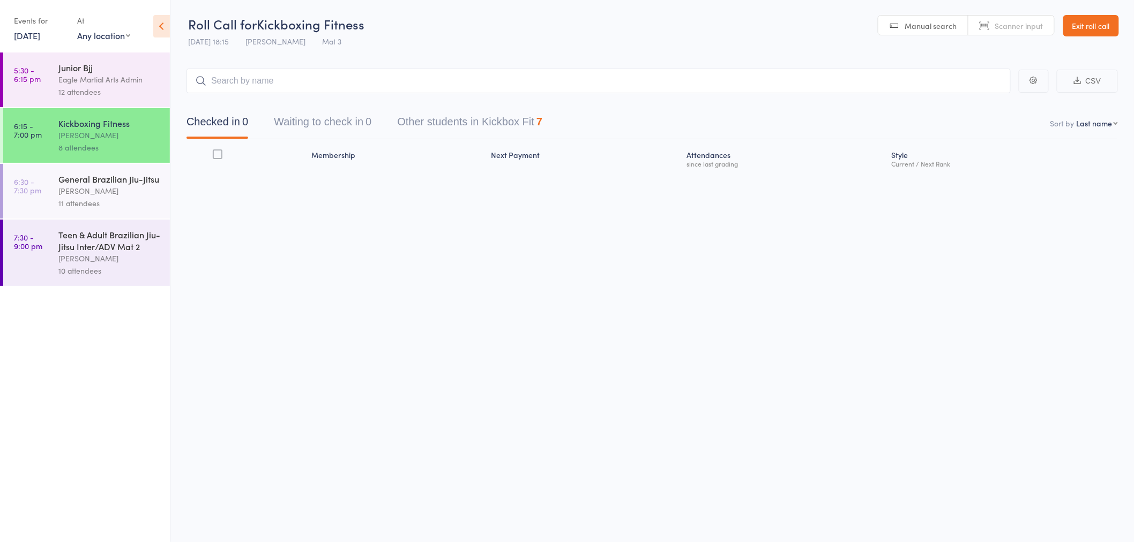
click at [104, 199] on div "11 attendees" at bounding box center [109, 203] width 102 height 12
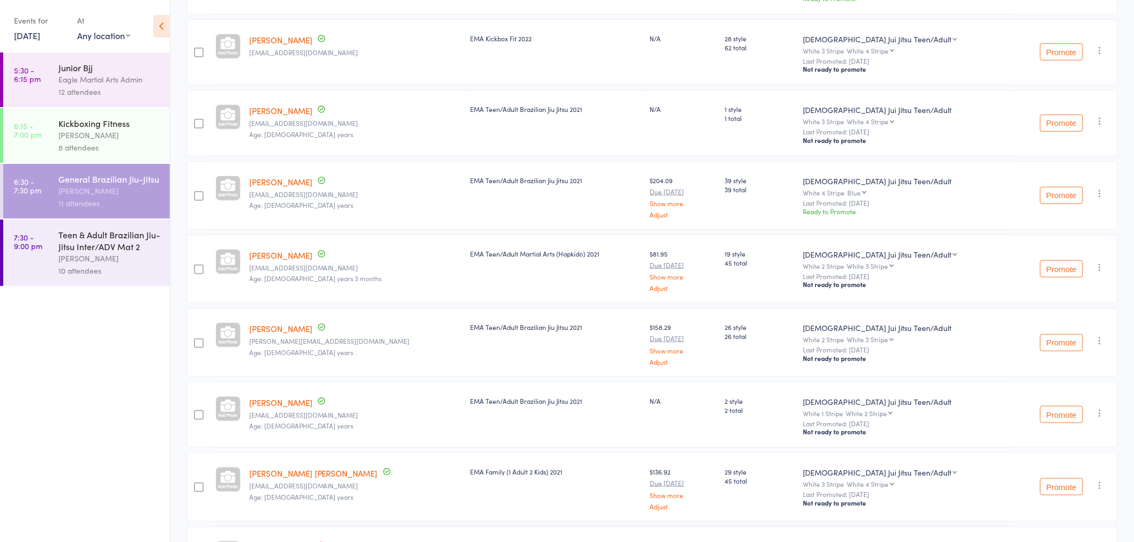
scroll to position [416, 0]
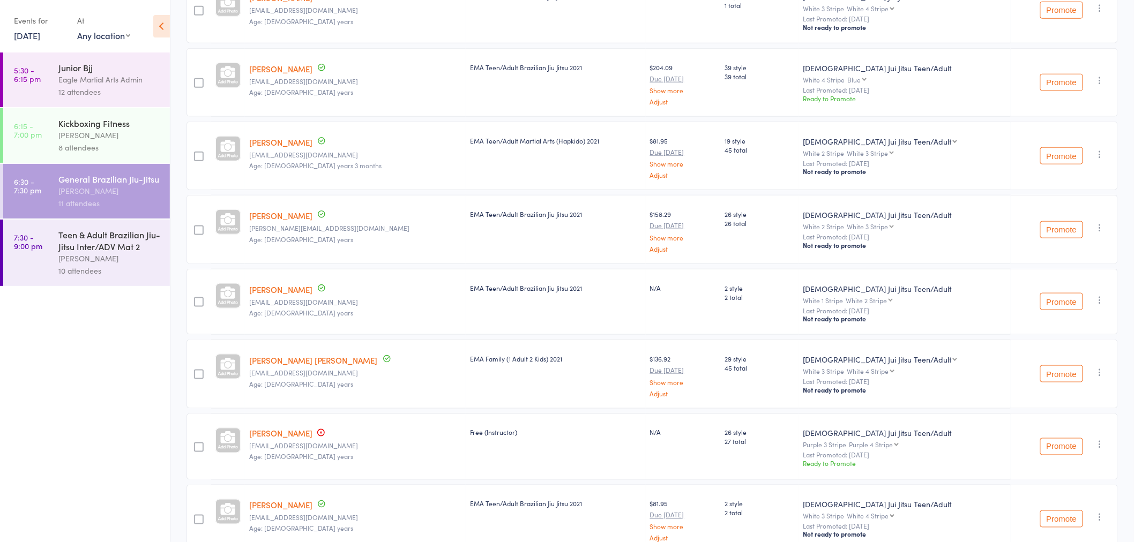
click at [111, 258] on div "[PERSON_NAME]" at bounding box center [109, 258] width 102 height 12
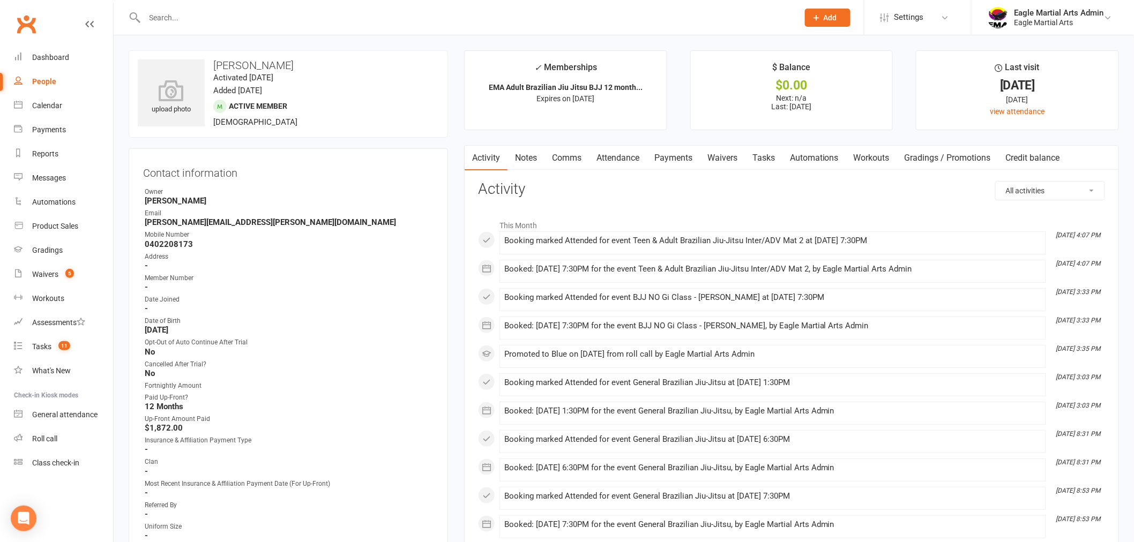
click at [532, 154] on link "Notes" at bounding box center [525, 158] width 37 height 25
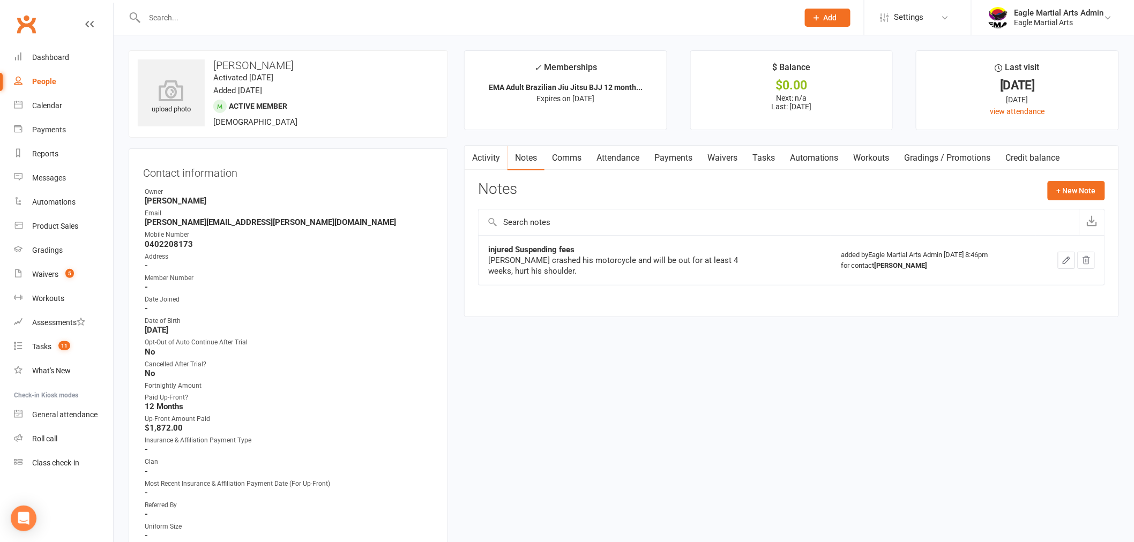
click at [576, 156] on link "Comms" at bounding box center [566, 158] width 44 height 25
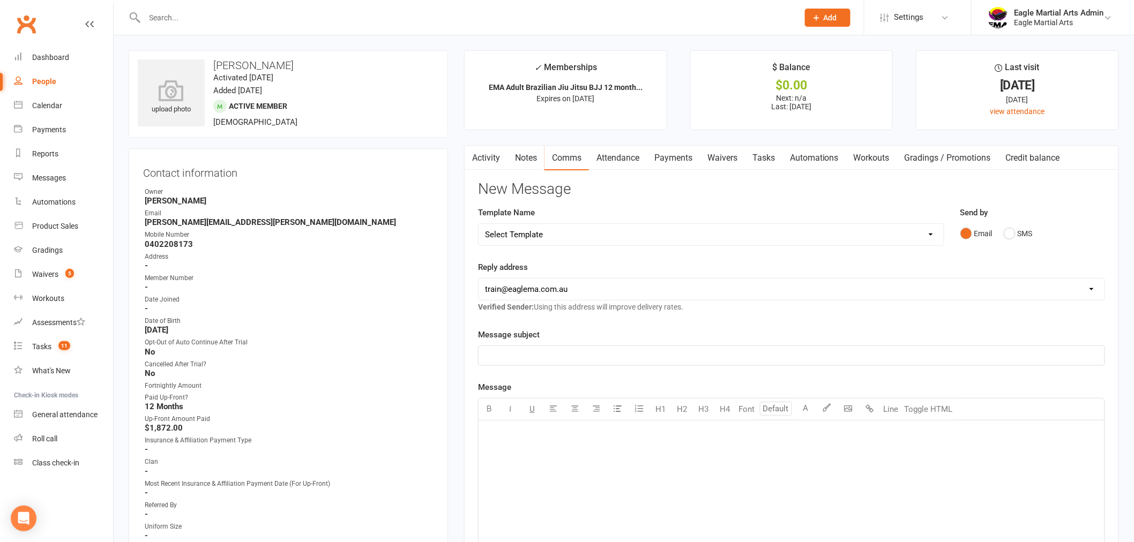
click at [611, 156] on link "Attendance" at bounding box center [618, 158] width 58 height 25
